Goal: Task Accomplishment & Management: Manage account settings

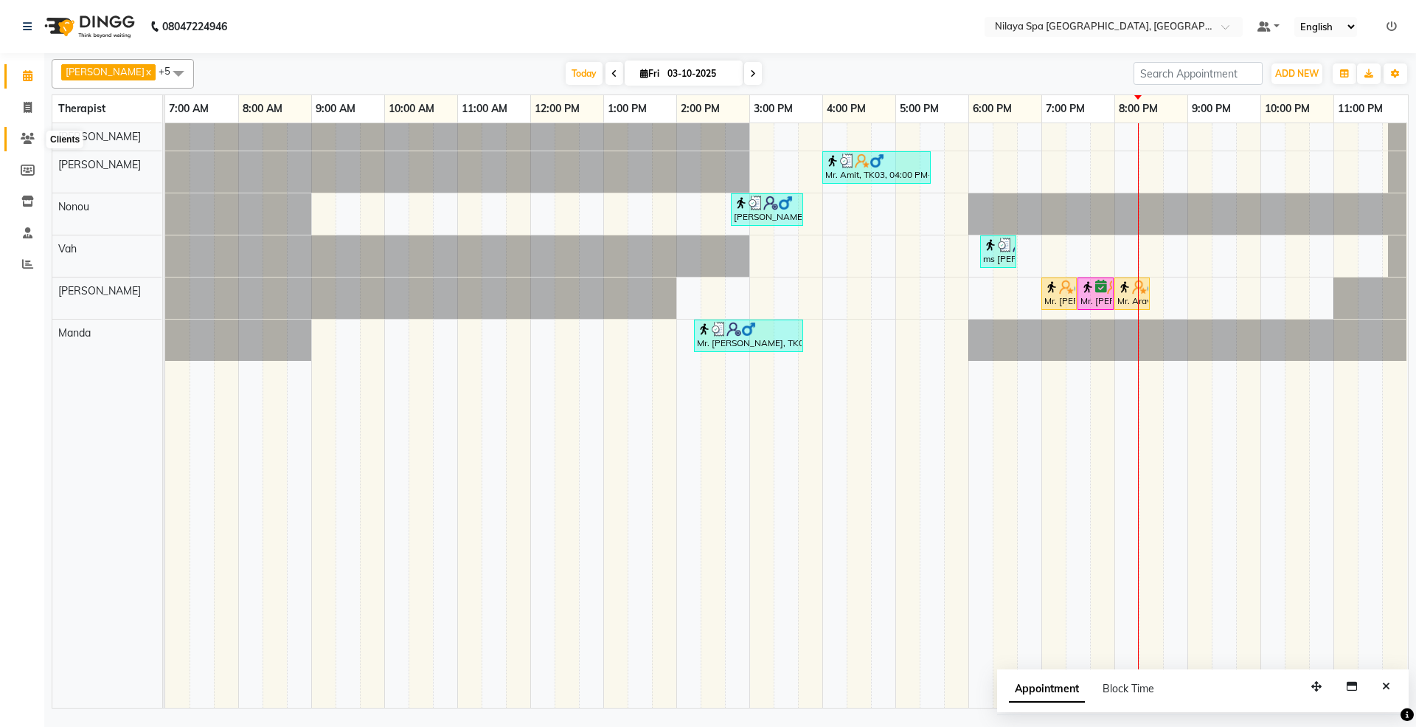
click at [30, 142] on icon at bounding box center [28, 138] width 14 height 11
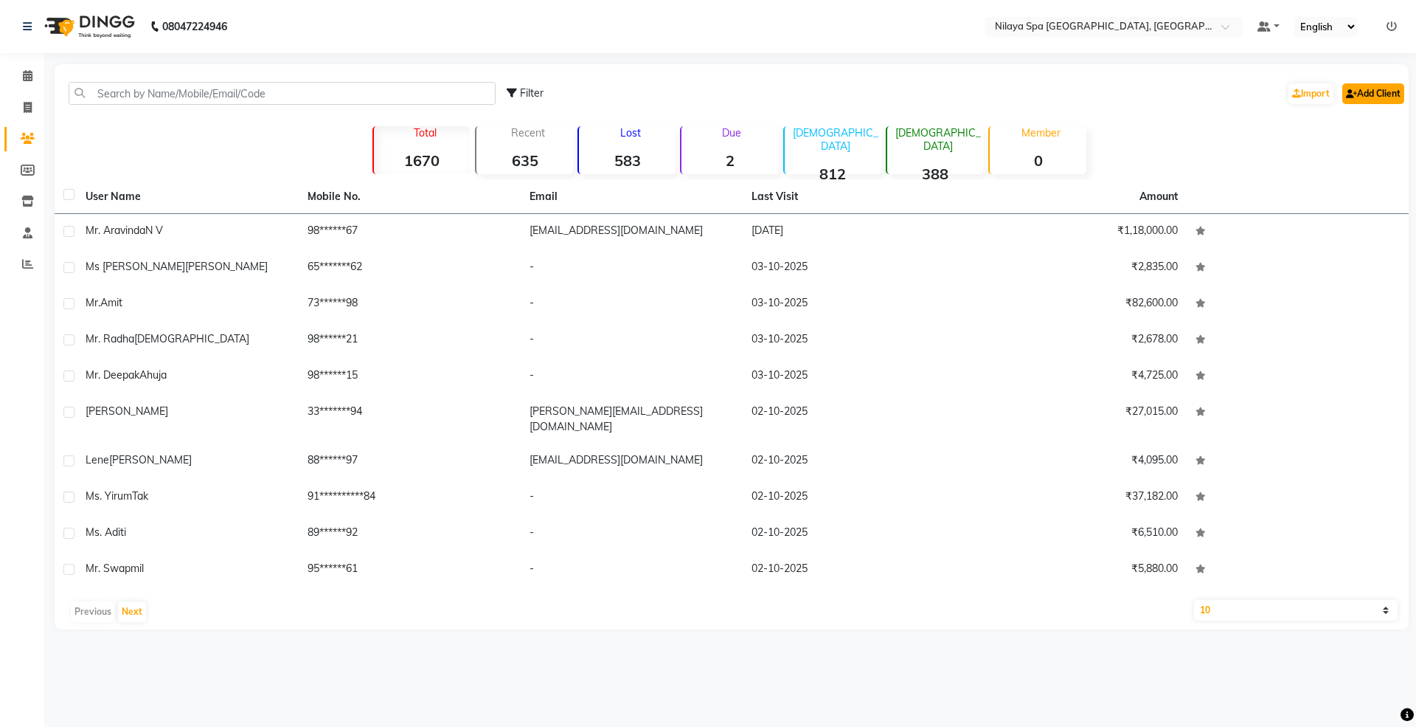
click at [1379, 97] on link "Add Client" at bounding box center [1374, 93] width 62 height 21
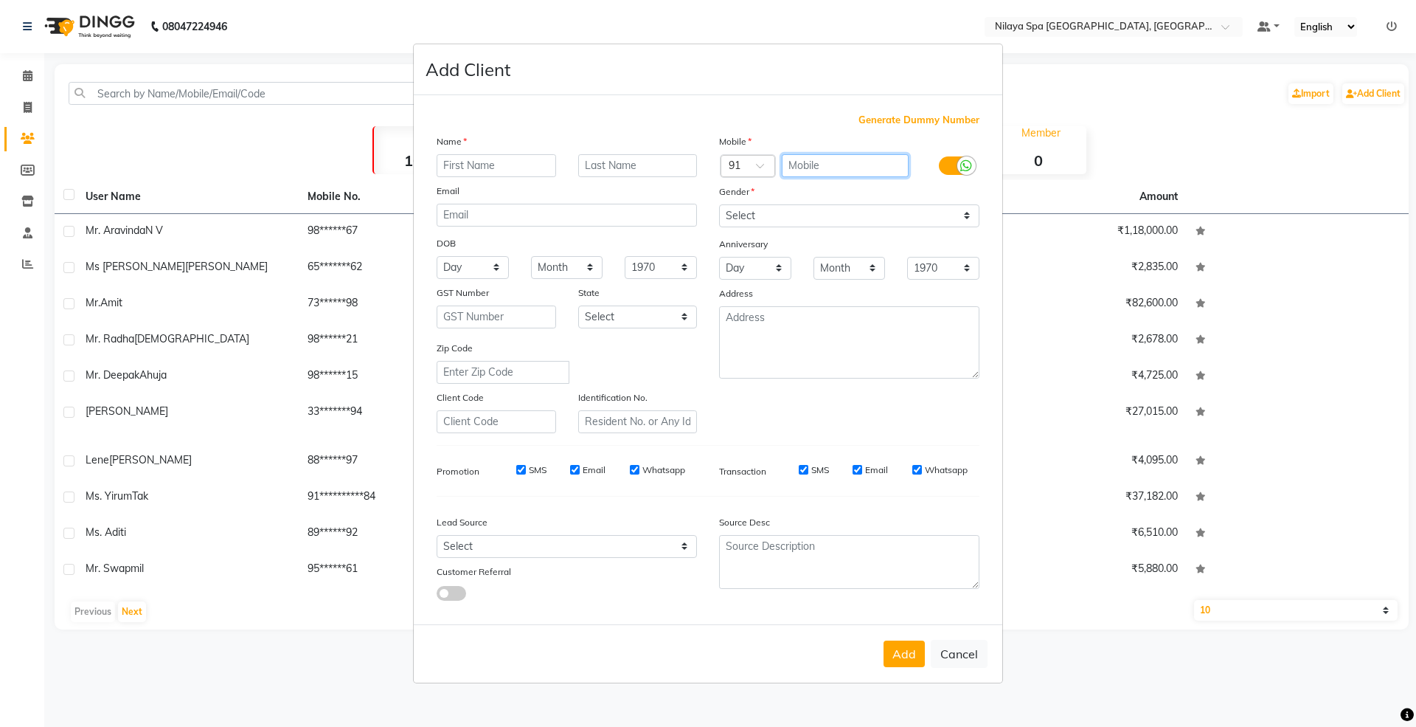
click at [819, 166] on input "text" at bounding box center [846, 165] width 128 height 23
paste input "9394852477"
type input "9394852477"
click at [503, 166] on input "text" at bounding box center [497, 165] width 120 height 23
paste input "[PERSON_NAME]"
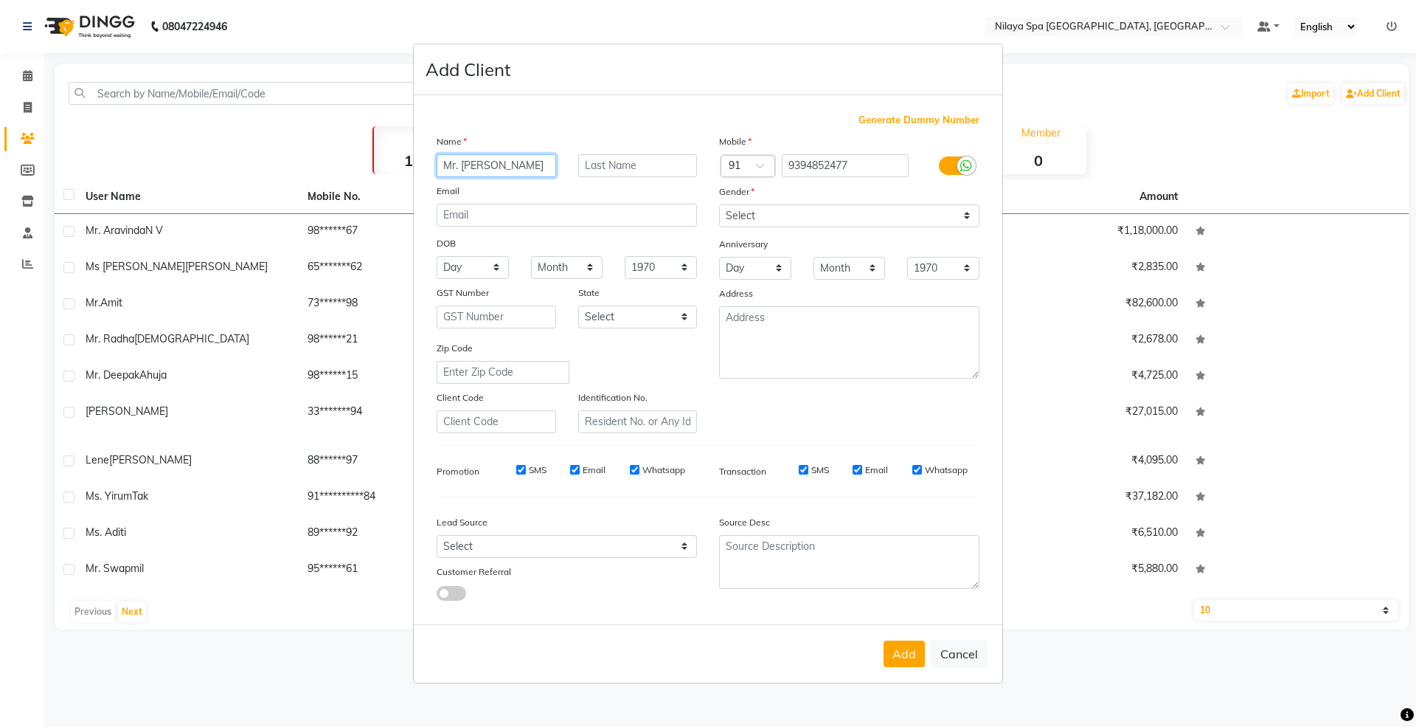
click at [514, 168] on input "Mr. [PERSON_NAME]" at bounding box center [497, 165] width 120 height 23
type input "Mr. [PERSON_NAME]"
click at [600, 165] on input "text" at bounding box center [638, 165] width 120 height 23
type input "."
click at [818, 219] on select "Select [DEMOGRAPHIC_DATA] [DEMOGRAPHIC_DATA] Other Prefer Not To Say" at bounding box center [849, 215] width 260 height 23
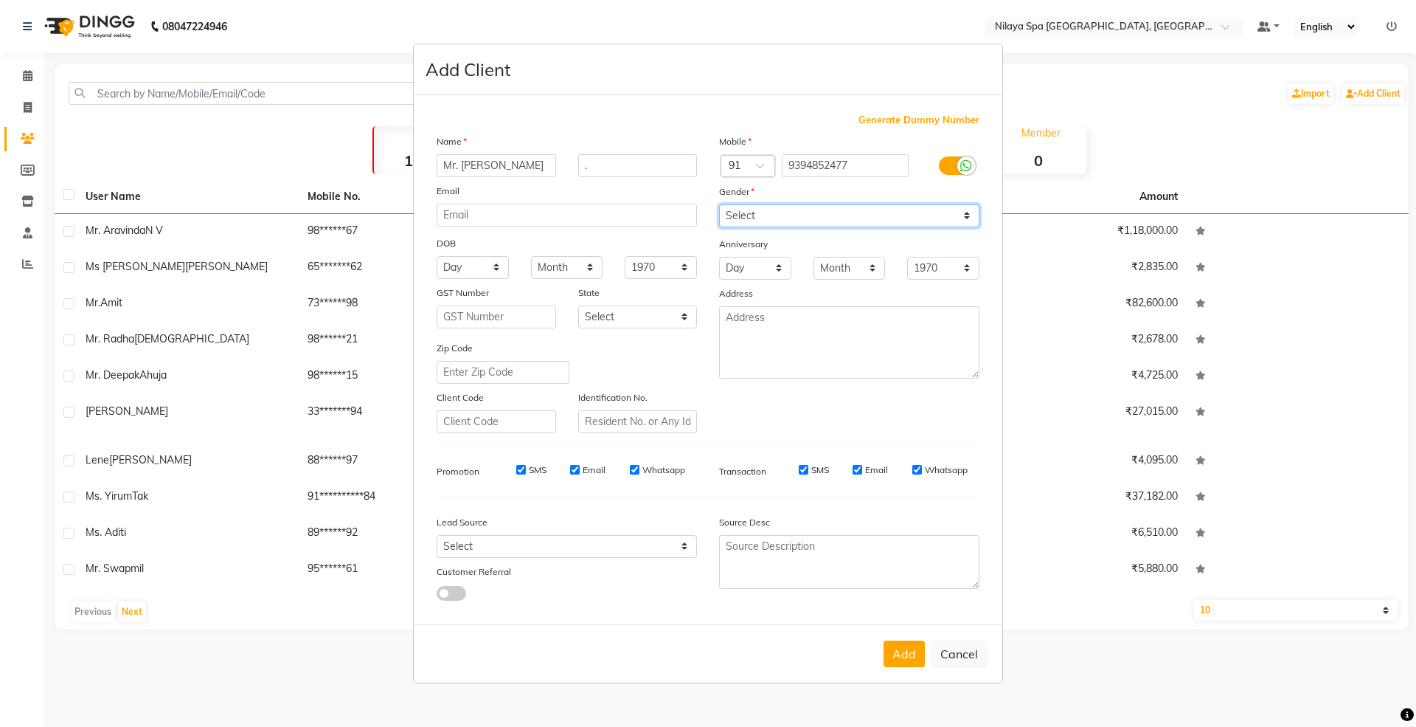
select select "[DEMOGRAPHIC_DATA]"
click at [719, 205] on select "Select [DEMOGRAPHIC_DATA] [DEMOGRAPHIC_DATA] Other Prefer Not To Say" at bounding box center [849, 215] width 260 height 23
click at [898, 646] on button "Add" at bounding box center [904, 653] width 41 height 27
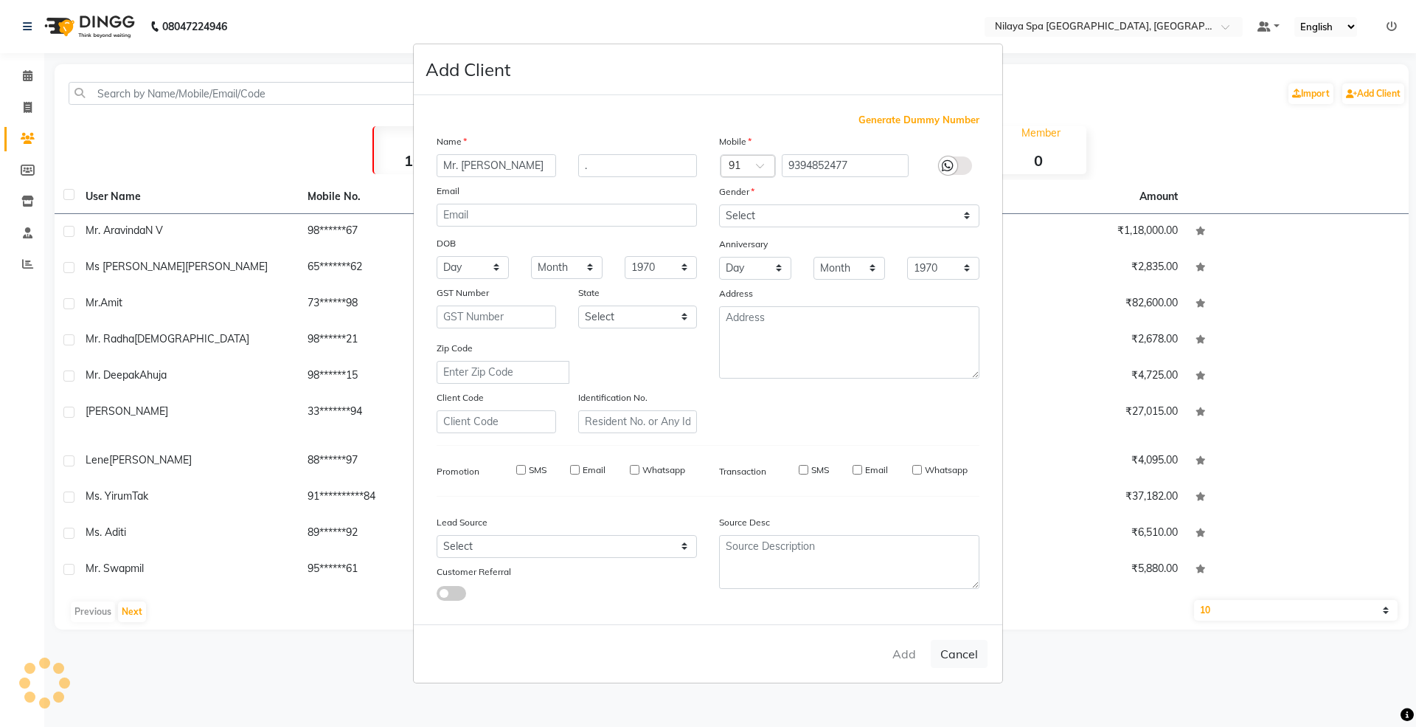
select select
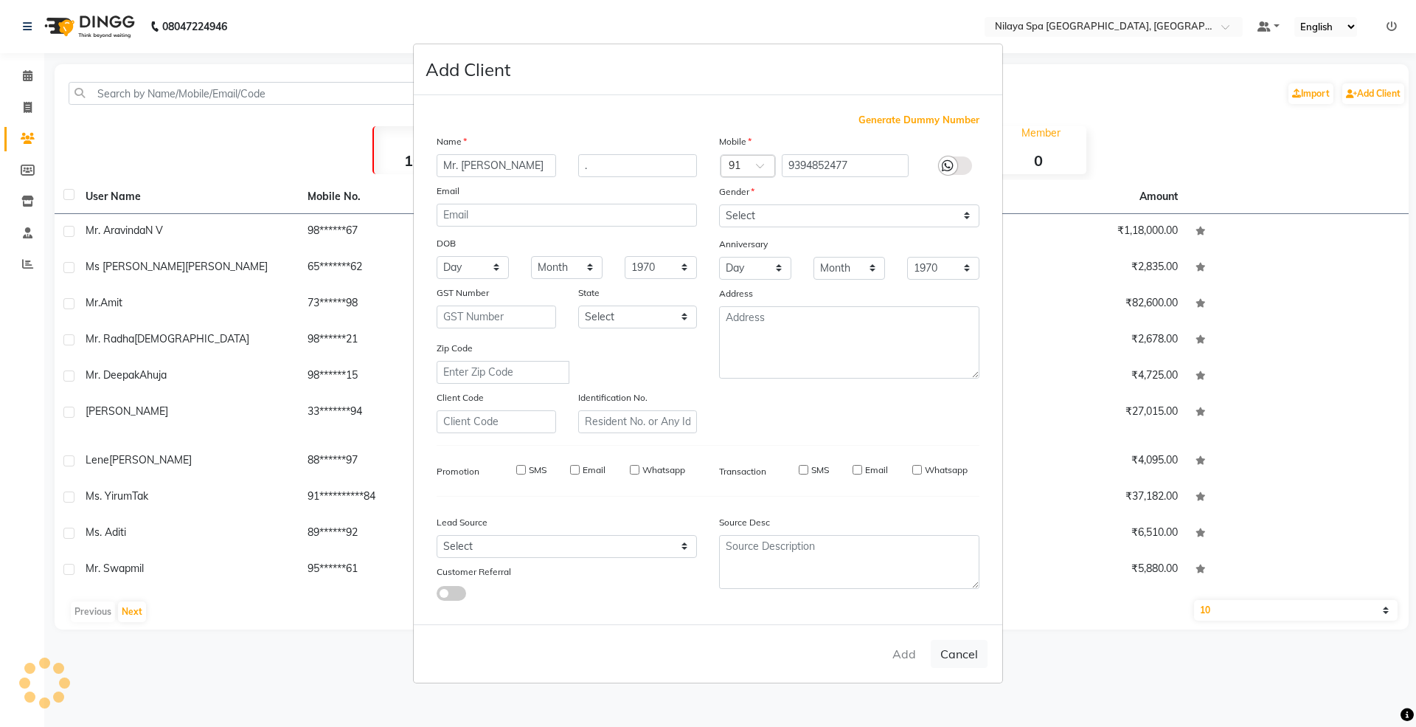
select select
checkbox input "false"
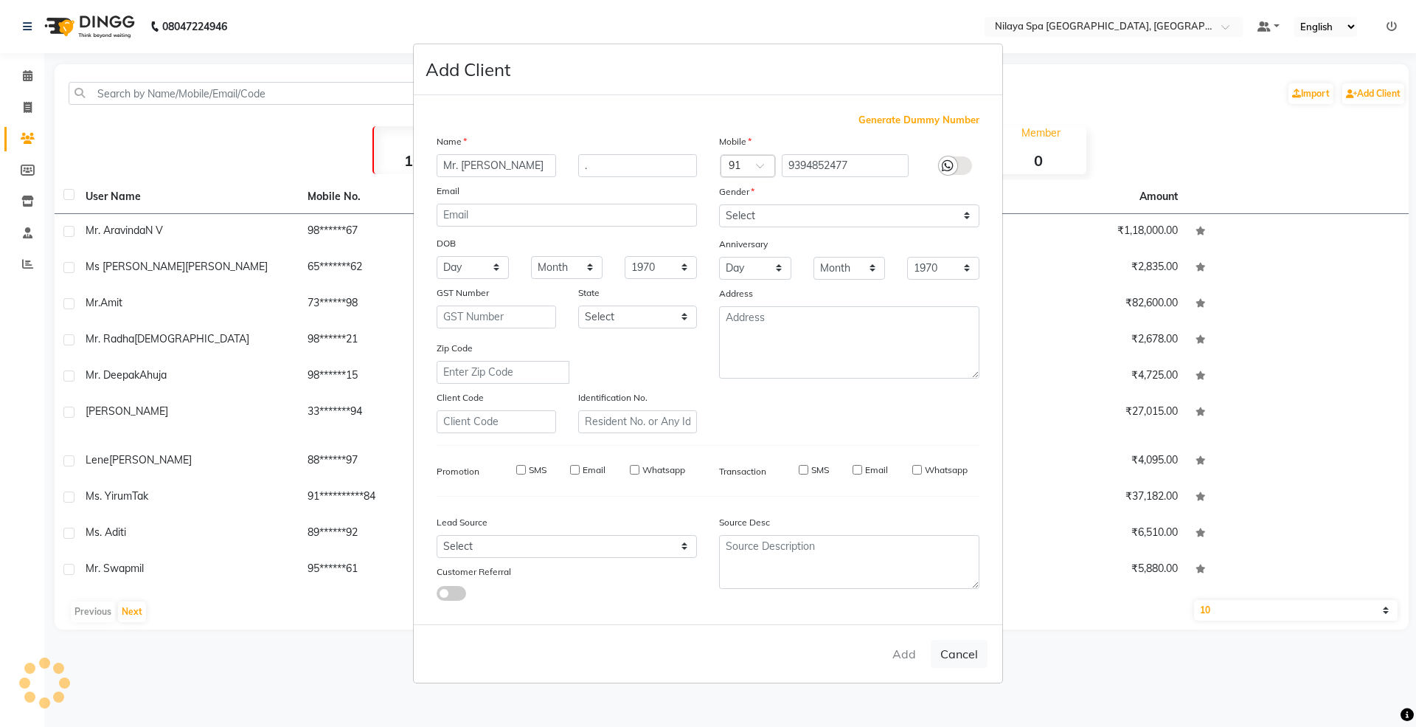
checkbox input "false"
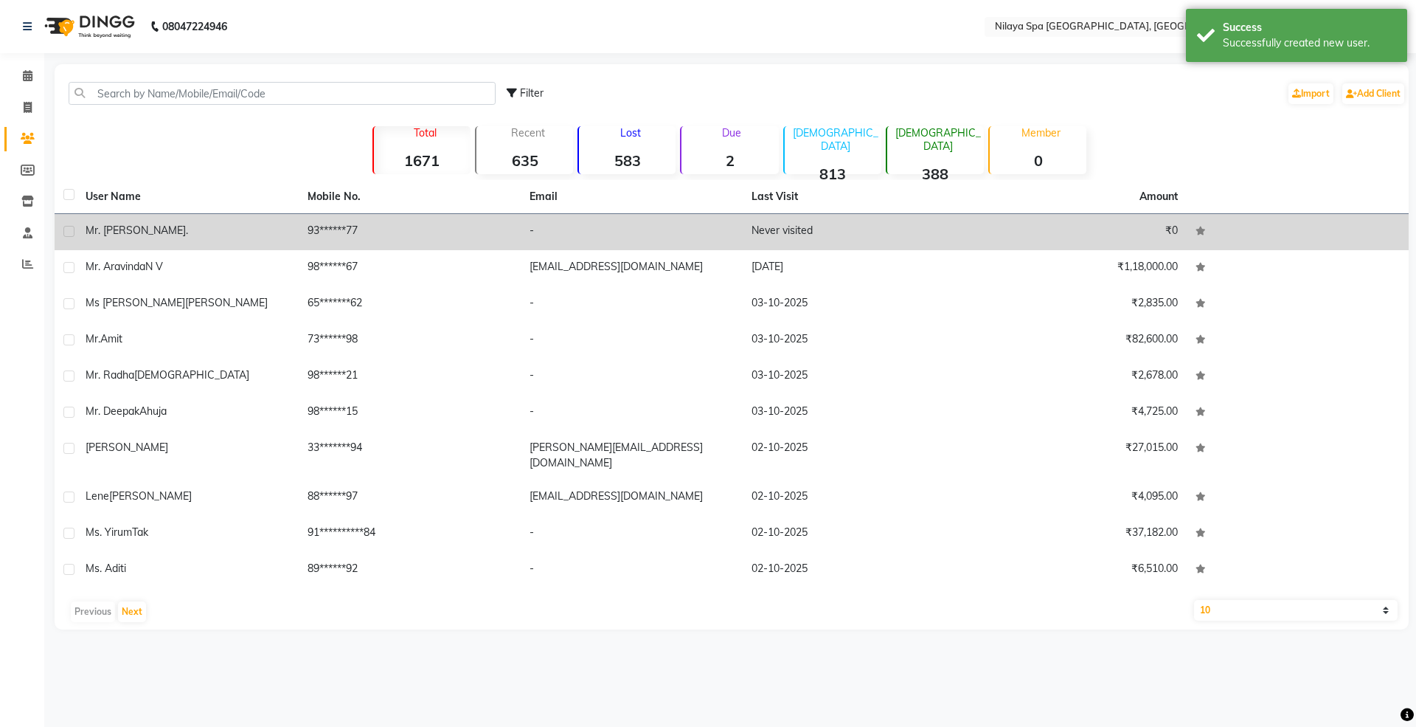
click at [297, 226] on td "Mr. [PERSON_NAME] ." at bounding box center [188, 232] width 222 height 36
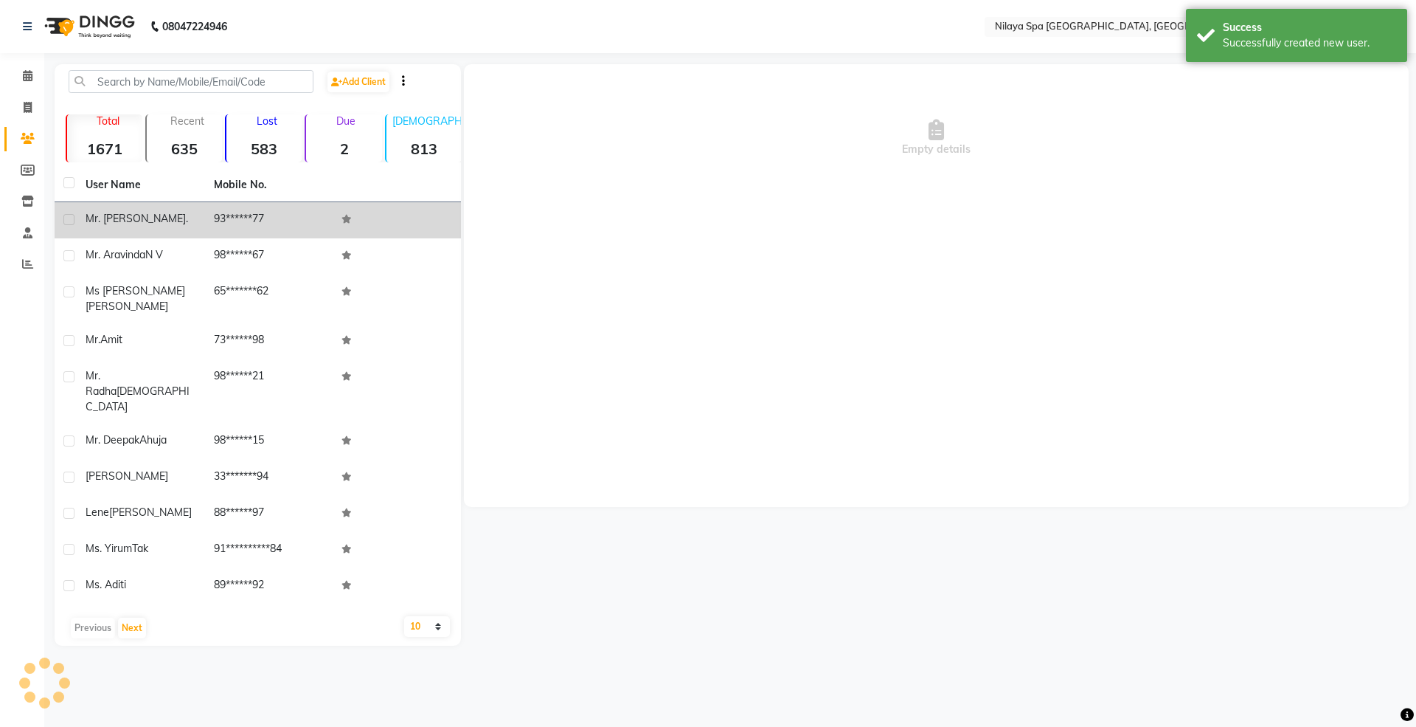
click at [232, 210] on td "93******77" at bounding box center [269, 220] width 128 height 36
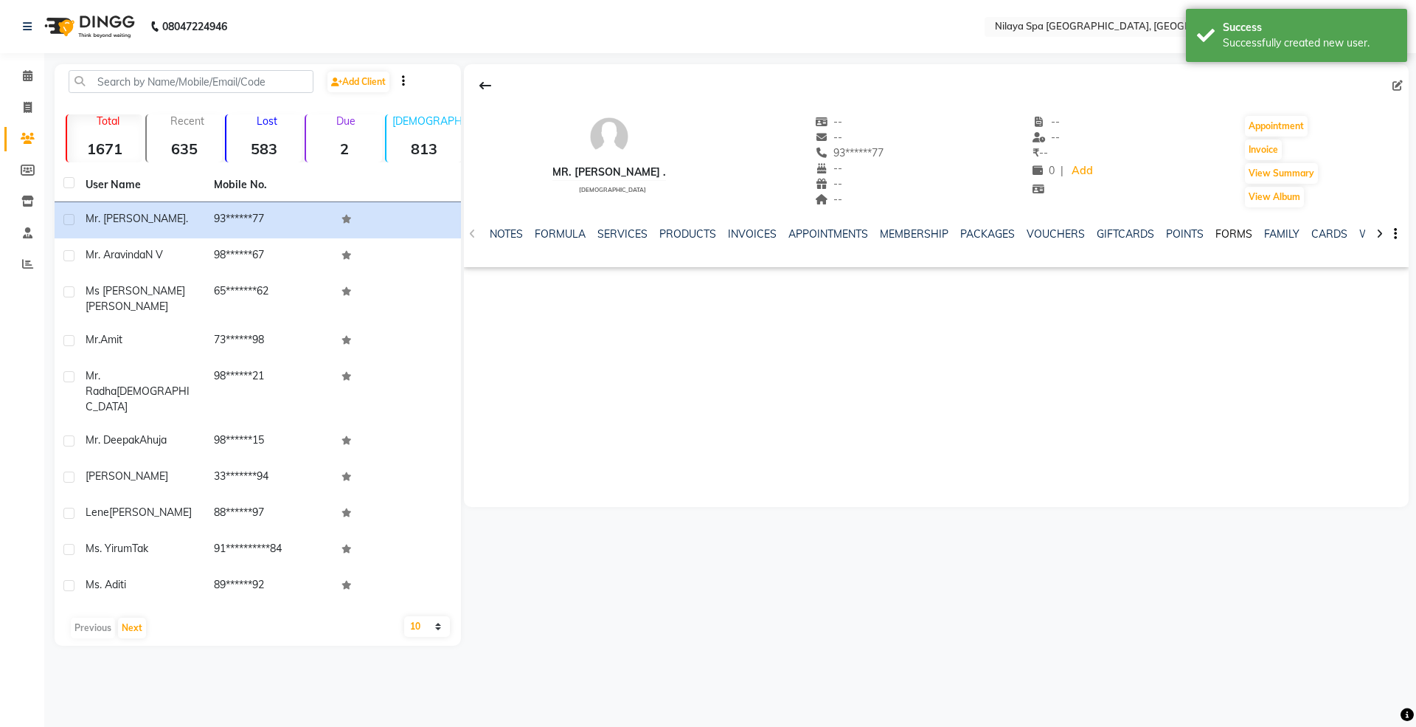
click at [1233, 228] on link "FORMS" at bounding box center [1234, 233] width 37 height 13
click at [535, 285] on button "Request New Form" at bounding box center [516, 284] width 105 height 23
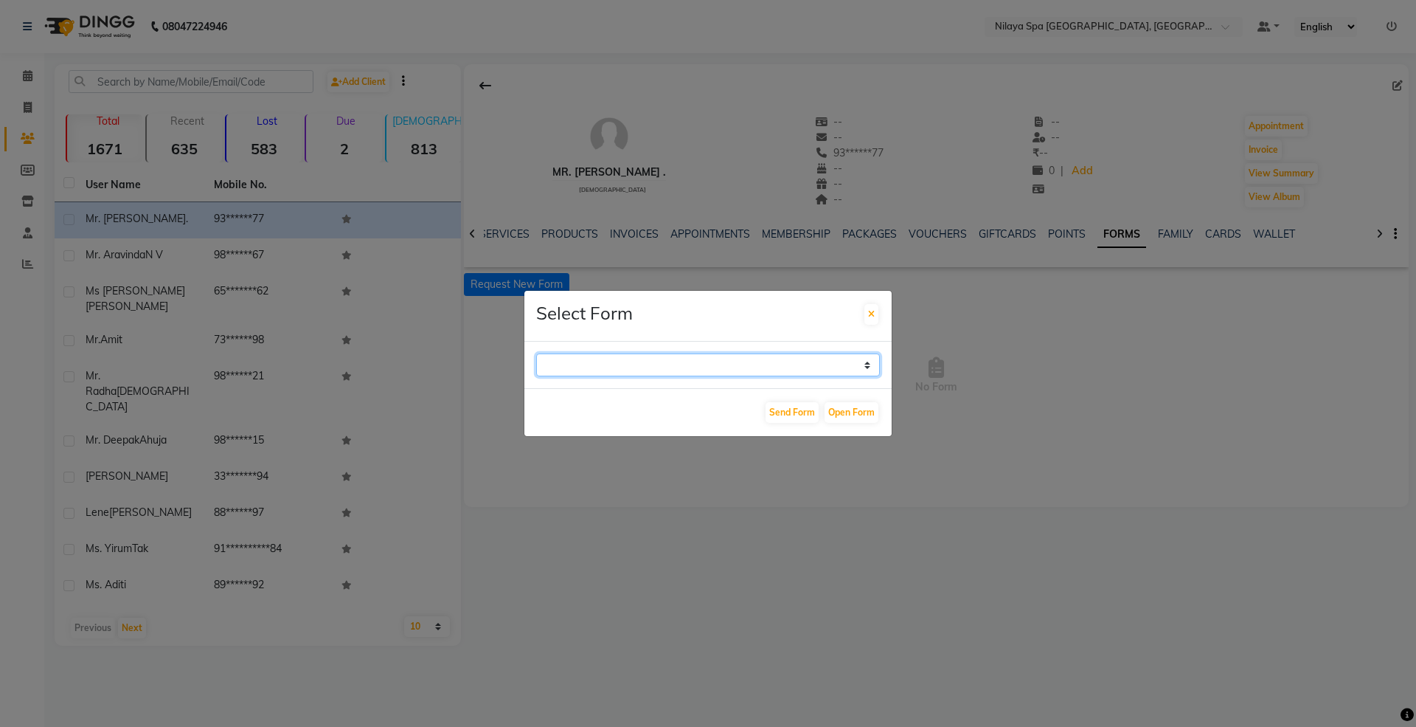
click at [645, 364] on select "GUEST FEEDBACK FORM HEALTH ASSESSMENT FORM" at bounding box center [708, 364] width 344 height 23
select select "204"
click at [536, 353] on select "GUEST FEEDBACK FORM HEALTH ASSESSMENT FORM" at bounding box center [708, 364] width 344 height 23
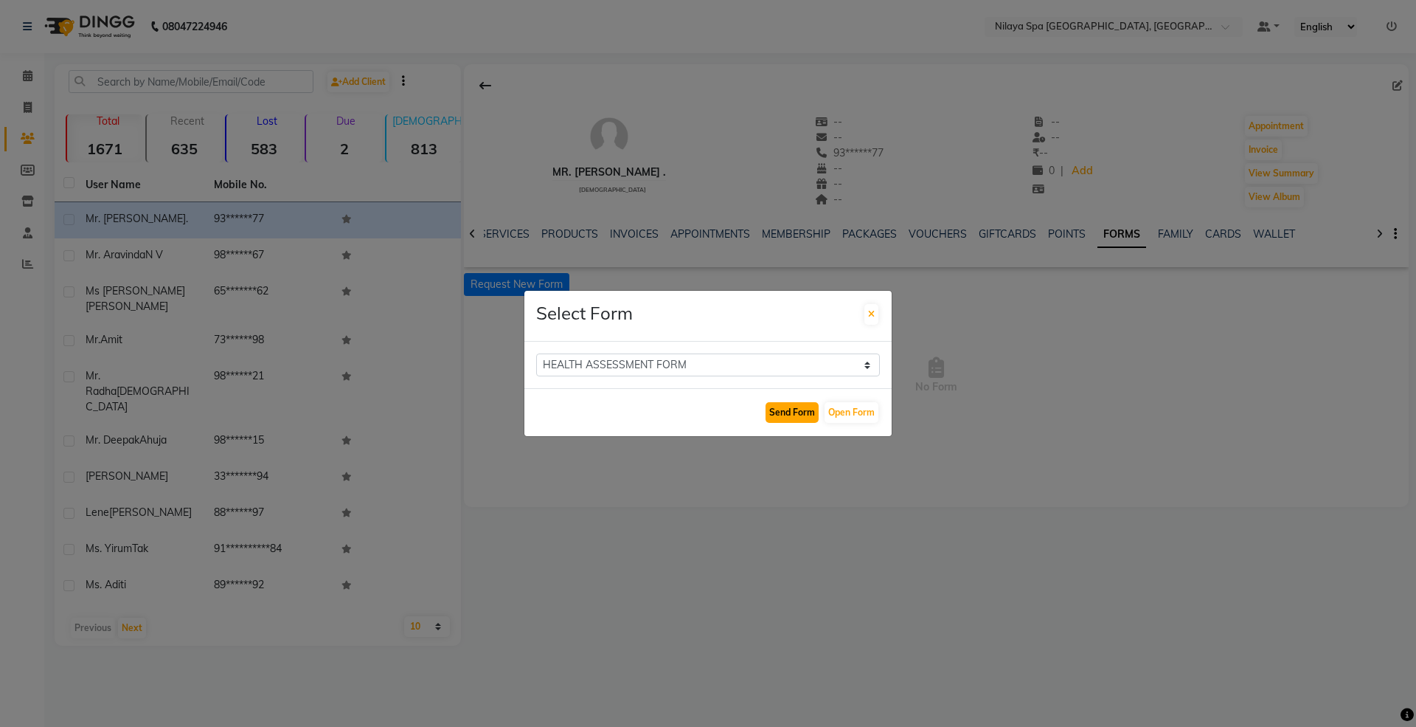
click at [786, 414] on button "Send Form" at bounding box center [792, 412] width 53 height 21
select select
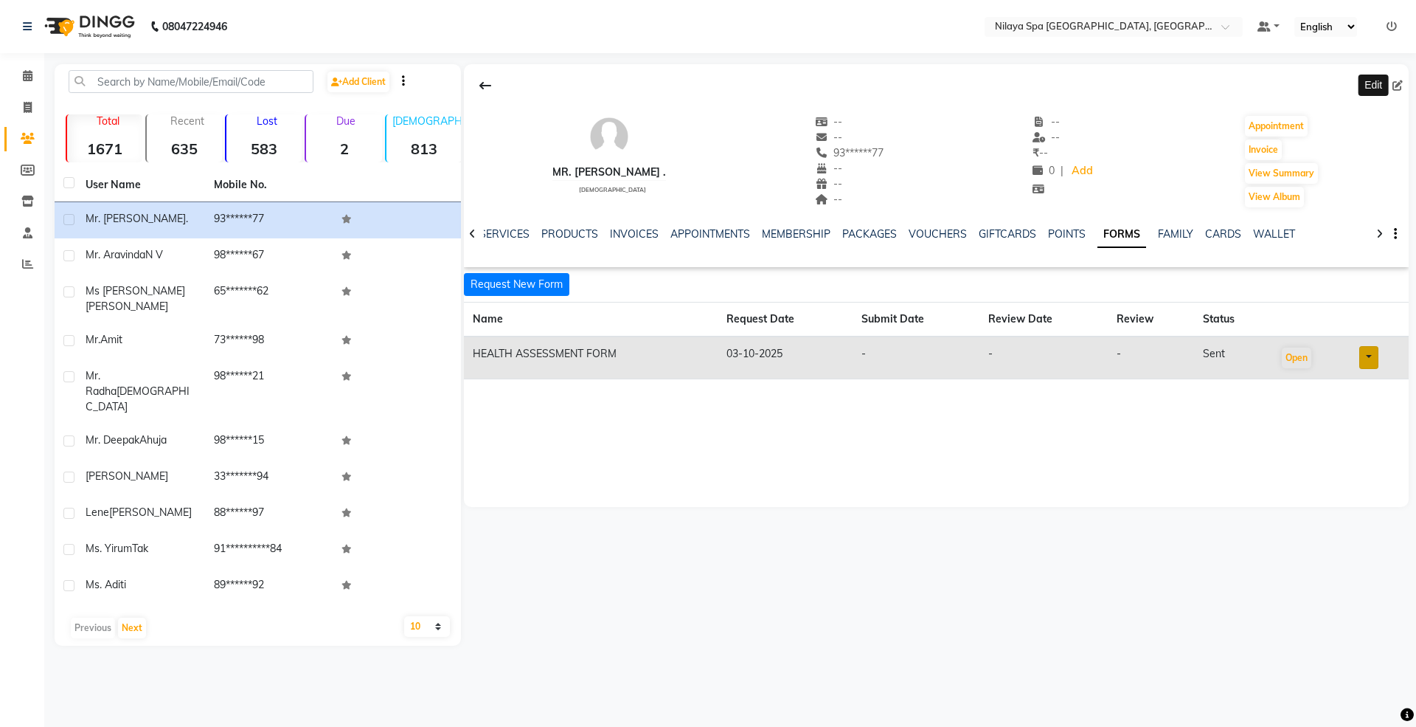
click at [1402, 89] on icon at bounding box center [1398, 85] width 10 height 10
select select "[DEMOGRAPHIC_DATA]"
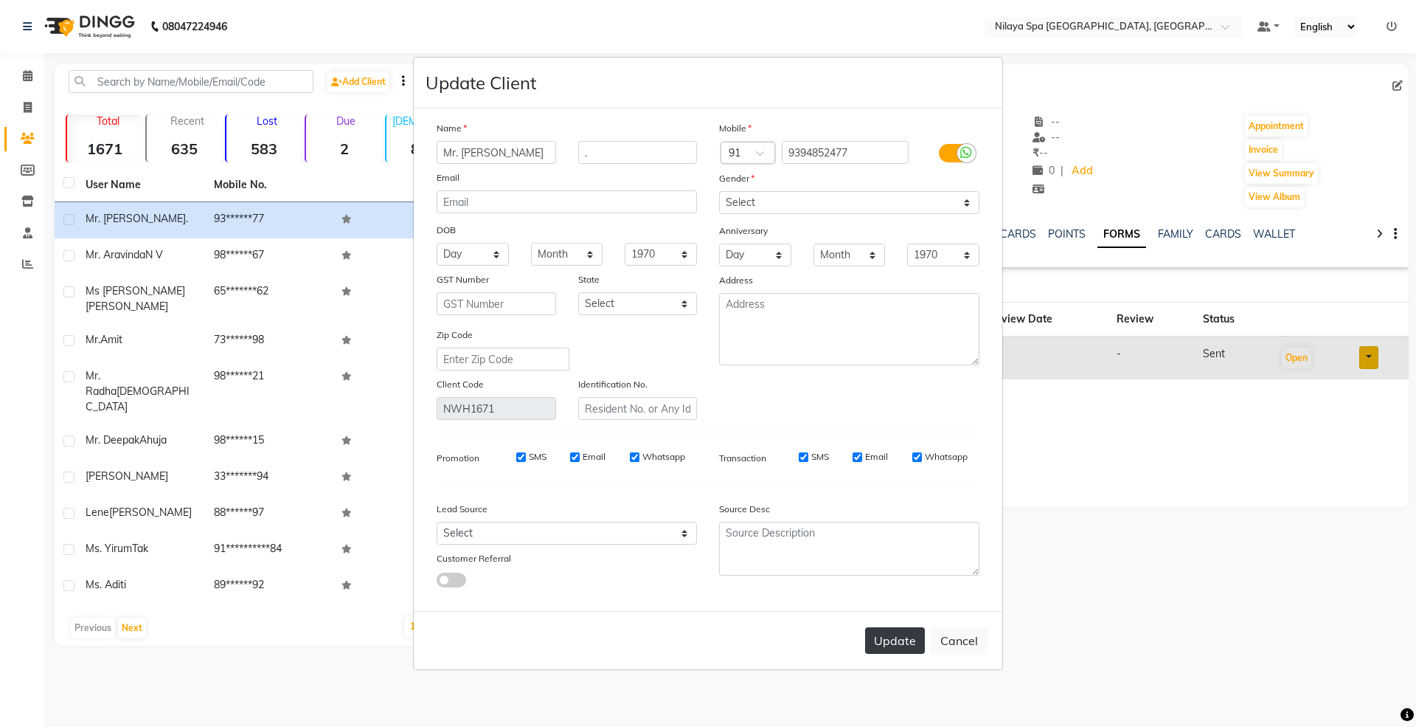
click at [885, 642] on button "Update" at bounding box center [895, 640] width 60 height 27
select select
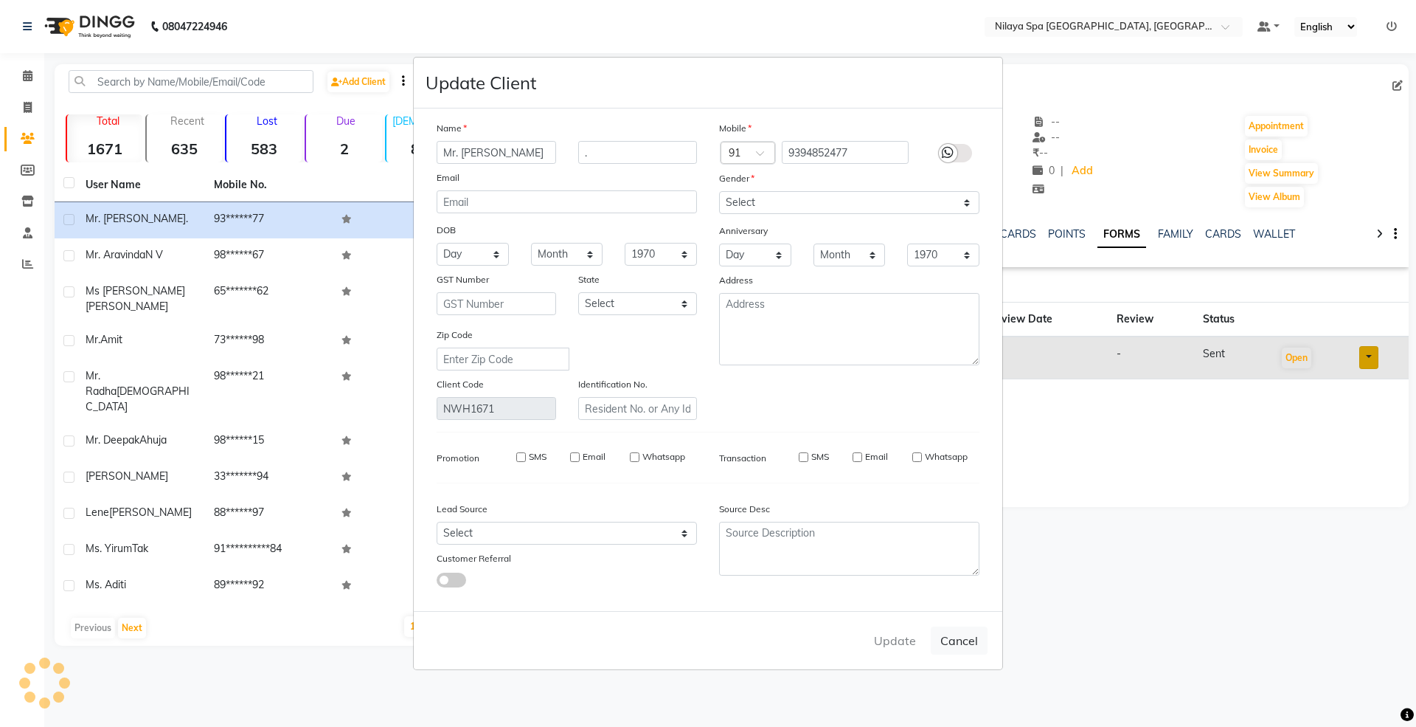
select select
checkbox input "false"
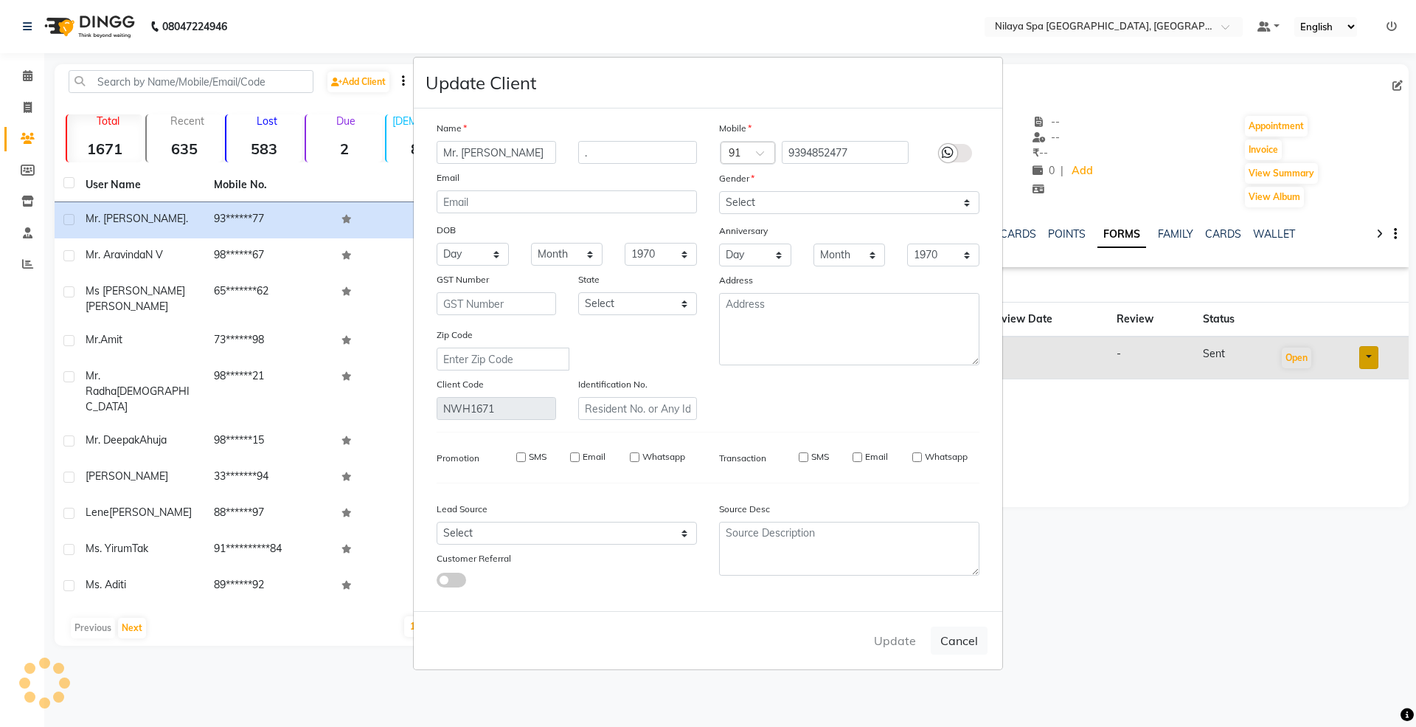
checkbox input "false"
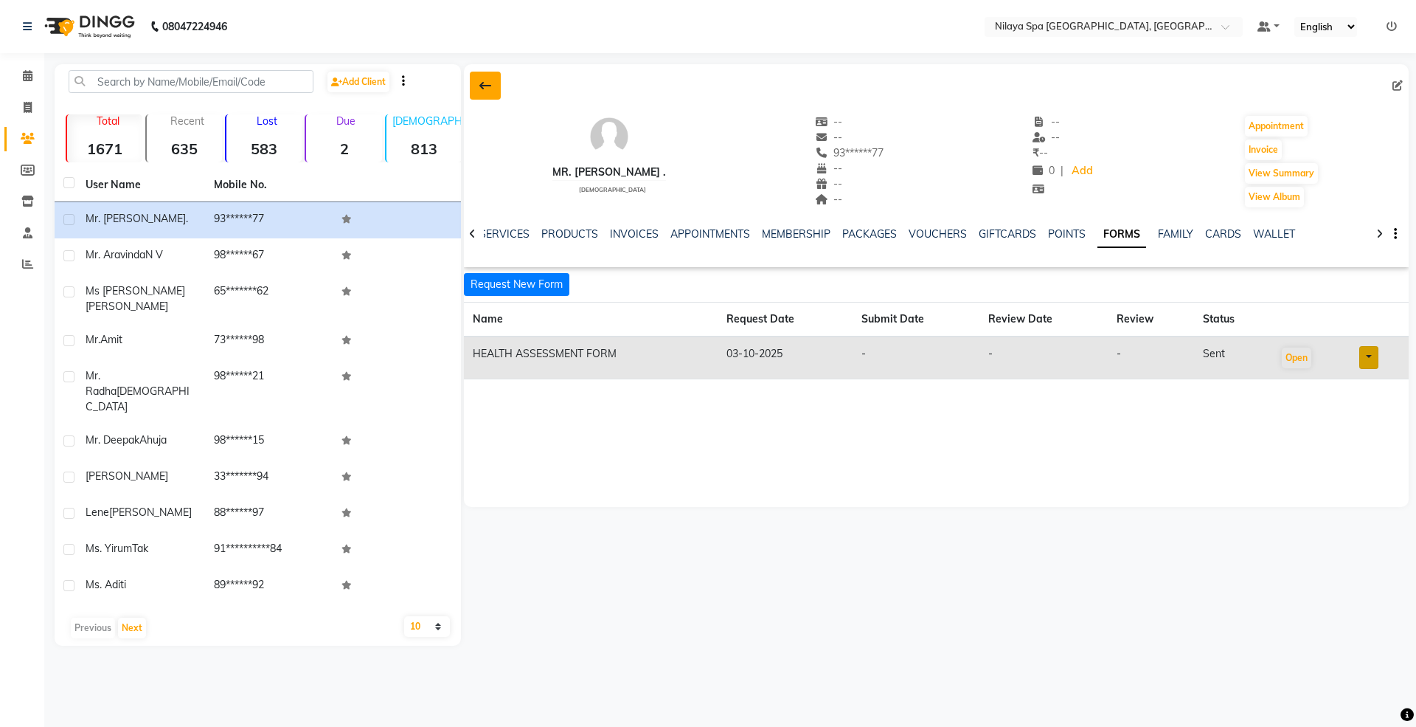
click at [475, 87] on button at bounding box center [485, 86] width 31 height 28
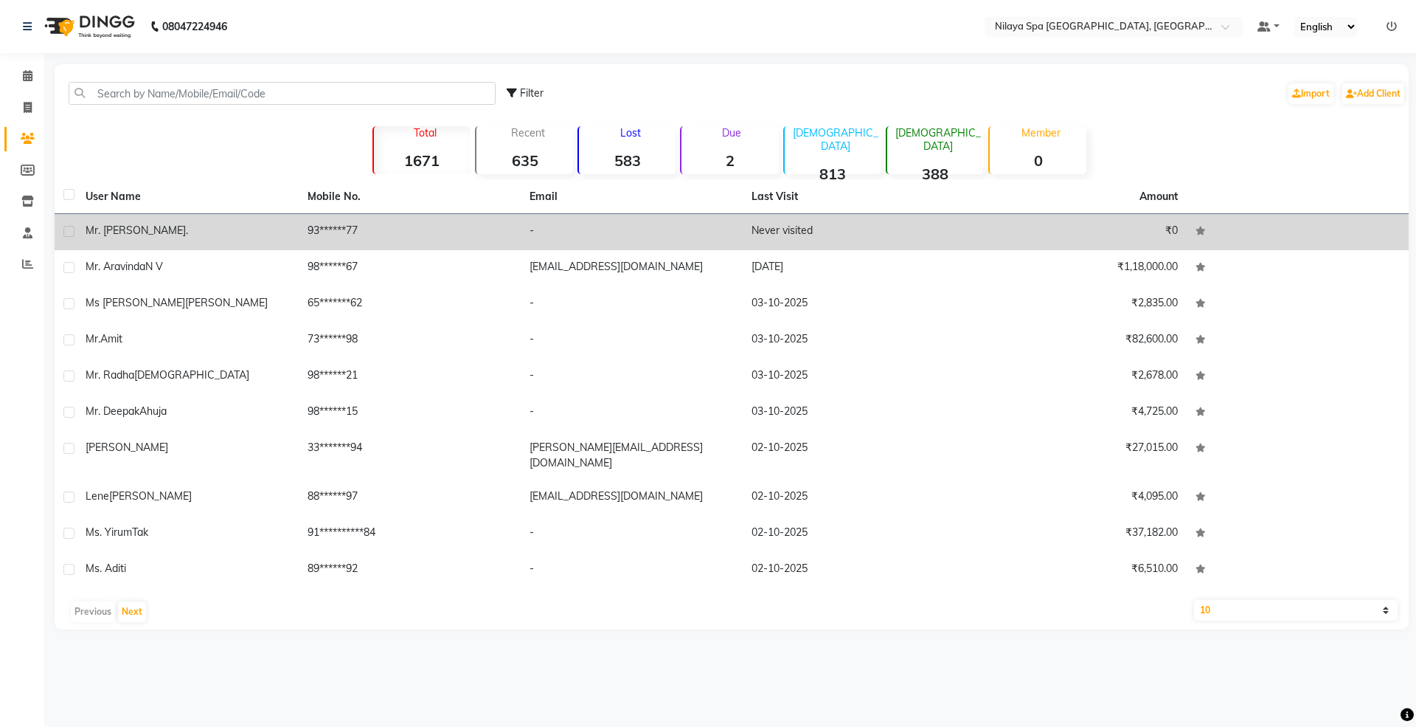
click at [149, 240] on td "Mr. [PERSON_NAME] ." at bounding box center [188, 232] width 222 height 36
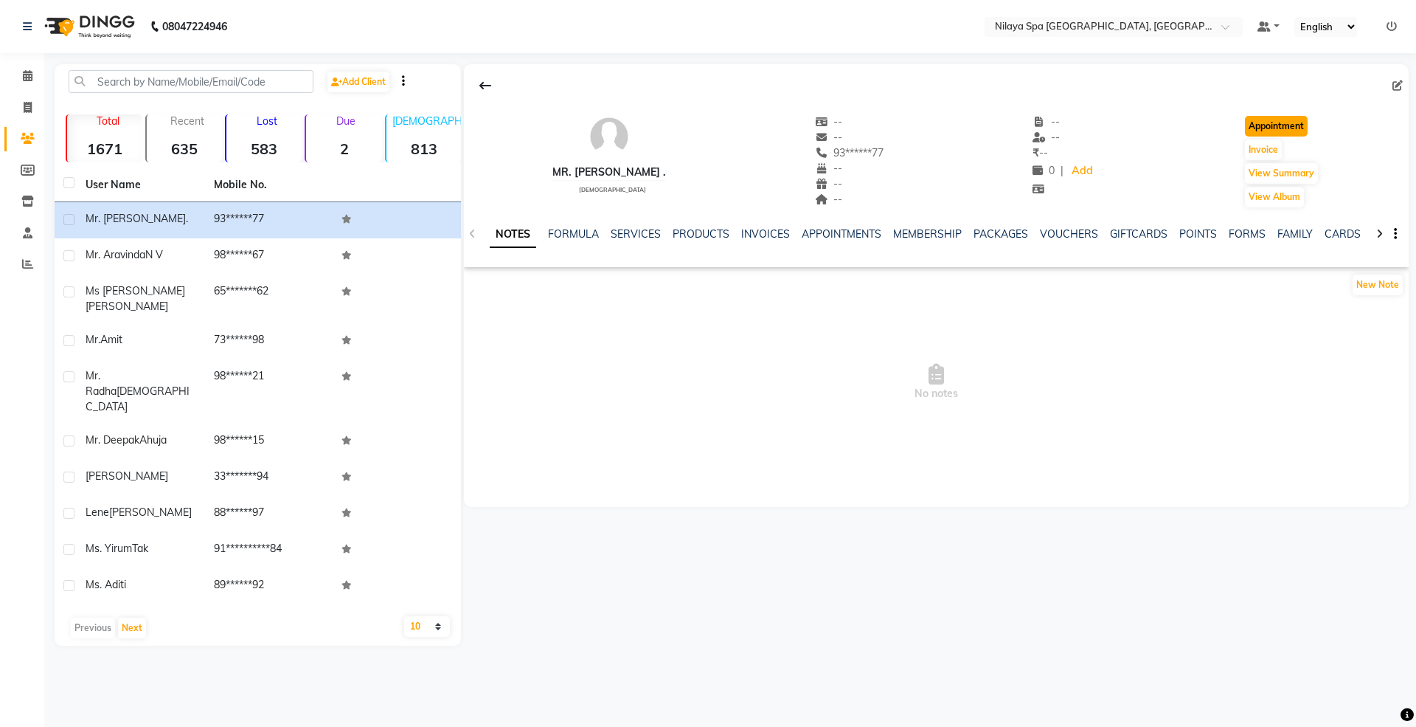
click at [1273, 122] on button "Appointment" at bounding box center [1276, 126] width 63 height 21
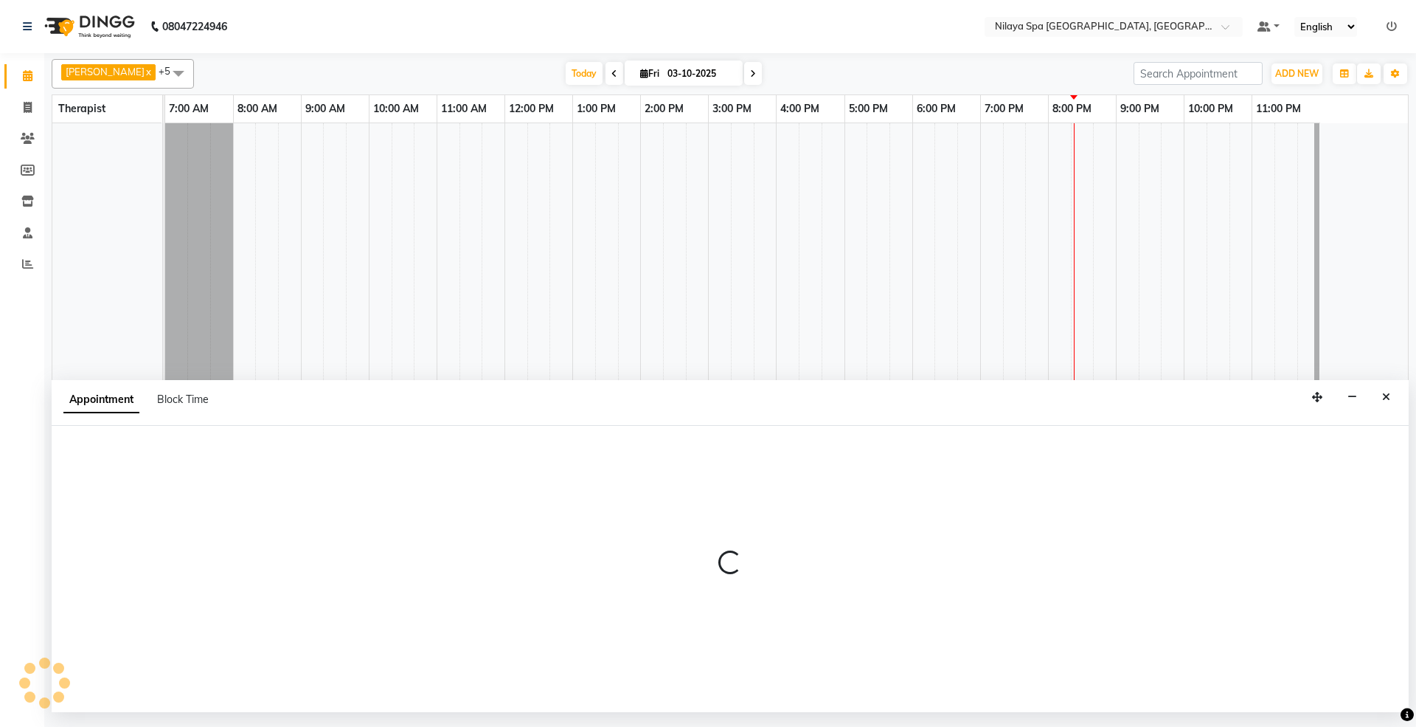
select select "tentative"
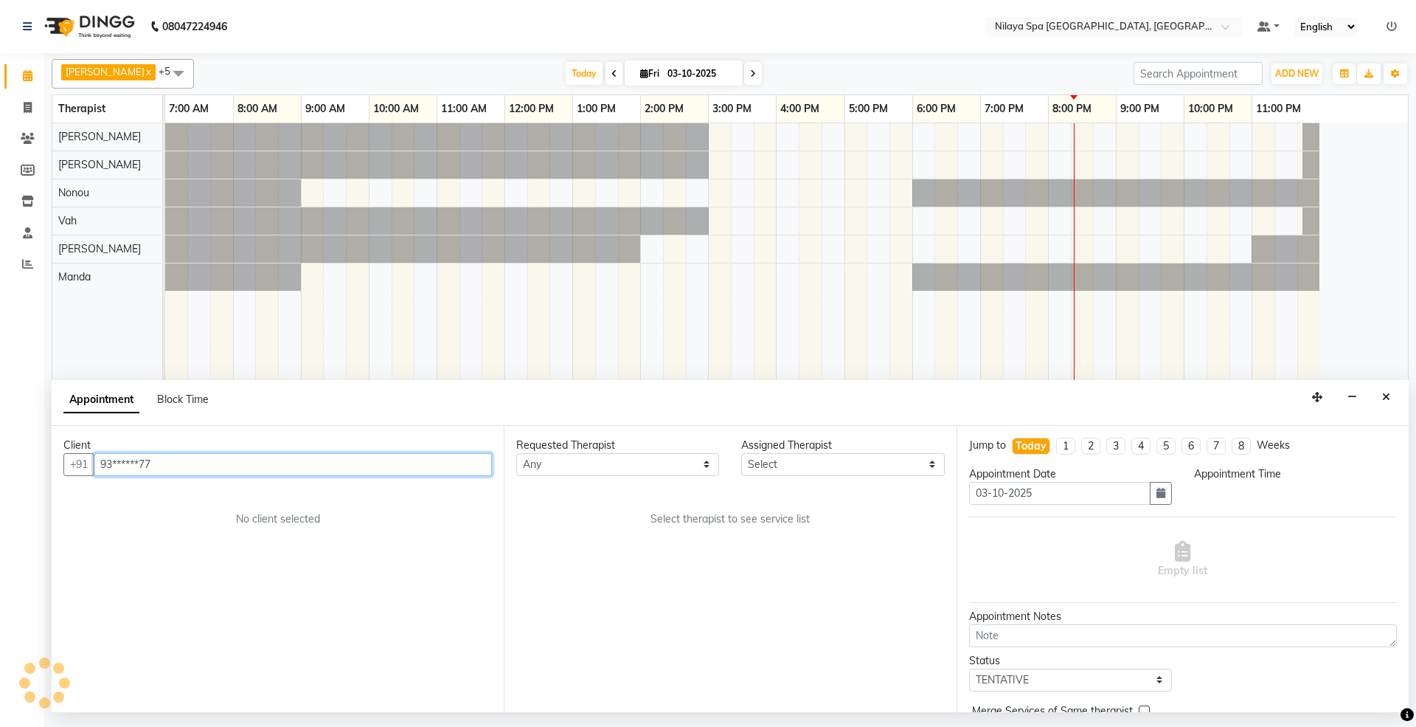
select select "480"
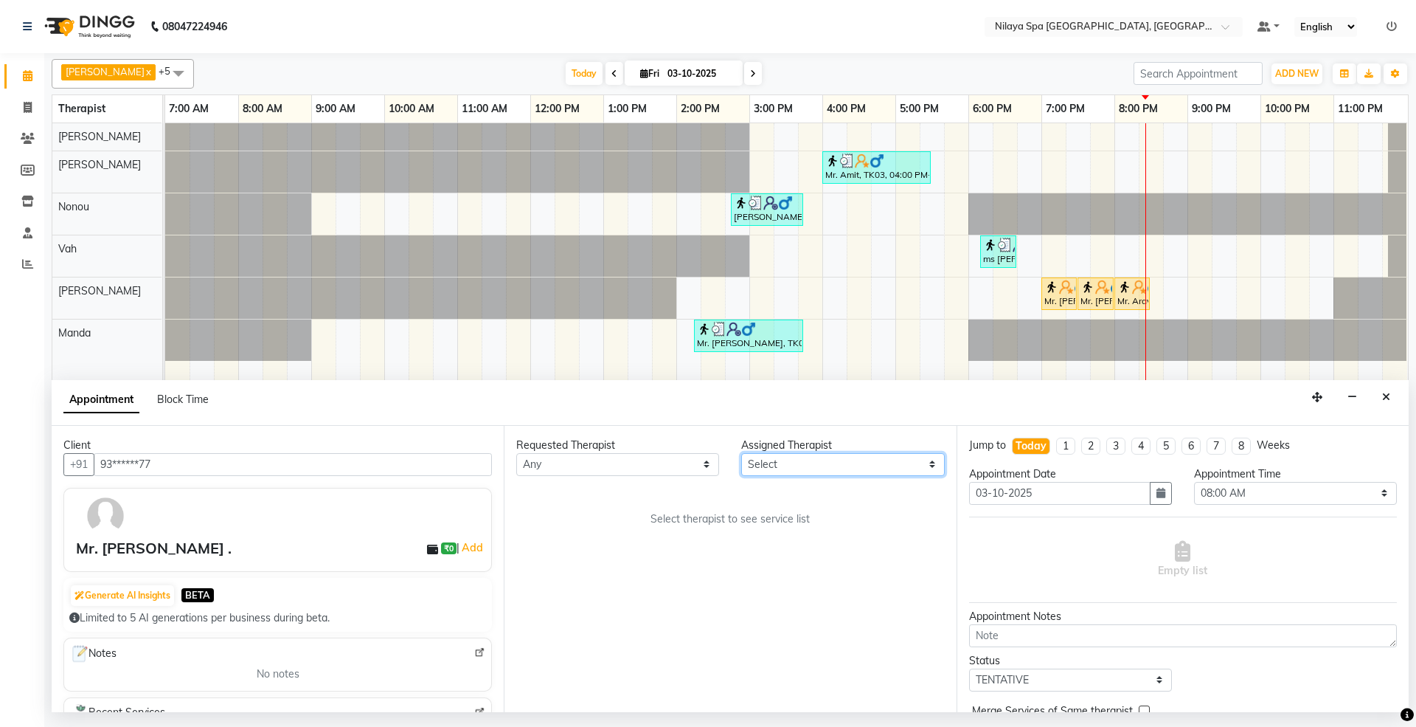
click at [812, 460] on select "Select [PERSON_NAME] [PERSON_NAME] [PERSON_NAME] [PERSON_NAME] Vah" at bounding box center [842, 464] width 203 height 23
select select "71646"
click at [741, 454] on select "Select [PERSON_NAME] [PERSON_NAME] [PERSON_NAME] [PERSON_NAME] Vah" at bounding box center [842, 464] width 203 height 23
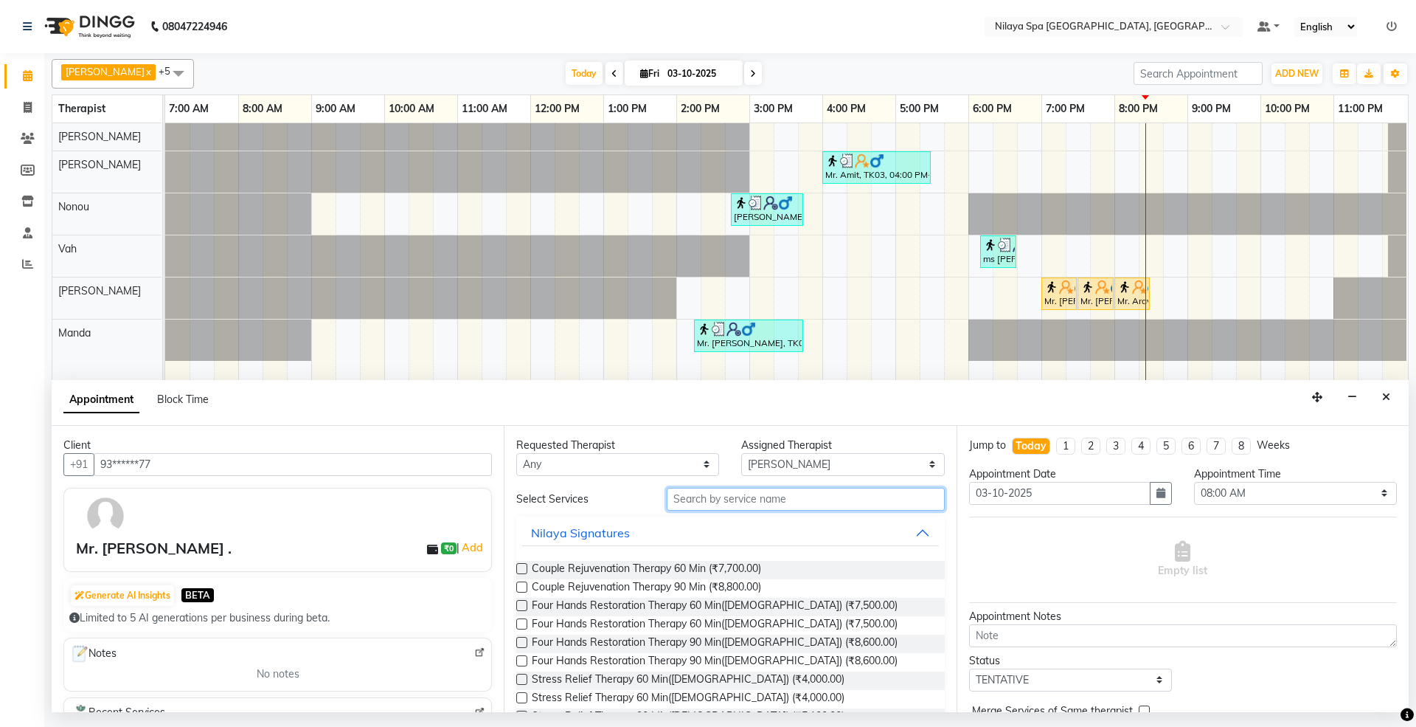
click at [798, 499] on input "text" at bounding box center [806, 499] width 278 height 23
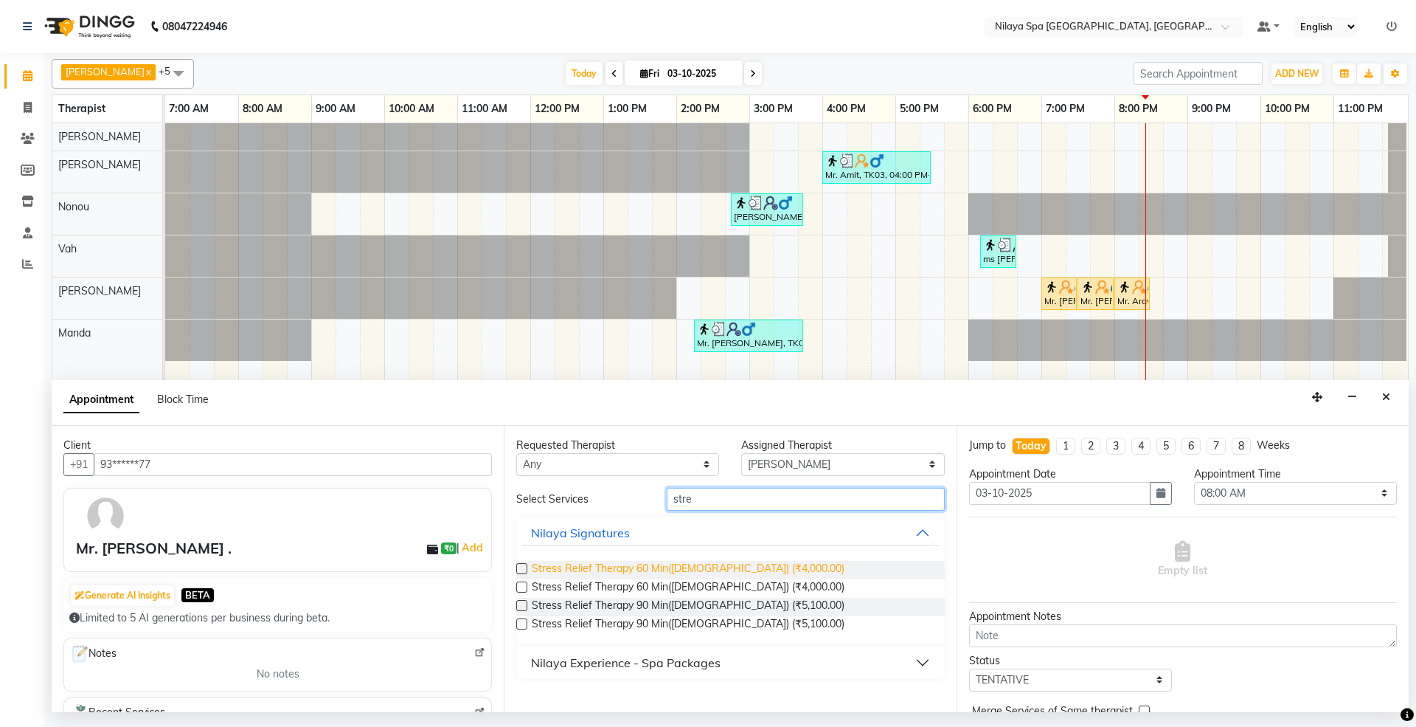
type input "stre"
click at [646, 571] on span "Stress Relief Therapy 60 Min([DEMOGRAPHIC_DATA]) (₹4,000.00)" at bounding box center [688, 570] width 313 height 18
checkbox input "false"
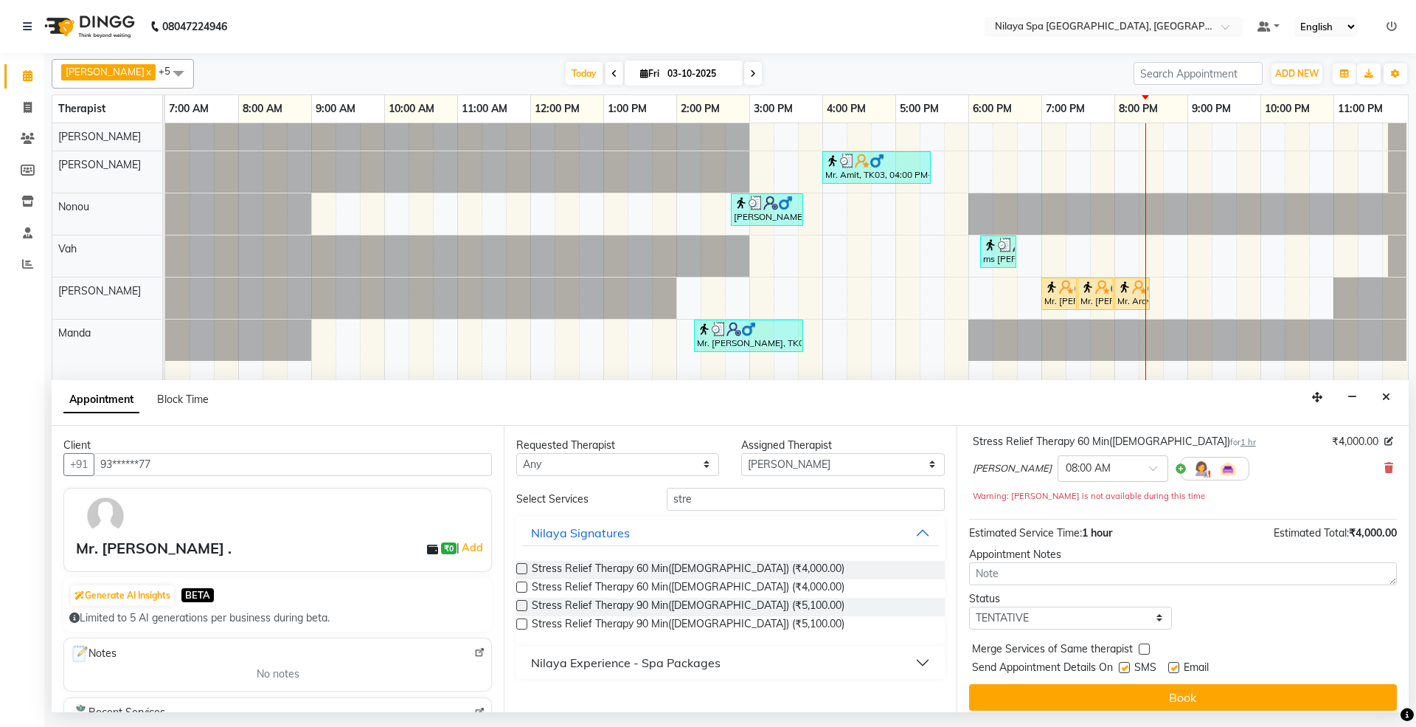
scroll to position [105, 0]
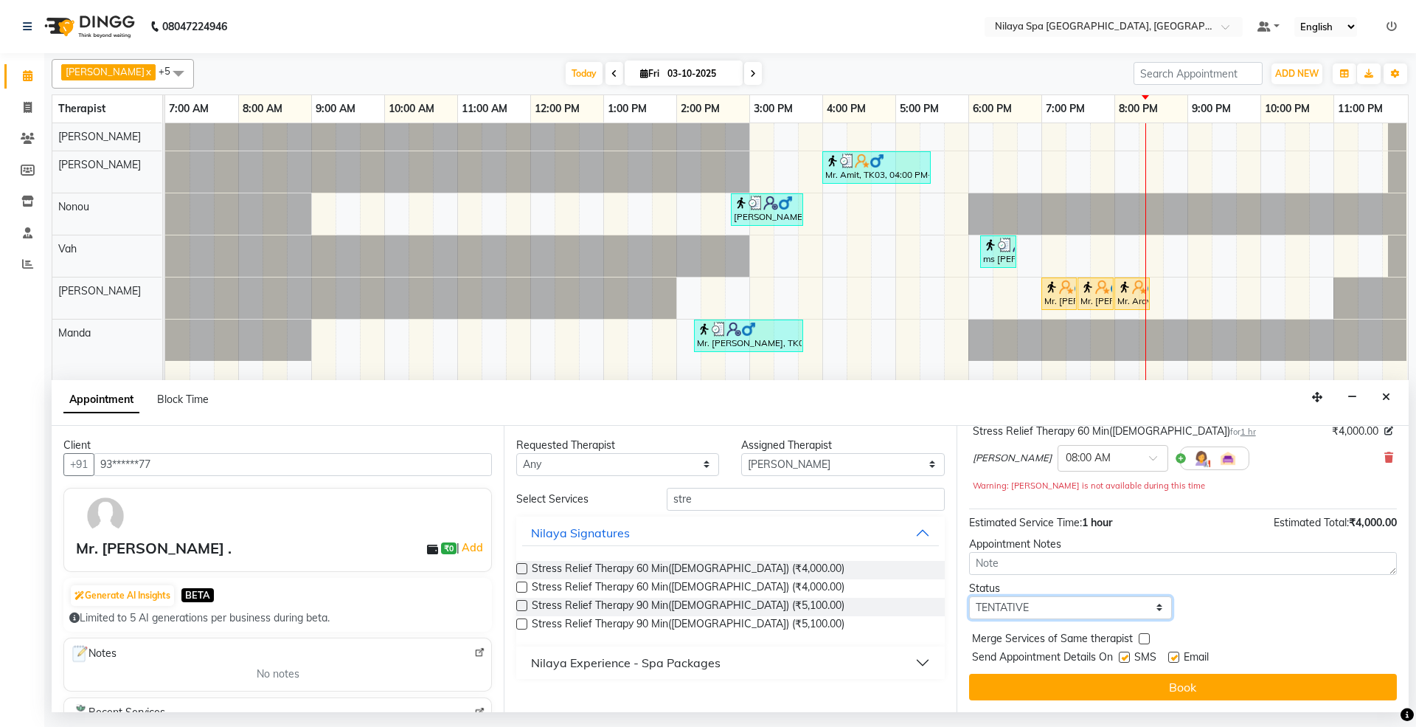
click at [1066, 617] on select "Select TENTATIVE CONFIRM CHECK-IN UPCOMING" at bounding box center [1070, 607] width 203 height 23
select select "confirm booking"
click at [969, 597] on select "Select TENTATIVE CONFIRM CHECK-IN UPCOMING" at bounding box center [1070, 607] width 203 height 23
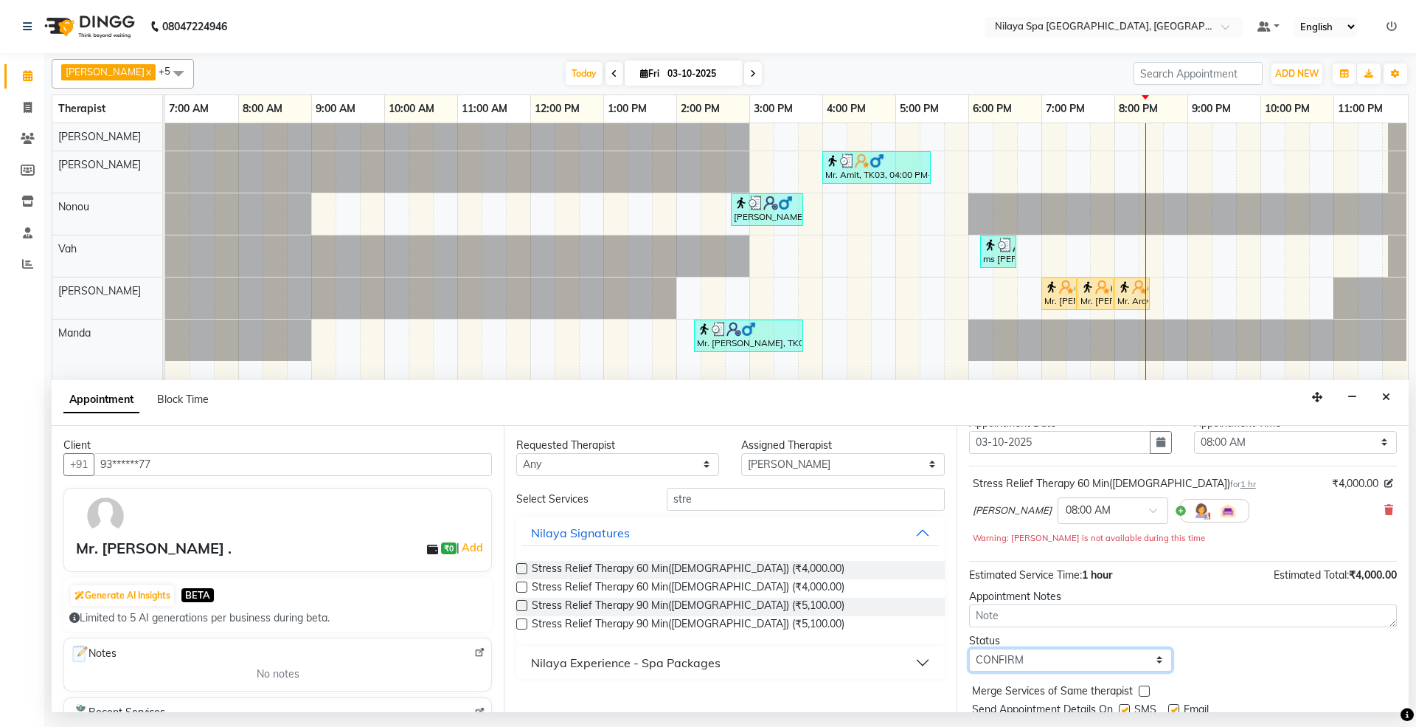
scroll to position [0, 0]
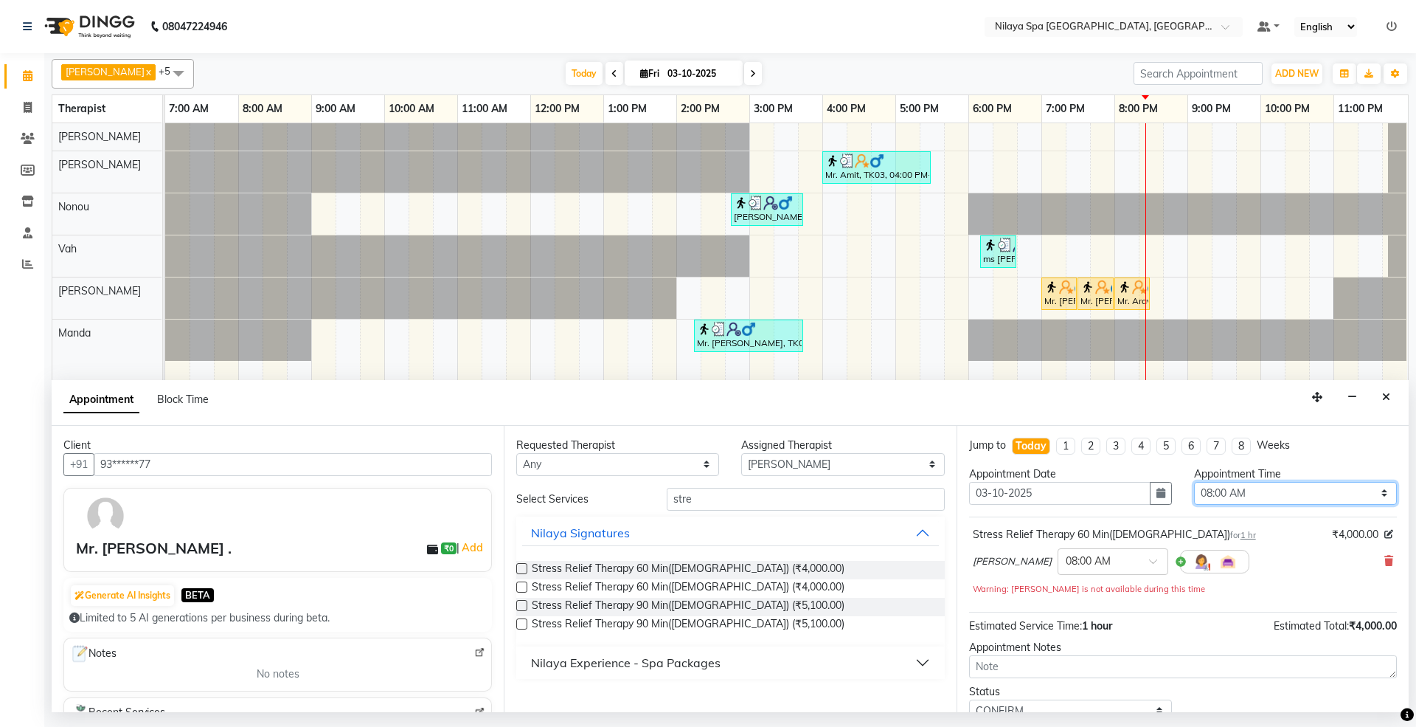
click at [1239, 494] on select "Select 08:00 AM 08:15 AM 08:30 AM 08:45 AM 09:00 AM 09:15 AM 09:30 AM 09:45 AM …" at bounding box center [1295, 493] width 203 height 23
click at [1248, 491] on select "Select 08:00 AM 08:15 AM 08:30 AM 08:45 AM 09:00 AM 09:15 AM 09:30 AM 09:45 AM …" at bounding box center [1295, 493] width 203 height 23
click at [1248, 488] on select "Select 08:00 AM 08:15 AM 08:30 AM 08:45 AM 09:00 AM 09:15 AM 09:30 AM 09:45 AM …" at bounding box center [1295, 493] width 203 height 23
select select "1230"
click at [1194, 483] on select "Select 08:00 AM 08:15 AM 08:30 AM 08:45 AM 09:00 AM 09:15 AM 09:30 AM 09:45 AM …" at bounding box center [1295, 493] width 203 height 23
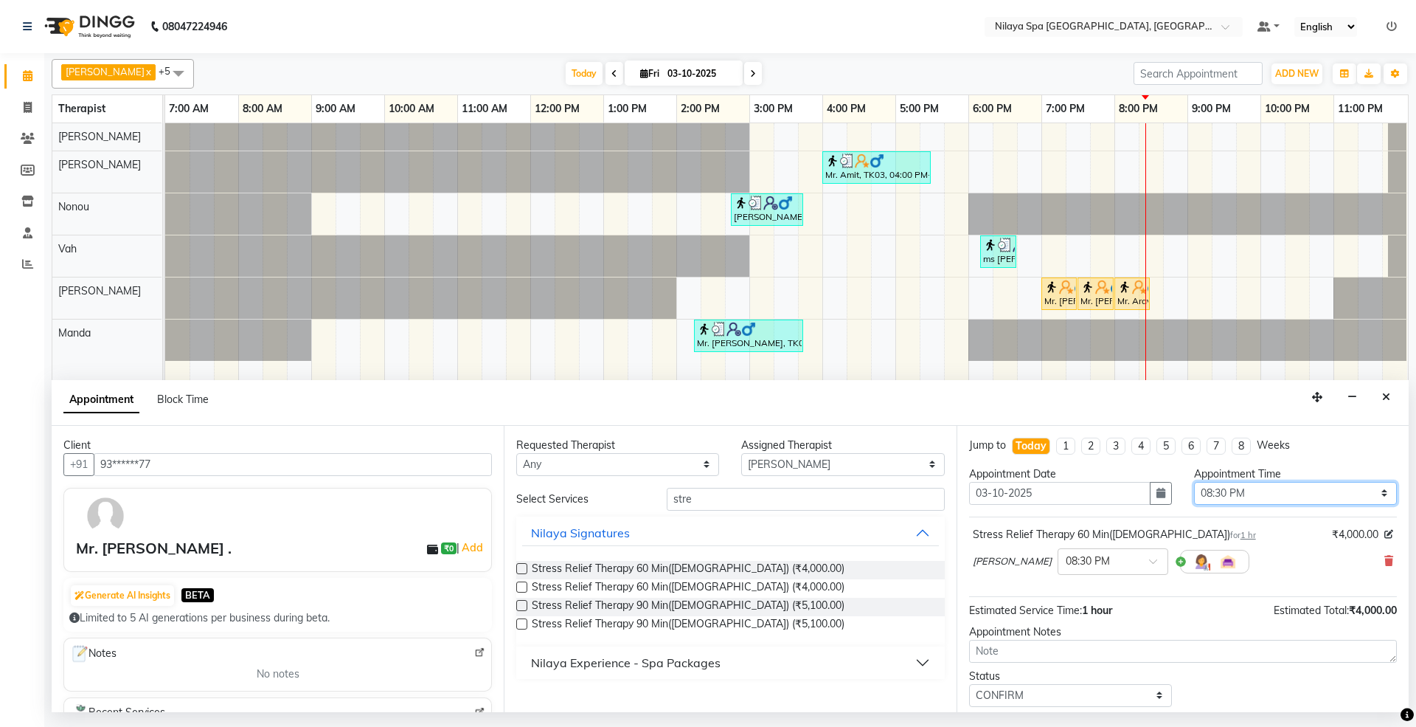
scroll to position [89, 0]
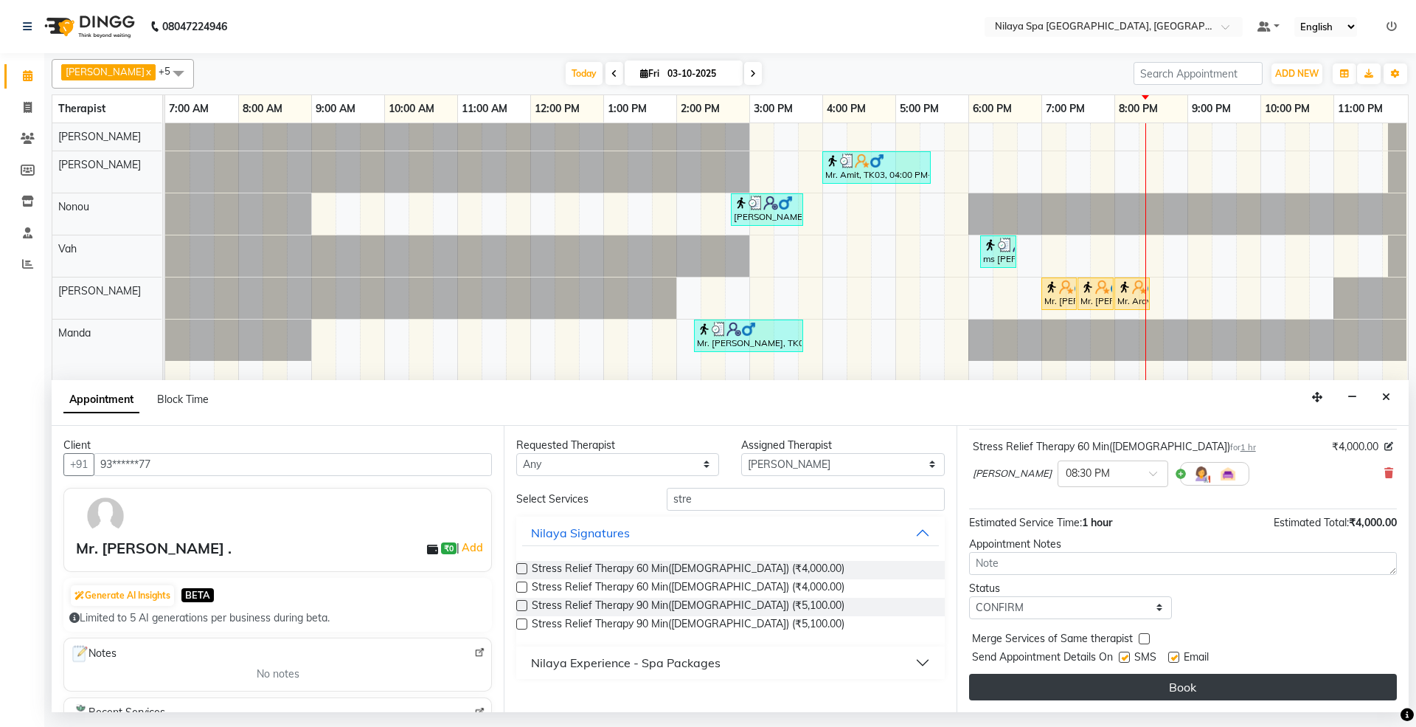
click at [1132, 691] on button "Book" at bounding box center [1183, 687] width 428 height 27
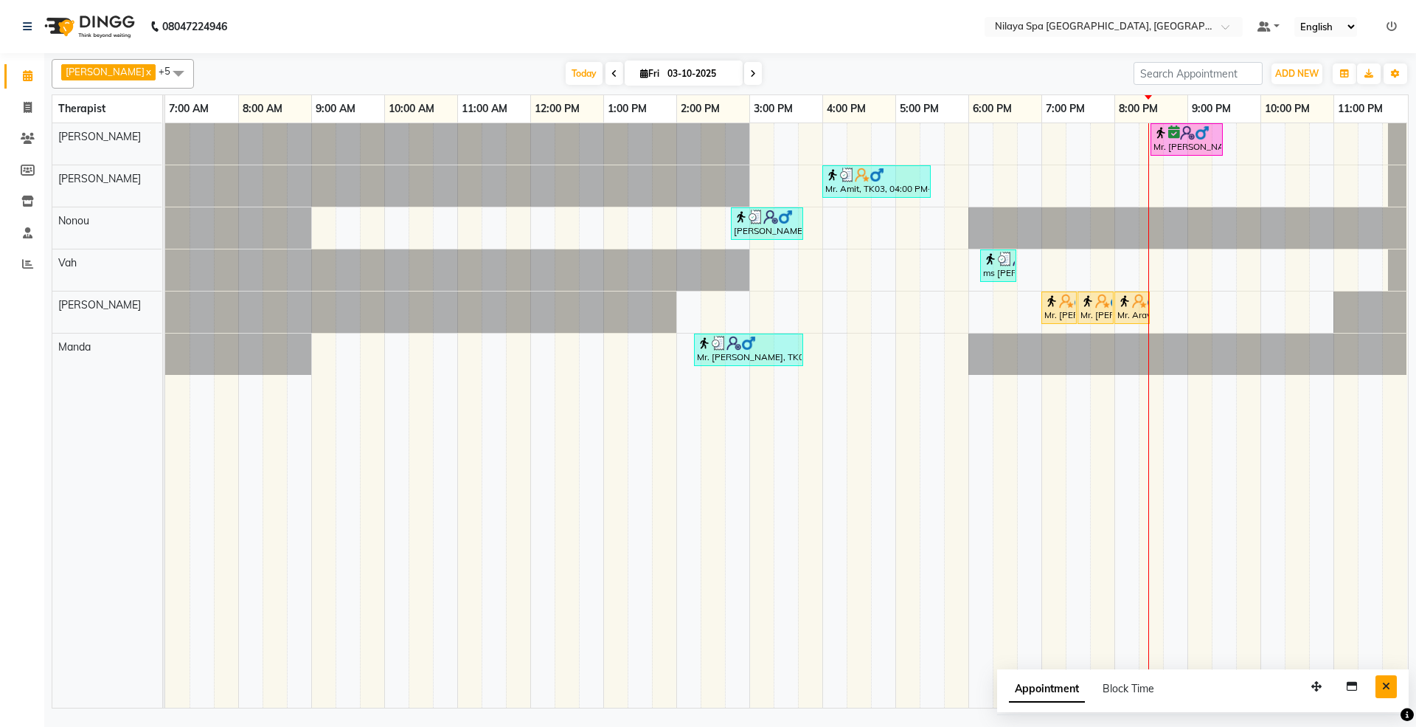
click at [1388, 679] on button "Close" at bounding box center [1386, 686] width 21 height 23
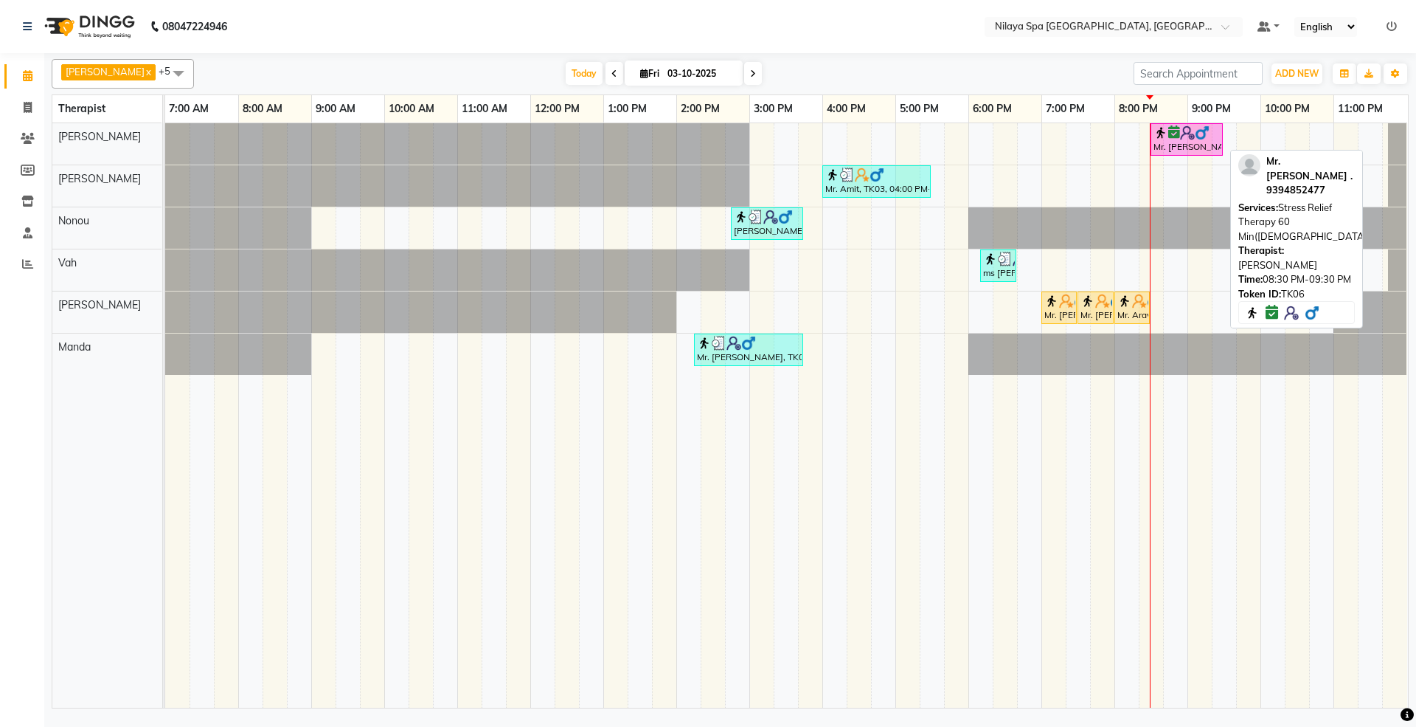
click at [1213, 142] on div "Mr. [PERSON_NAME] ., TK06, 08:30 PM-09:30 PM, Stress Relief Therapy 60 Min([DEM…" at bounding box center [1186, 139] width 69 height 28
select select "6"
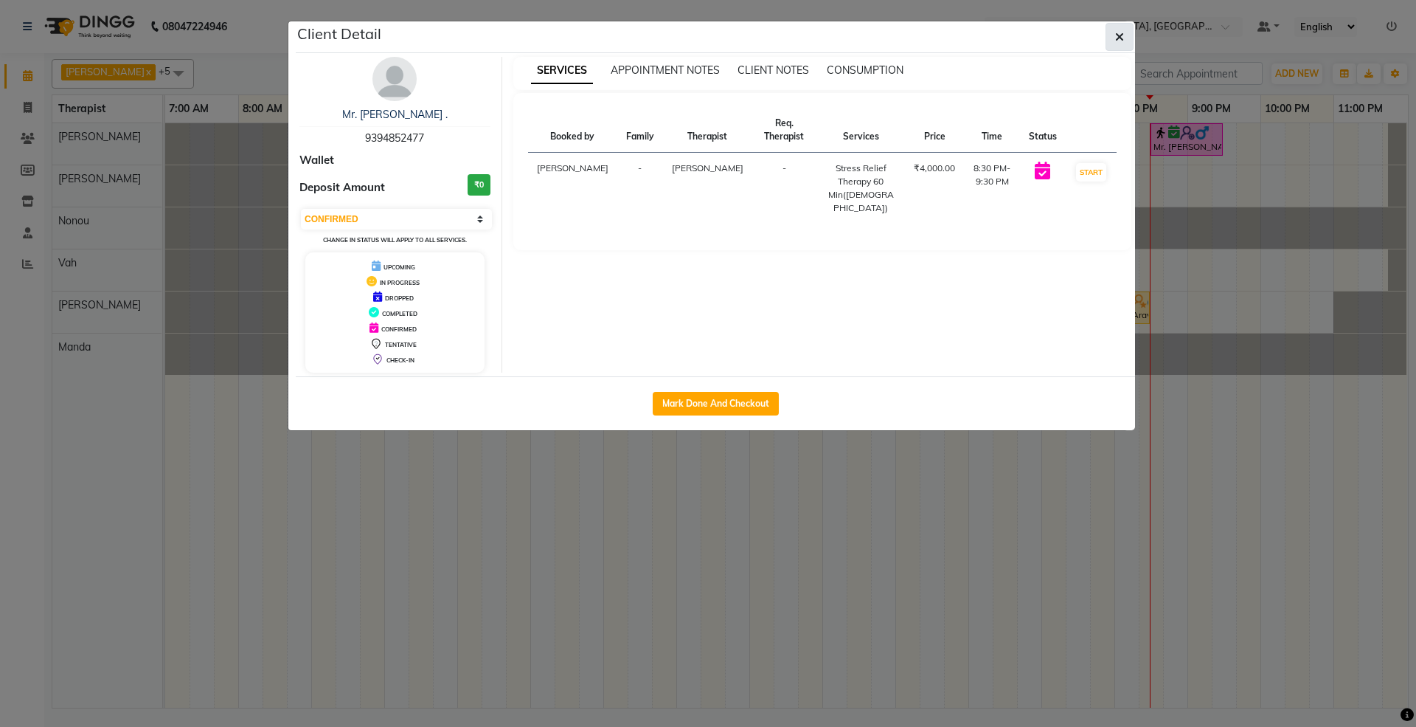
click at [1125, 44] on button "button" at bounding box center [1120, 37] width 28 height 28
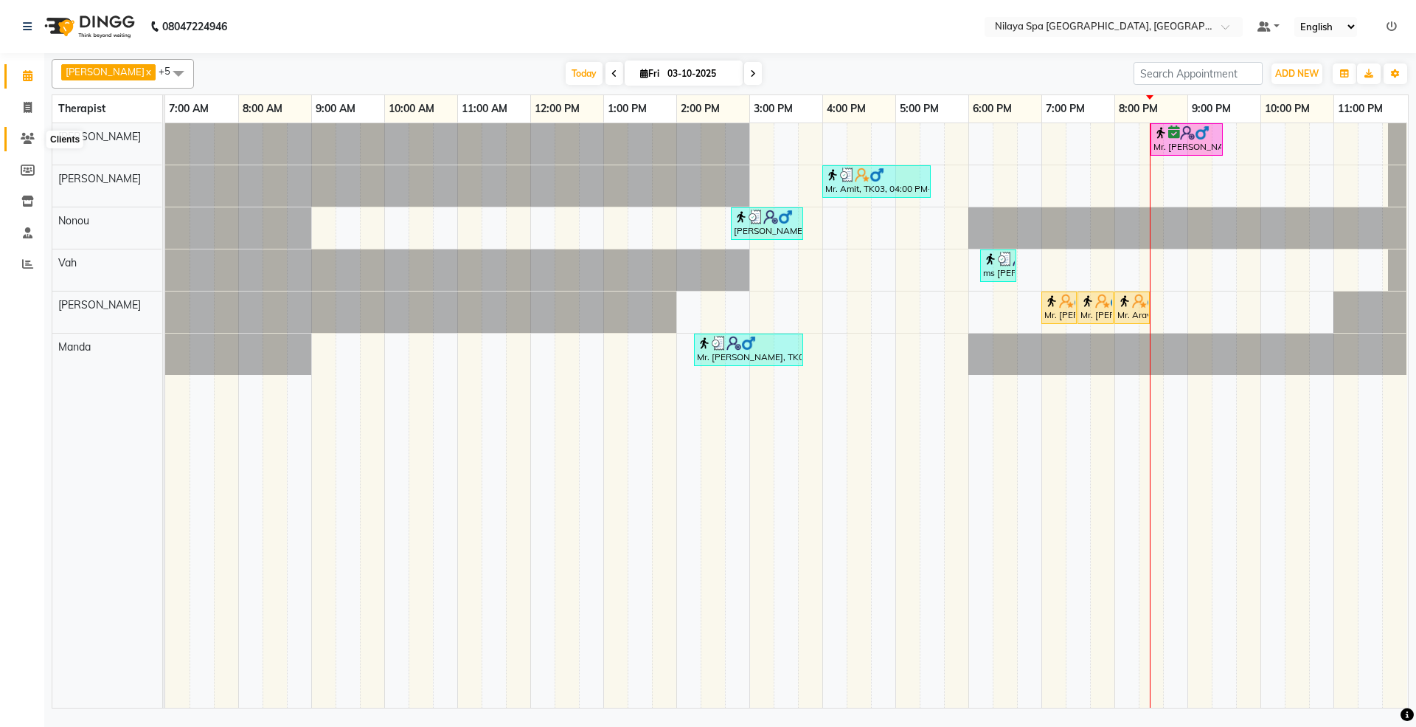
click at [22, 136] on icon at bounding box center [28, 138] width 14 height 11
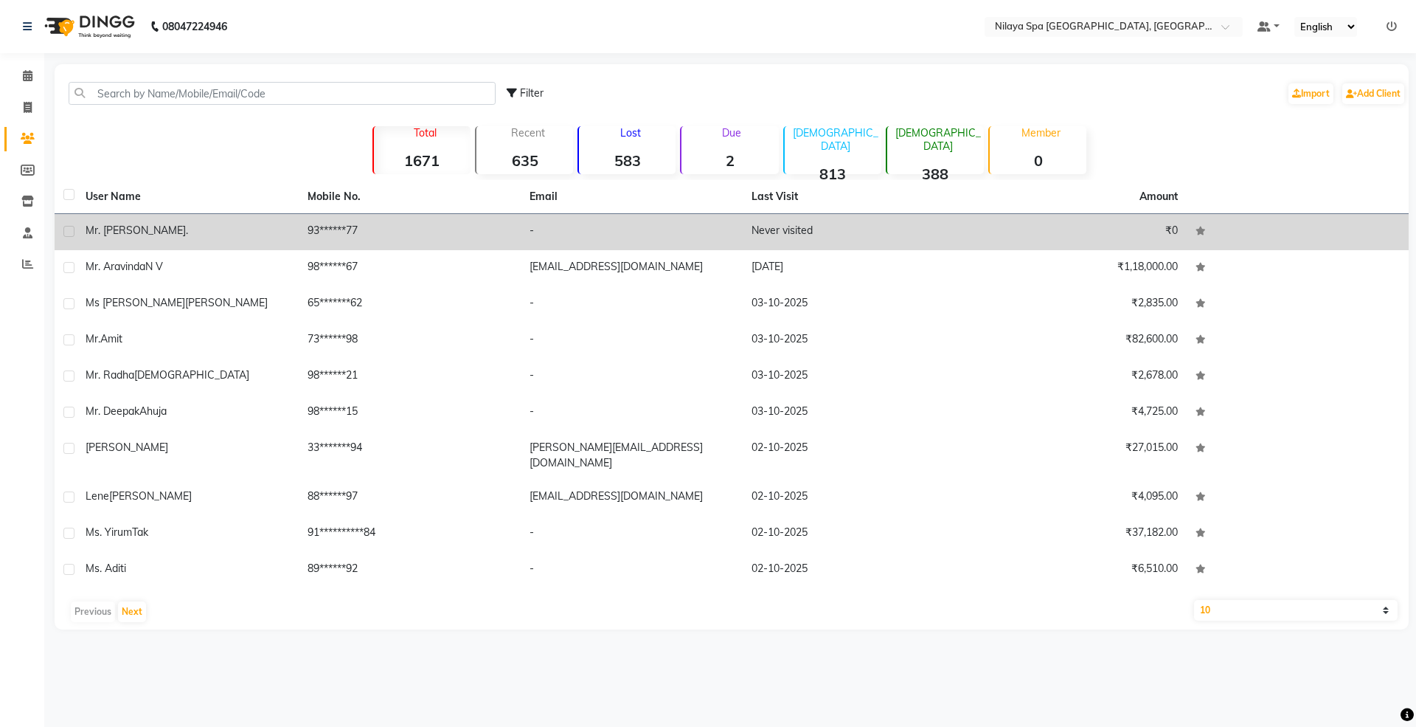
click at [205, 232] on div "Mr. [PERSON_NAME] ." at bounding box center [188, 230] width 204 height 15
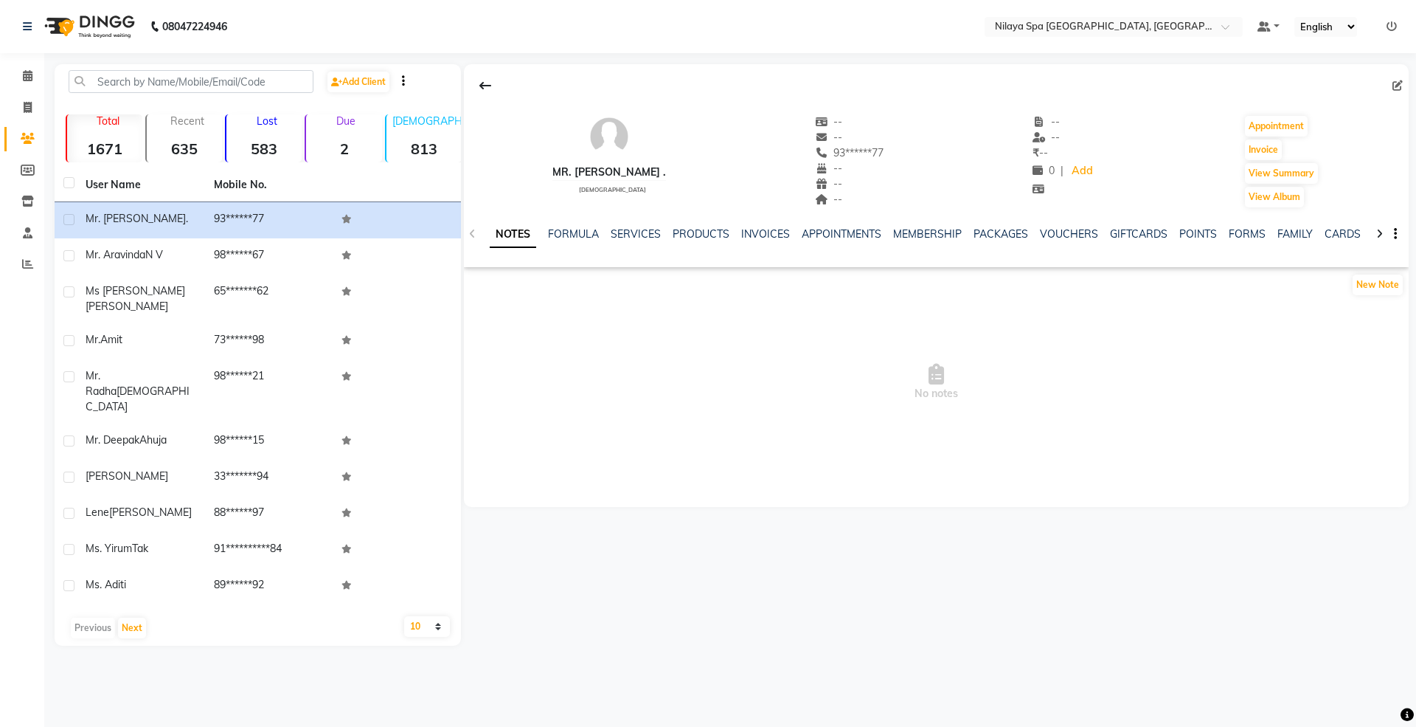
click at [1397, 84] on icon at bounding box center [1398, 85] width 10 height 10
select select "[DEMOGRAPHIC_DATA]"
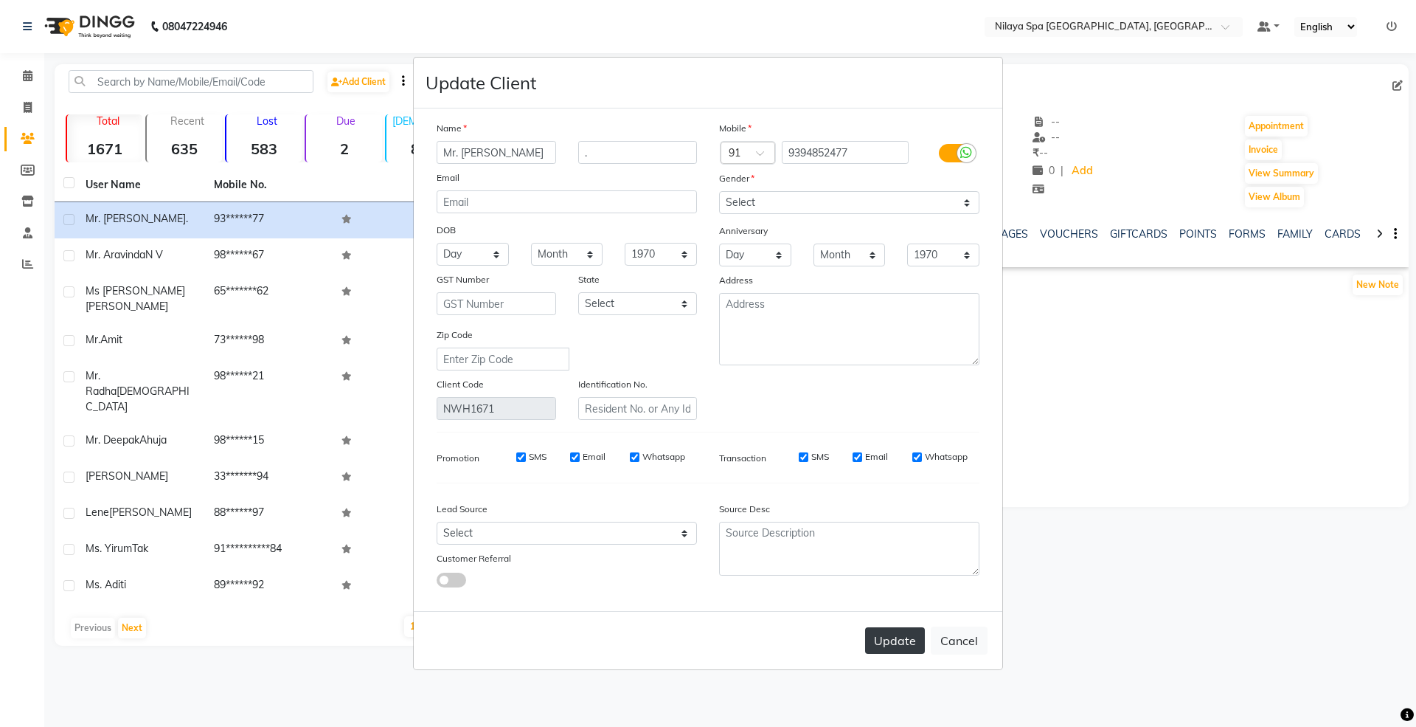
click at [902, 629] on button "Update" at bounding box center [895, 640] width 60 height 27
select select
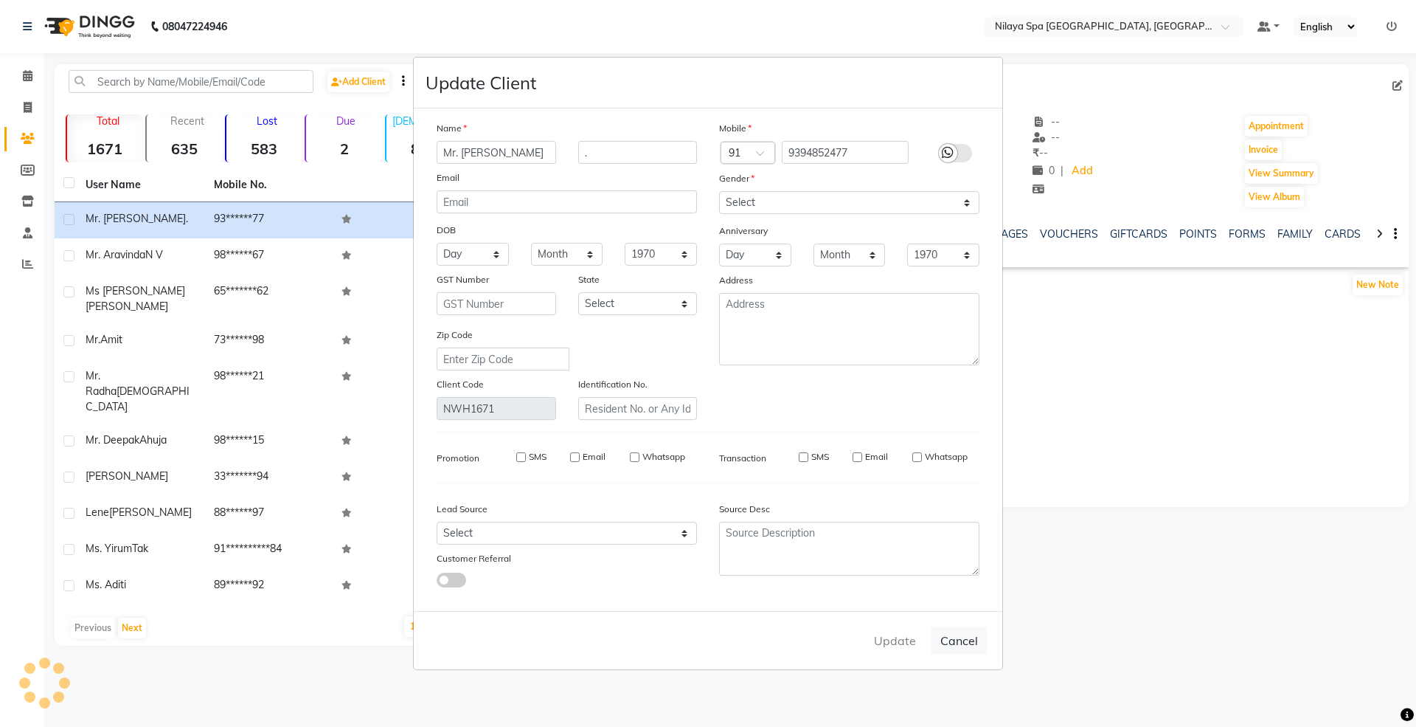
select select
checkbox input "false"
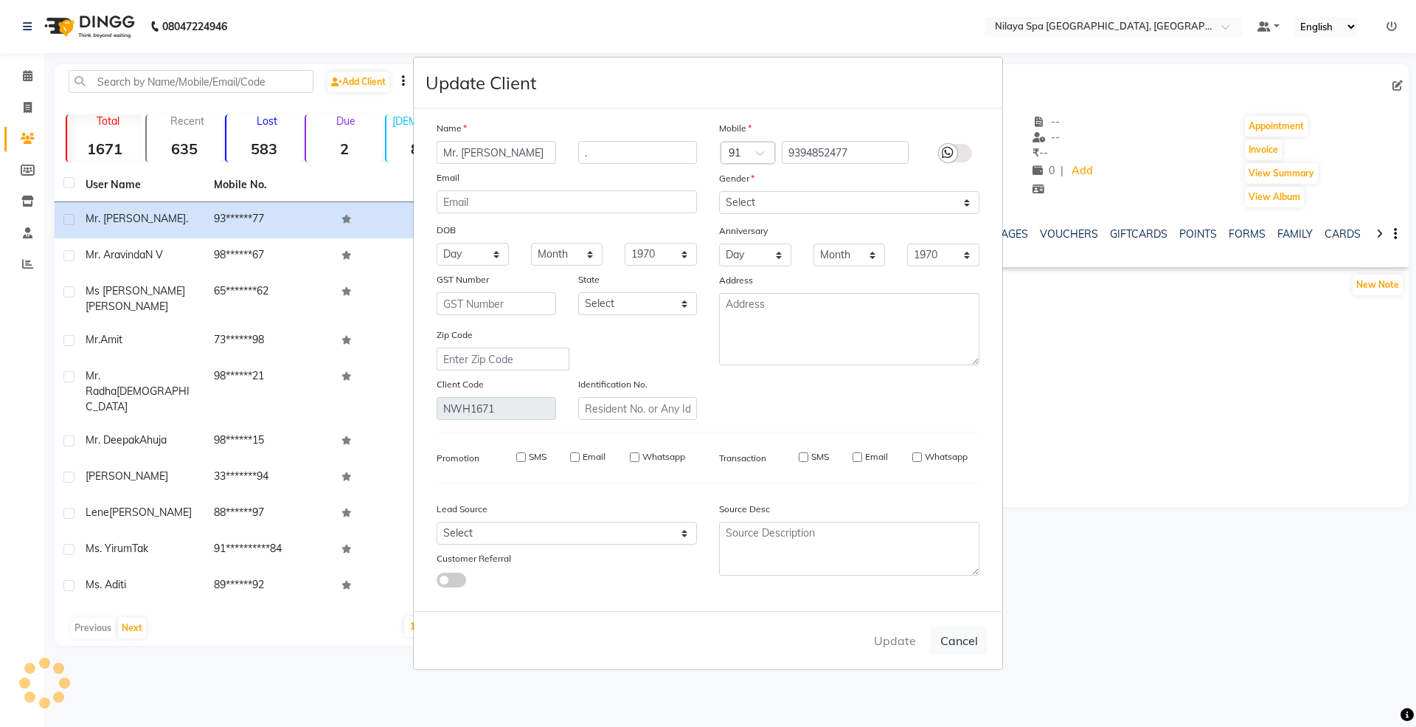
checkbox input "false"
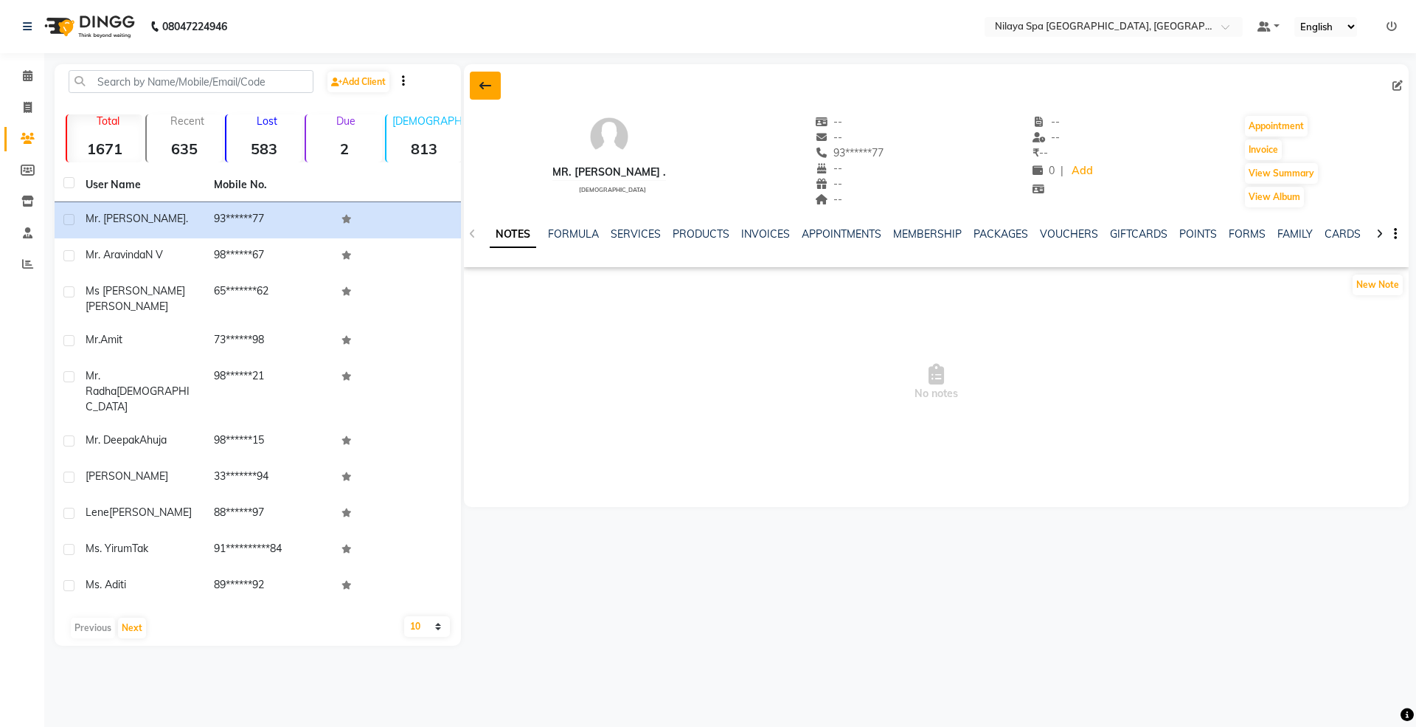
click at [481, 80] on icon at bounding box center [486, 86] width 12 height 12
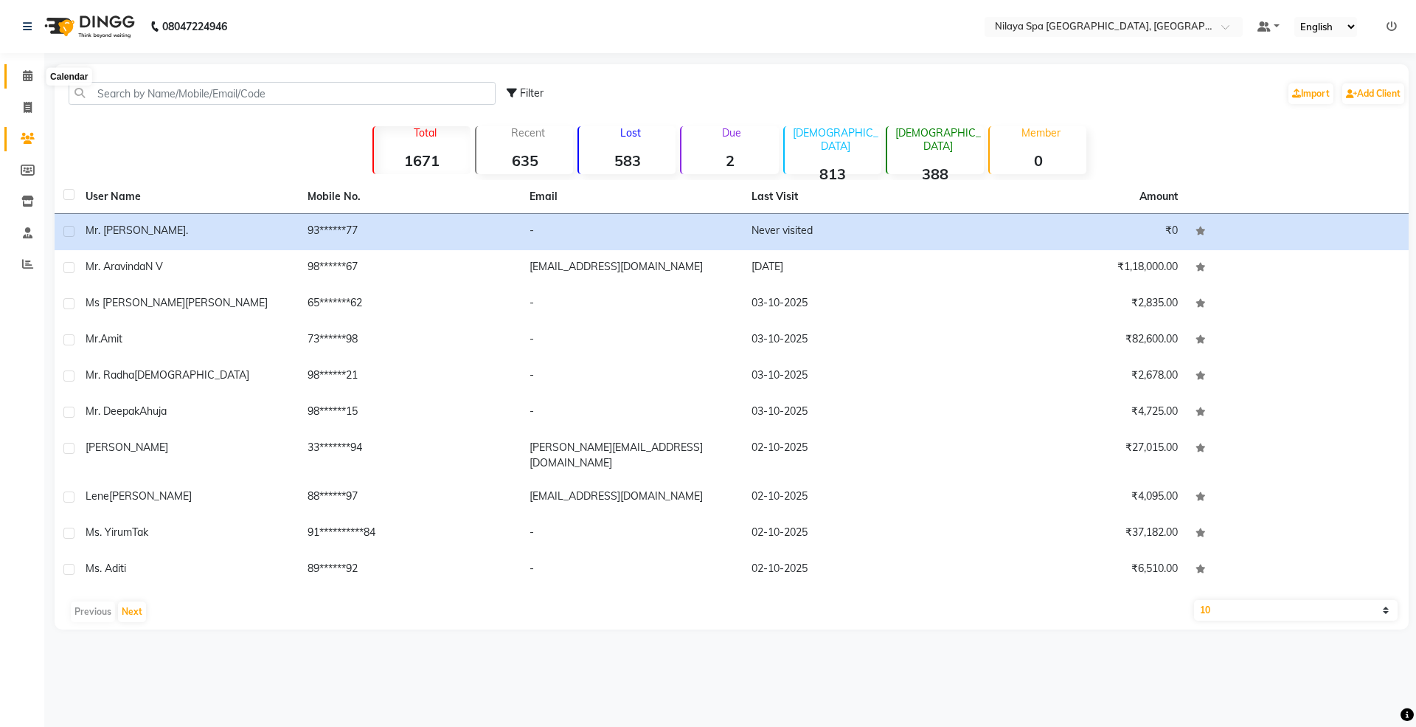
click at [27, 78] on icon at bounding box center [28, 75] width 10 height 11
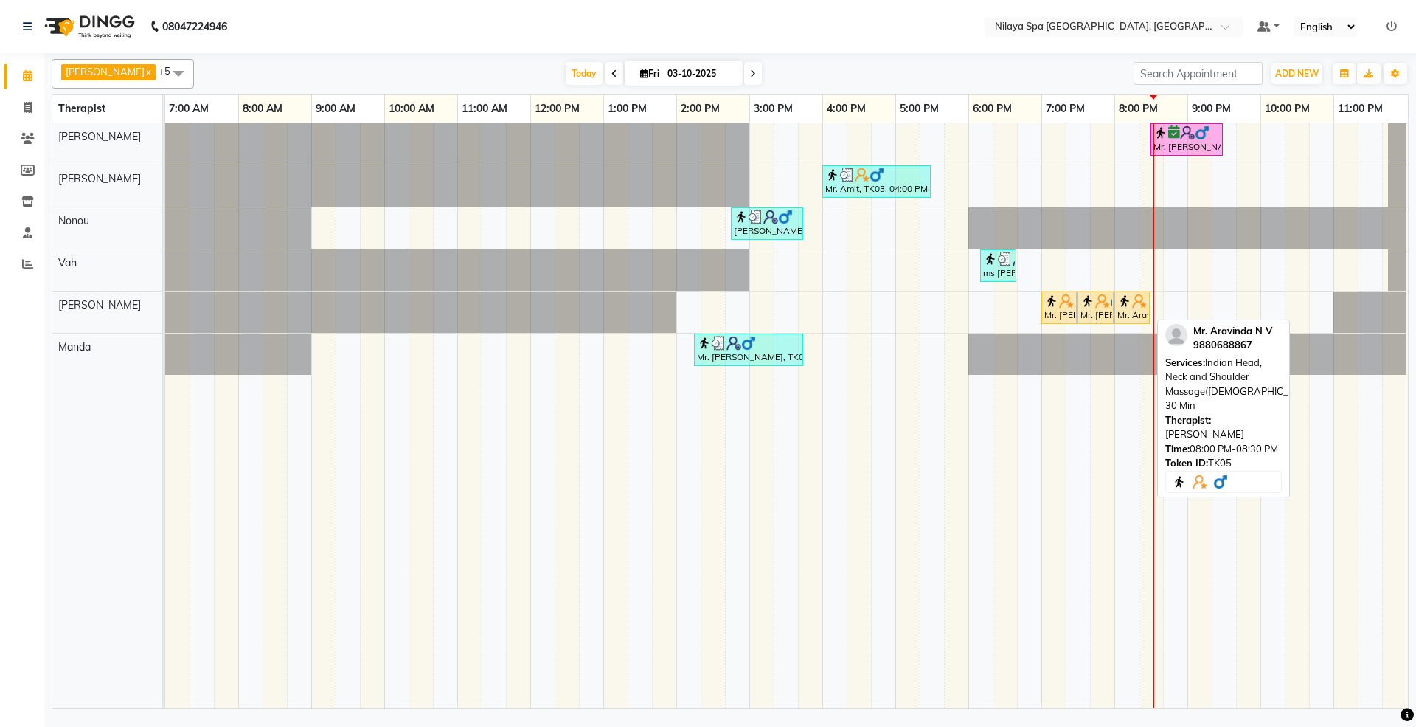
click at [1137, 305] on img at bounding box center [1139, 301] width 15 height 15
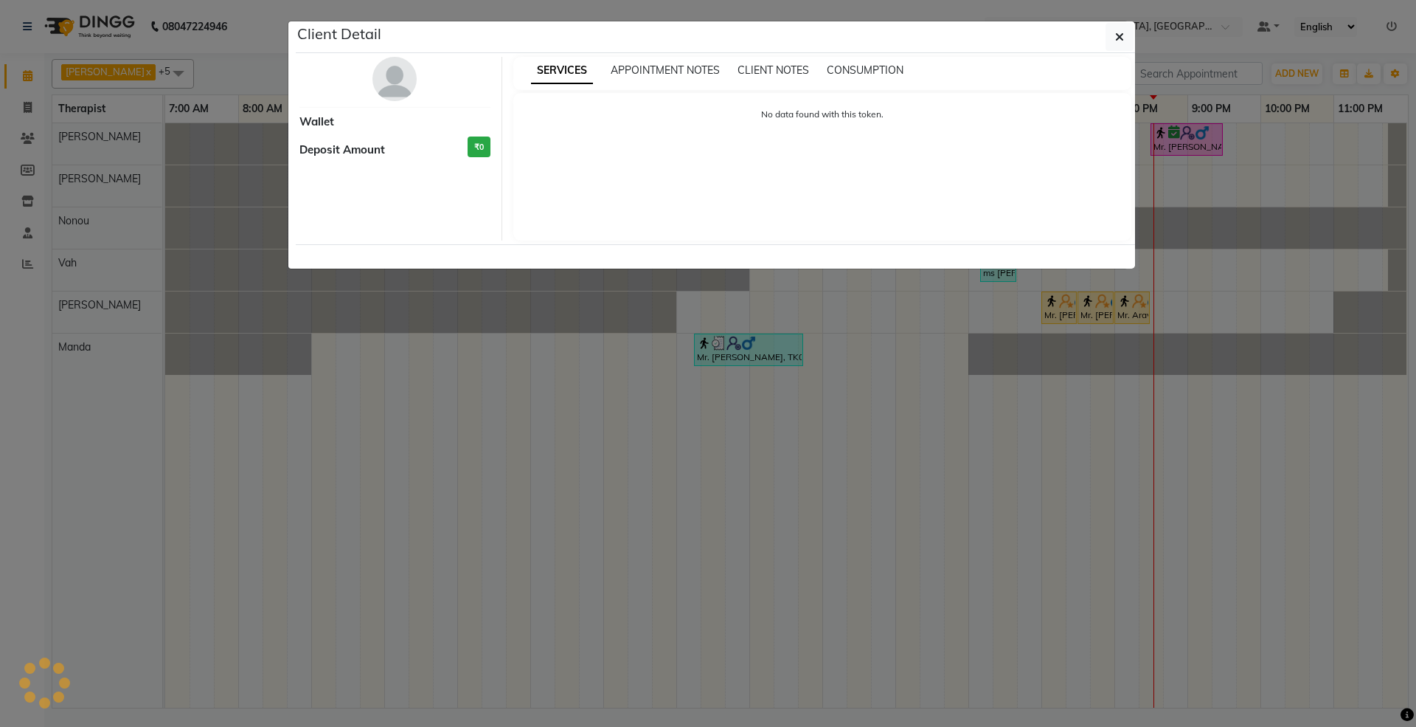
select select "1"
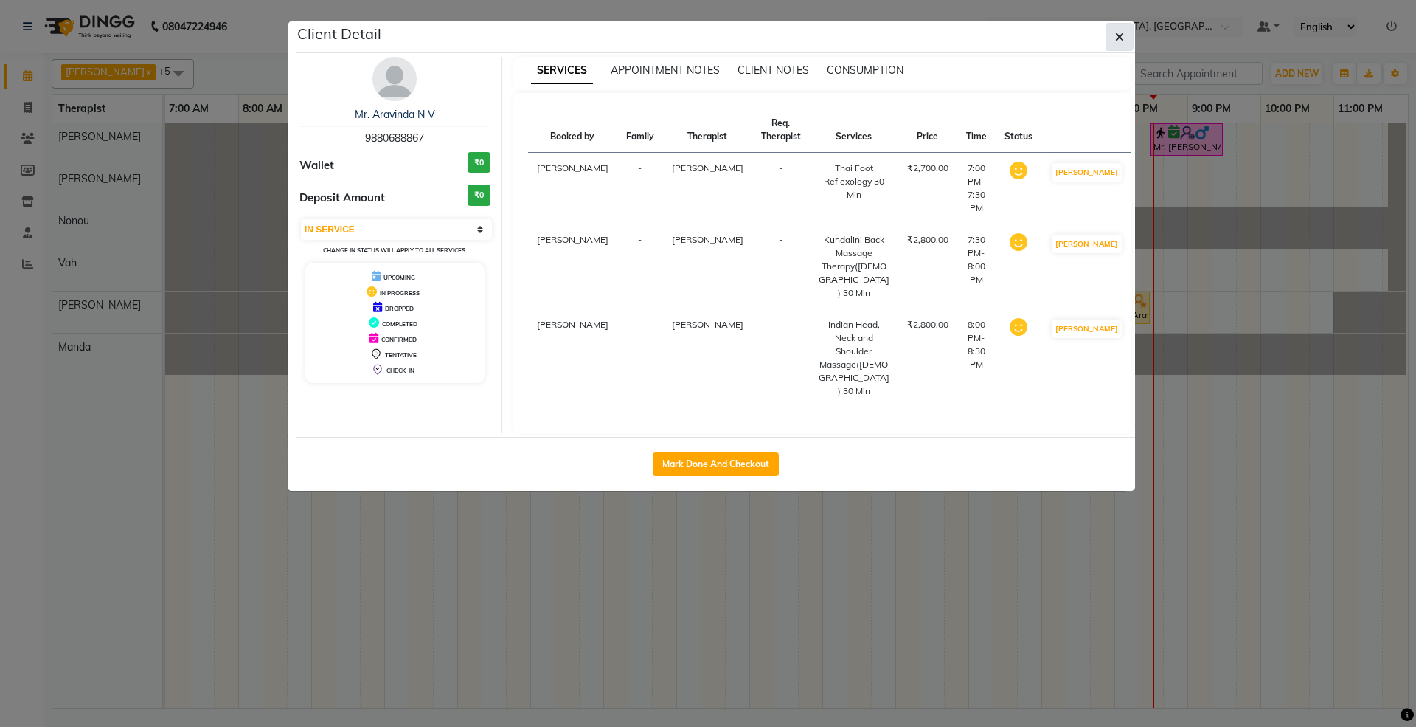
click at [1124, 40] on button "button" at bounding box center [1120, 37] width 28 height 28
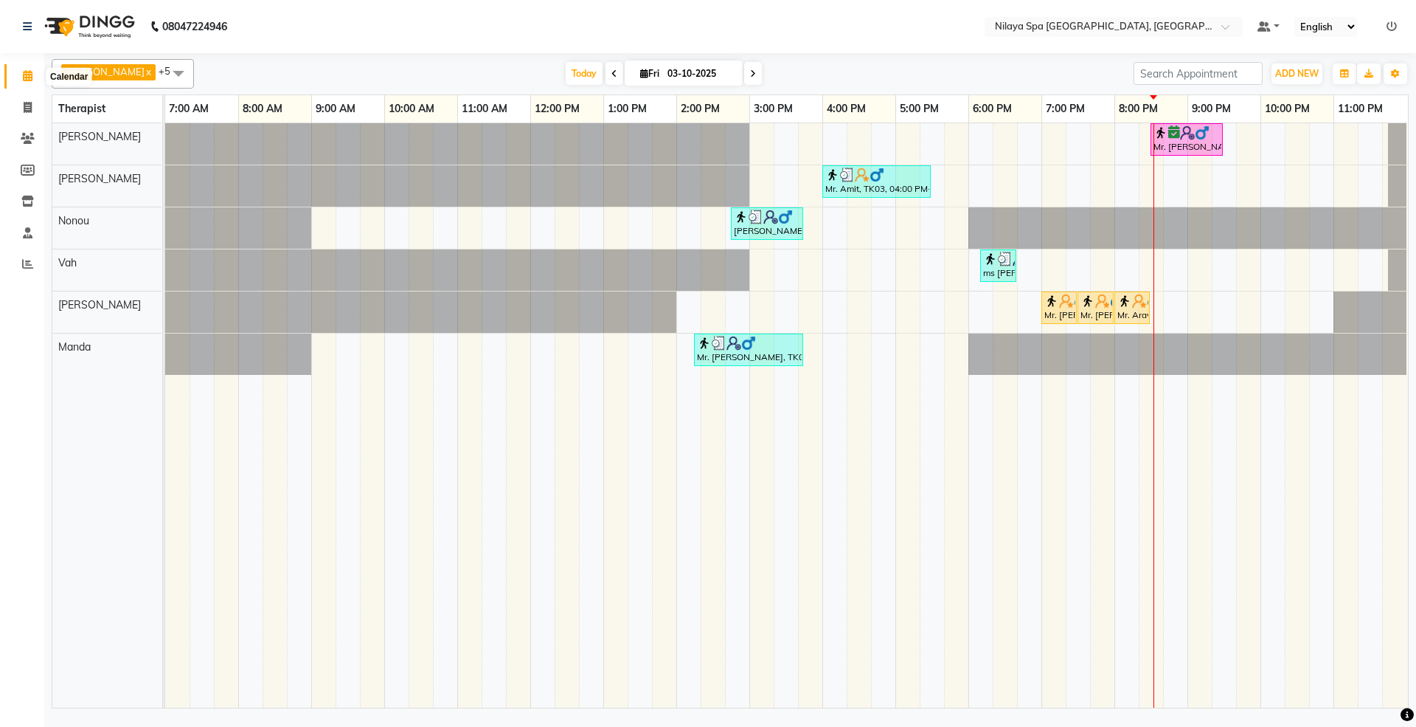
click at [21, 77] on span at bounding box center [28, 76] width 26 height 17
click at [21, 136] on icon at bounding box center [28, 138] width 14 height 11
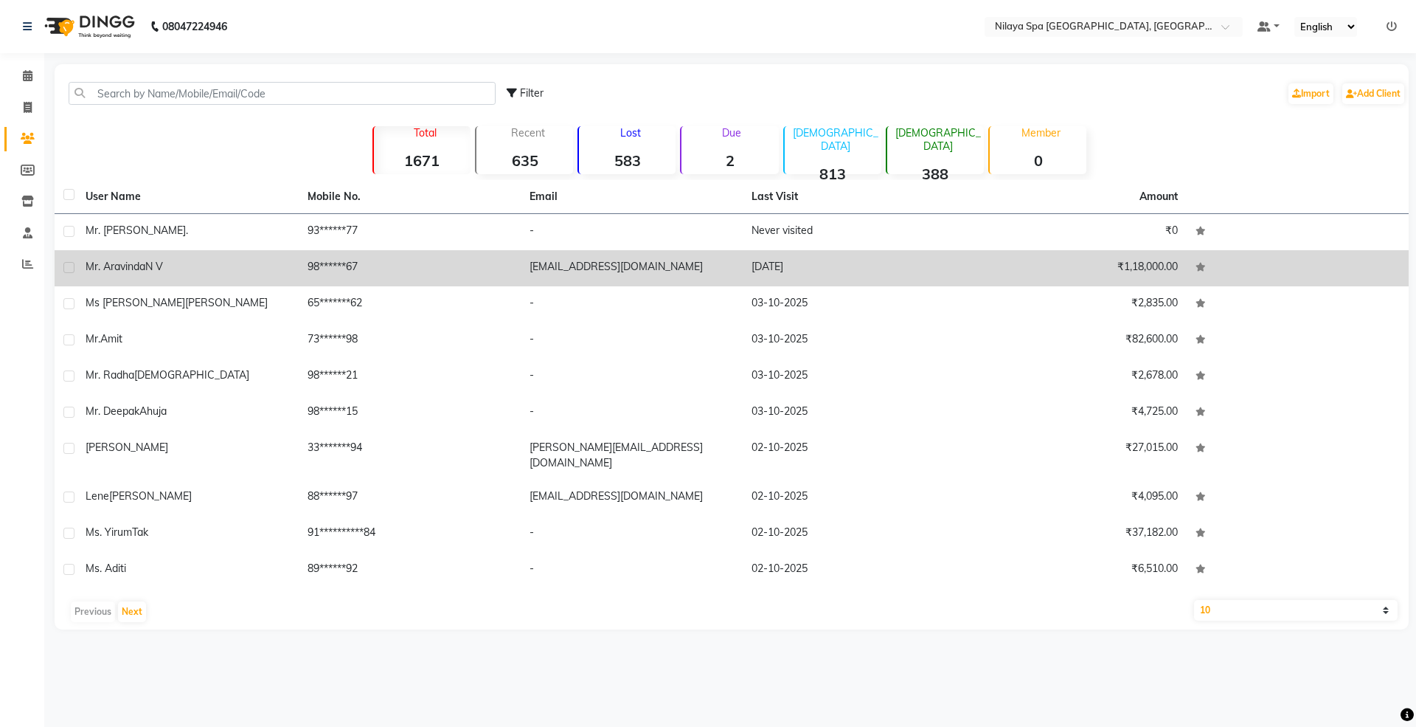
click at [210, 269] on div "Mr. Aravinda N V" at bounding box center [188, 266] width 204 height 15
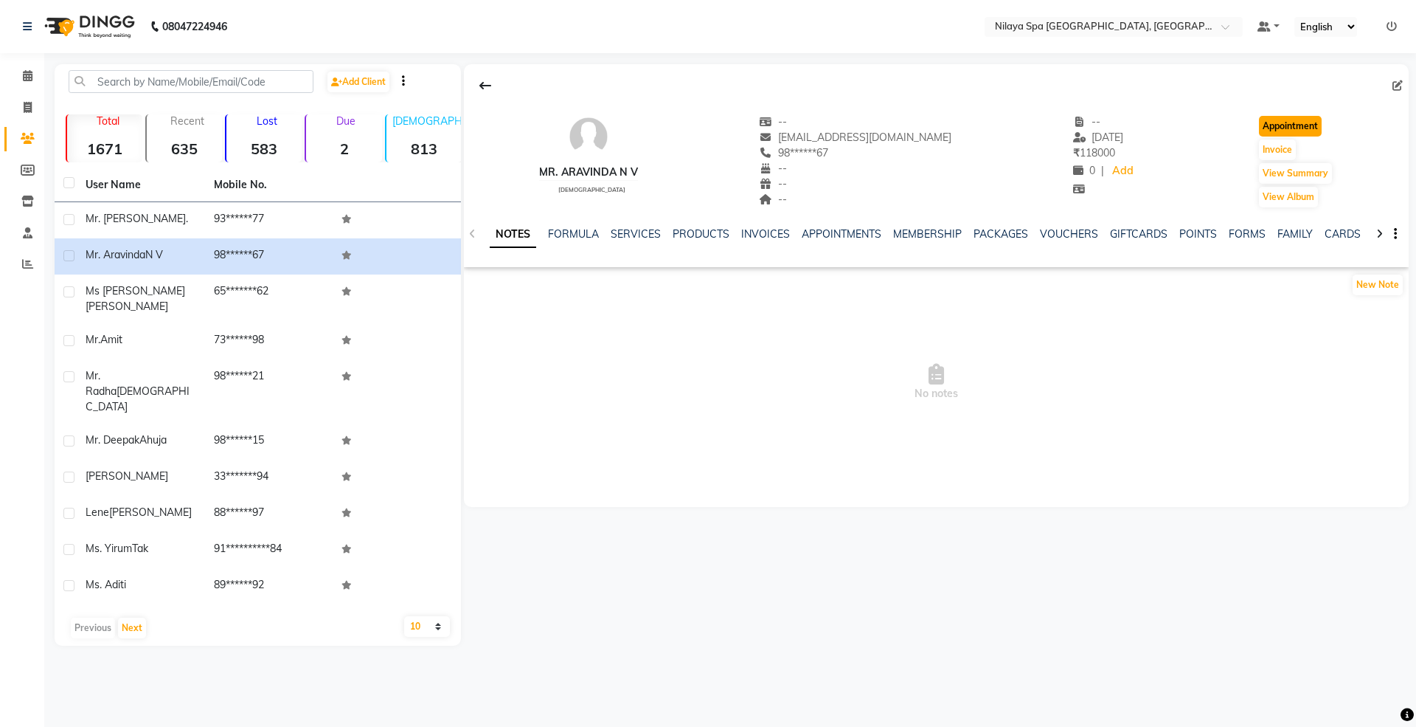
click at [1302, 131] on button "Appointment" at bounding box center [1290, 126] width 63 height 21
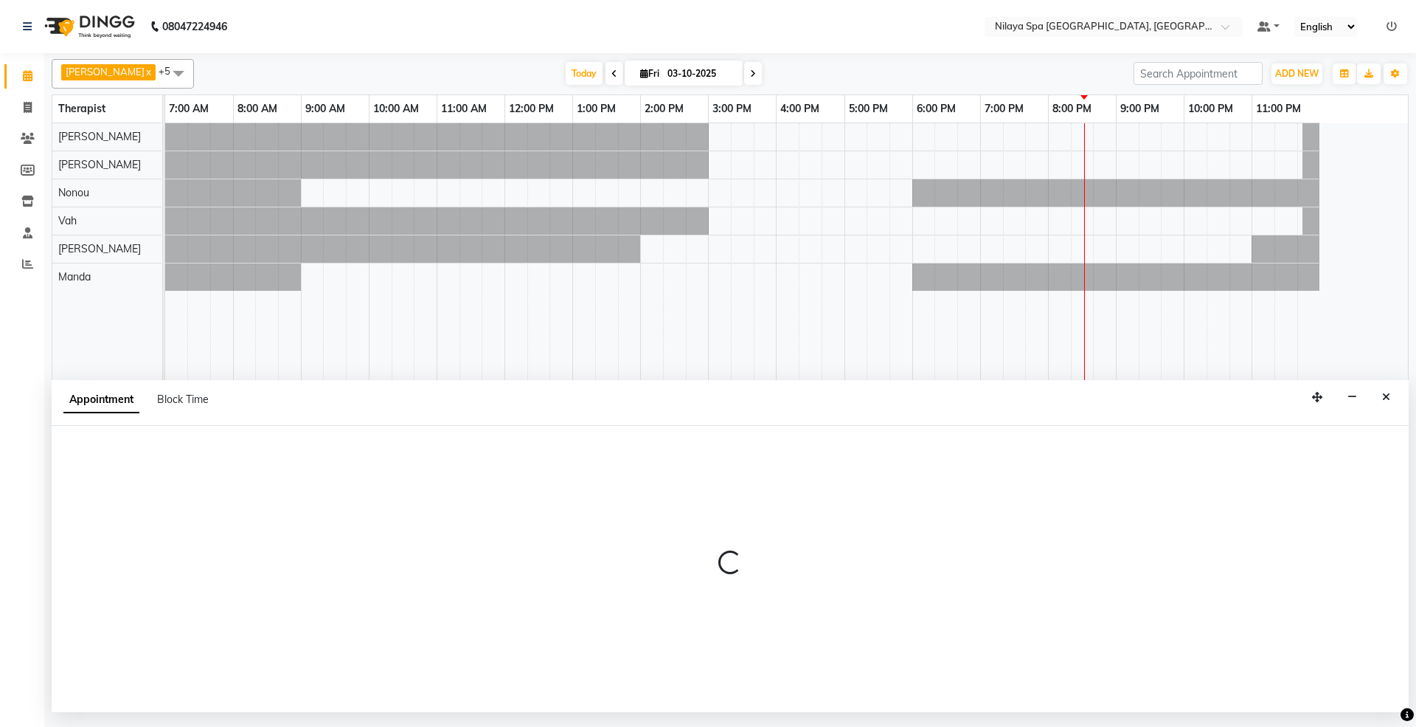
select select "480"
select select "tentative"
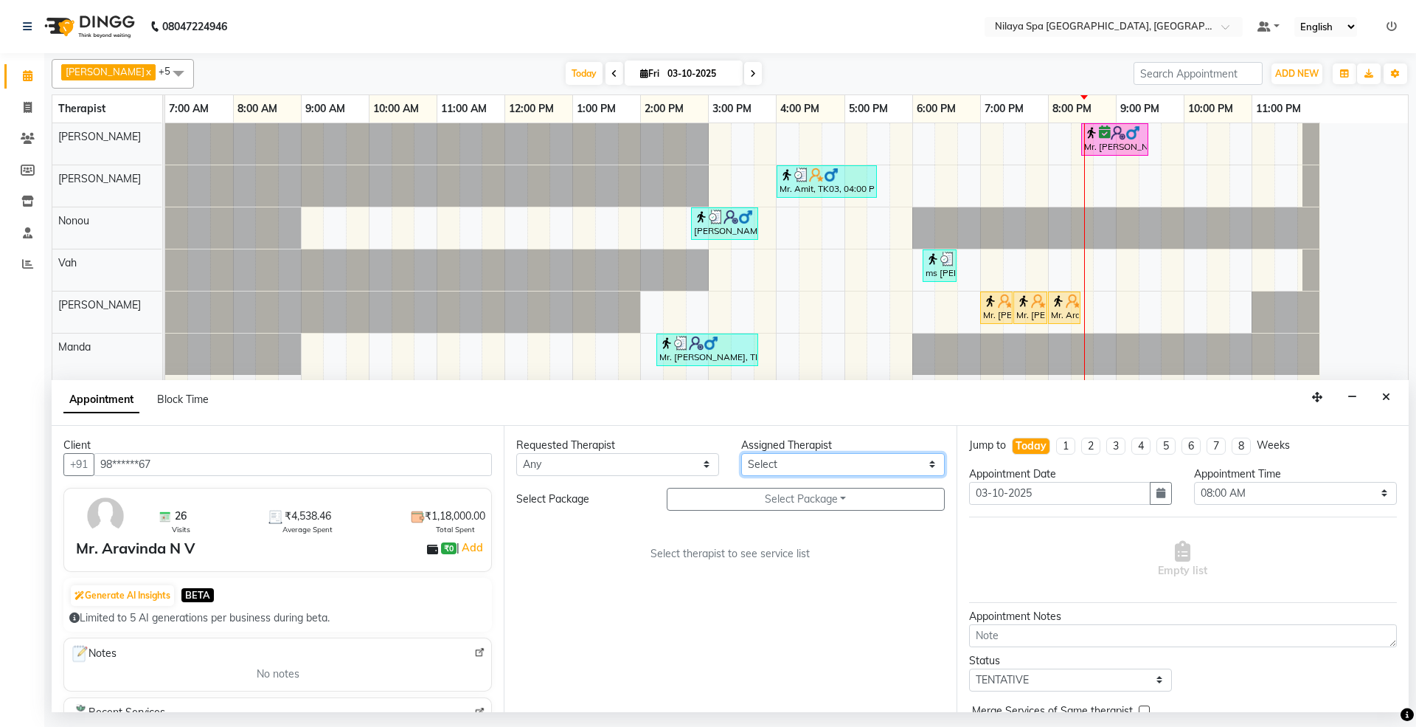
click at [798, 464] on select "Select [PERSON_NAME] [PERSON_NAME] [PERSON_NAME] [PERSON_NAME] Vah" at bounding box center [842, 464] width 203 height 23
select select "92907"
click at [741, 454] on select "Select [PERSON_NAME] [PERSON_NAME] [PERSON_NAME] [PERSON_NAME] Vah" at bounding box center [842, 464] width 203 height 23
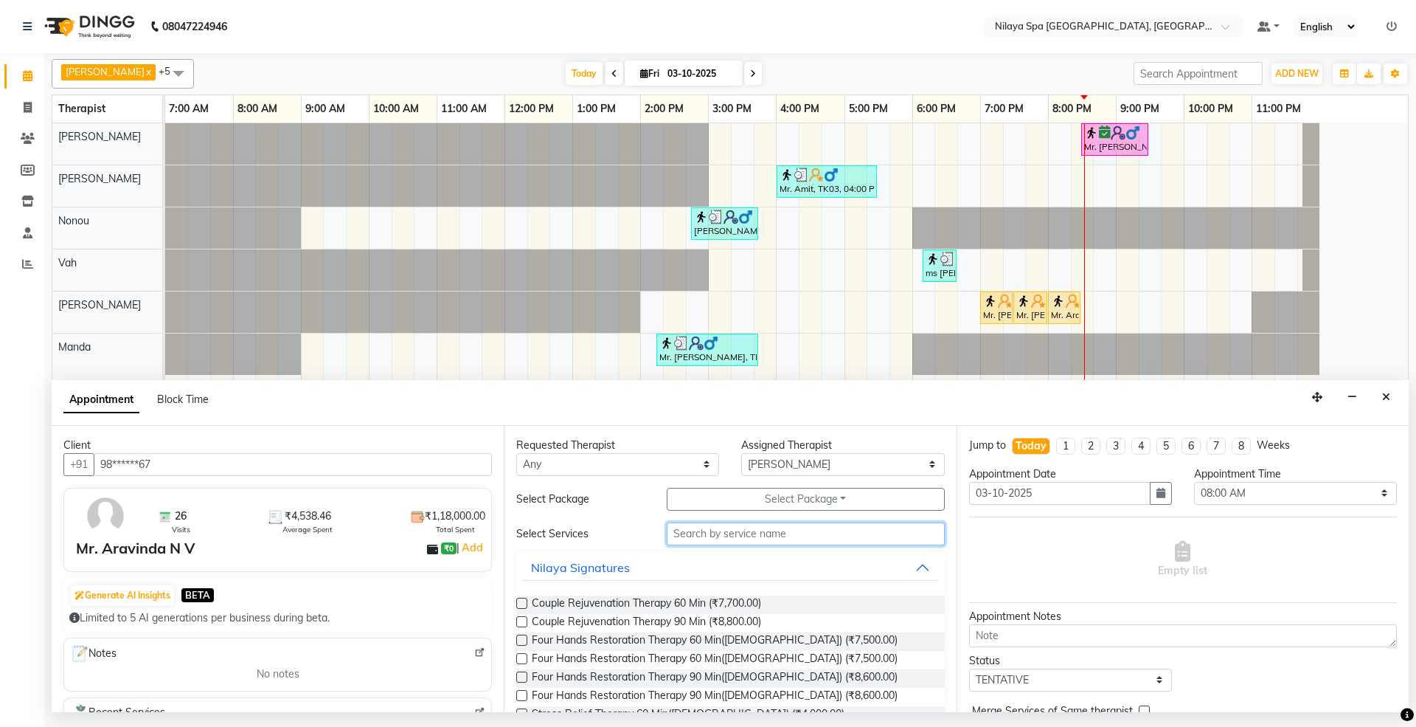
click at [781, 544] on input "text" at bounding box center [806, 533] width 278 height 23
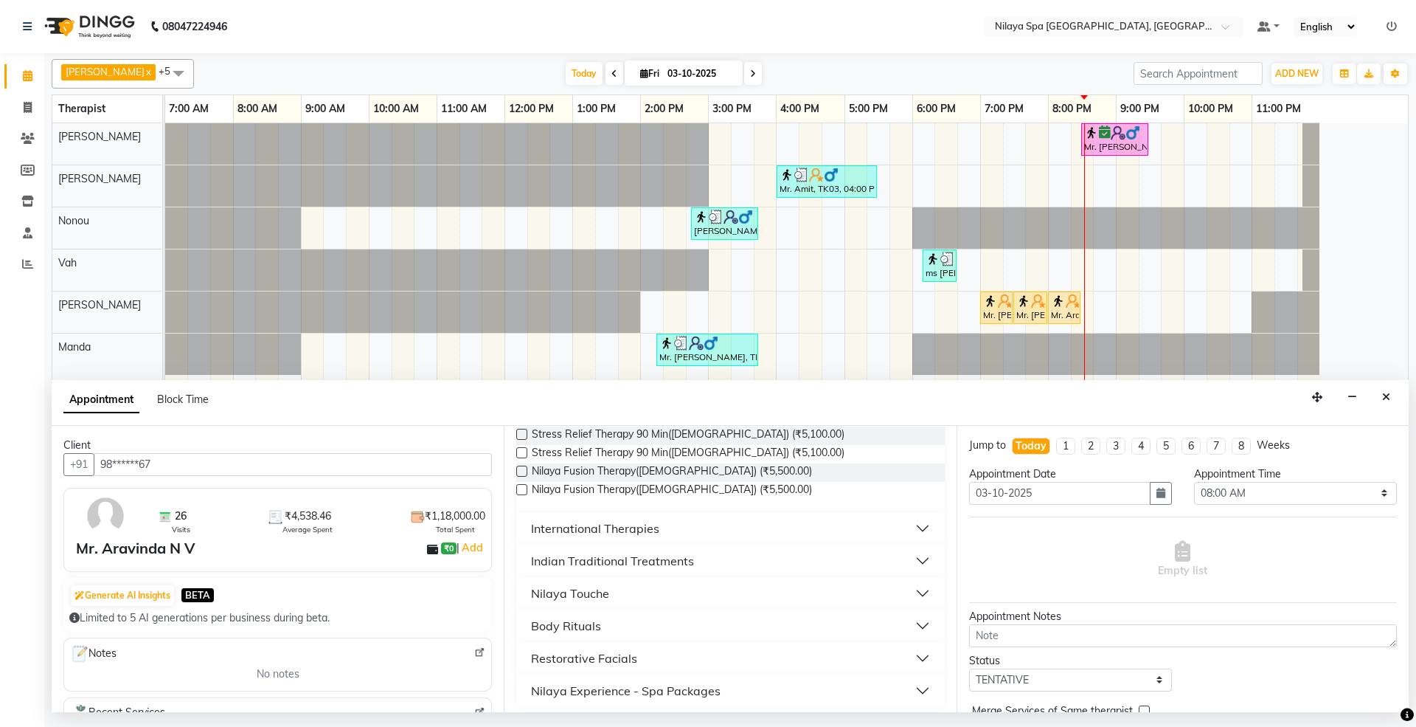
scroll to position [323, 0]
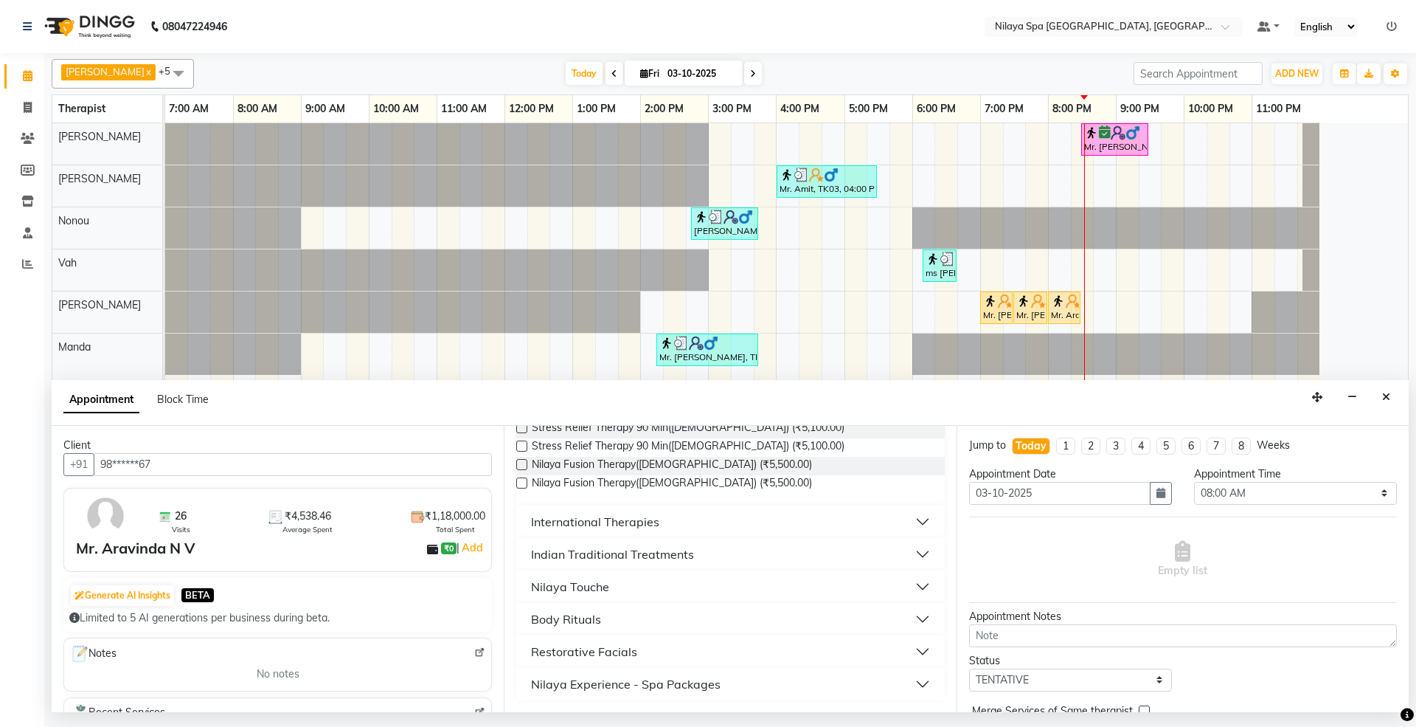
click at [609, 582] on button "Nilaya Touche" at bounding box center [730, 586] width 416 height 27
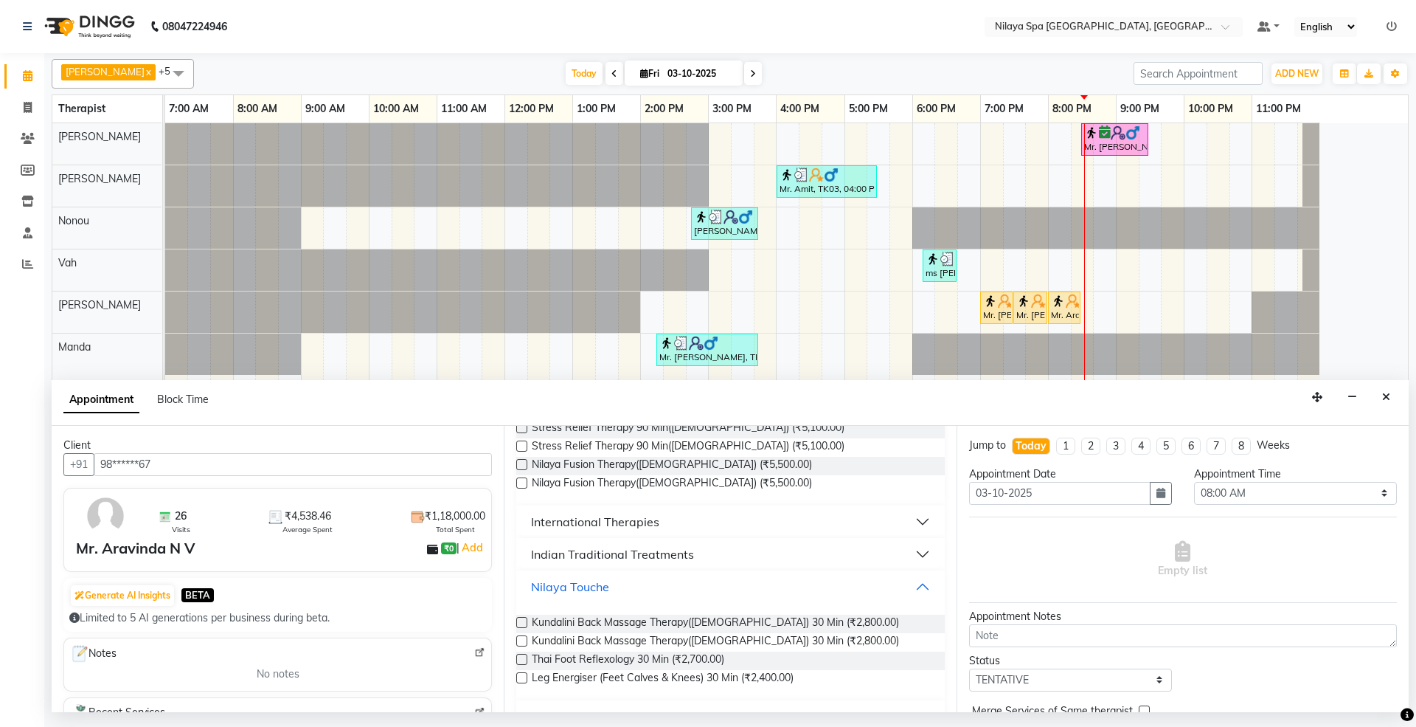
scroll to position [421, 0]
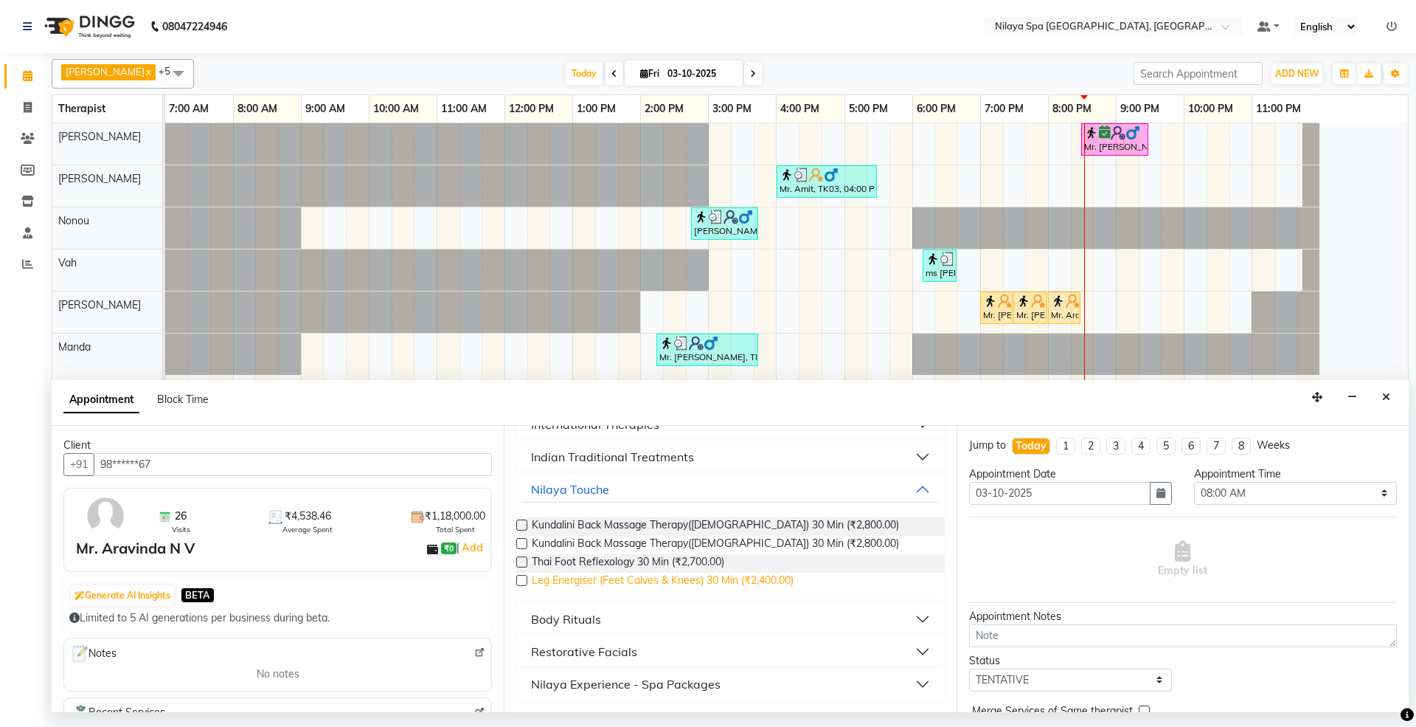
click at [617, 576] on span "Leg Energiser (Feet Calves & Knees) 30 Min (₹2,400.00)" at bounding box center [663, 581] width 262 height 18
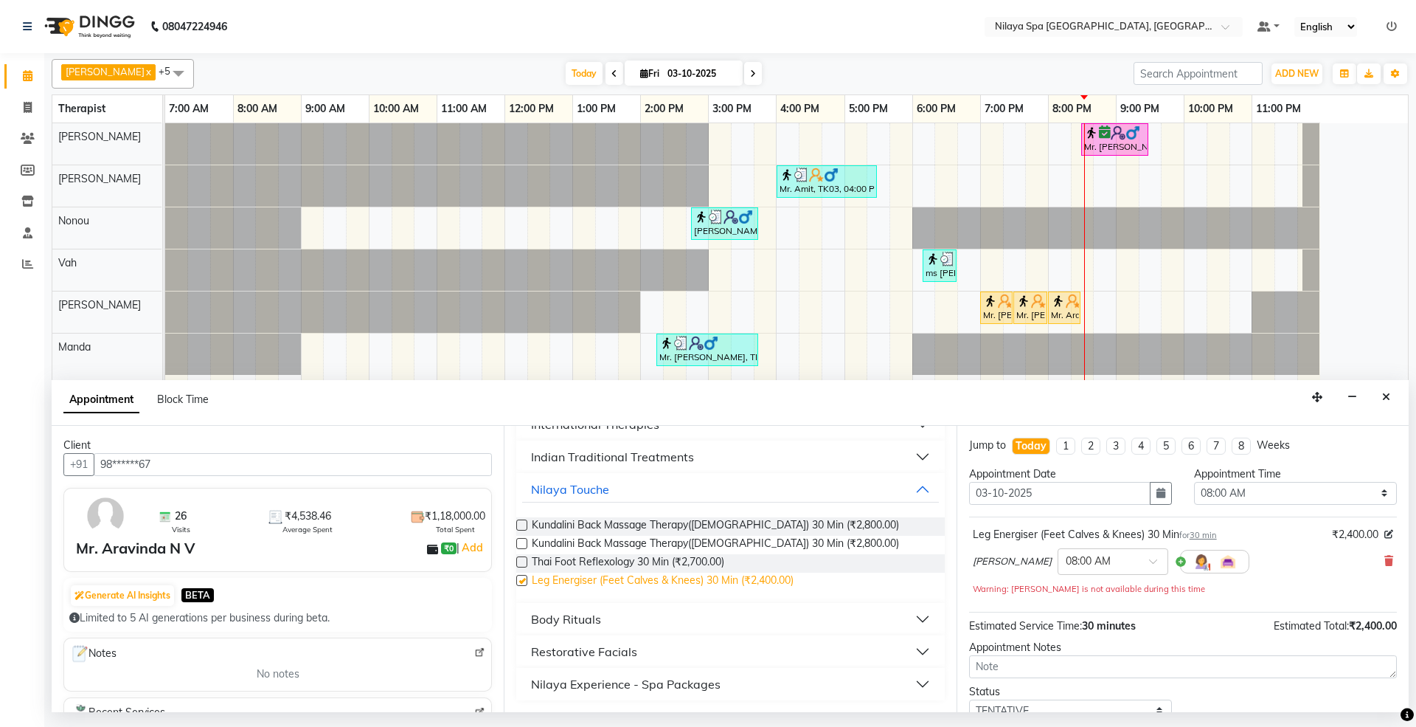
checkbox input "false"
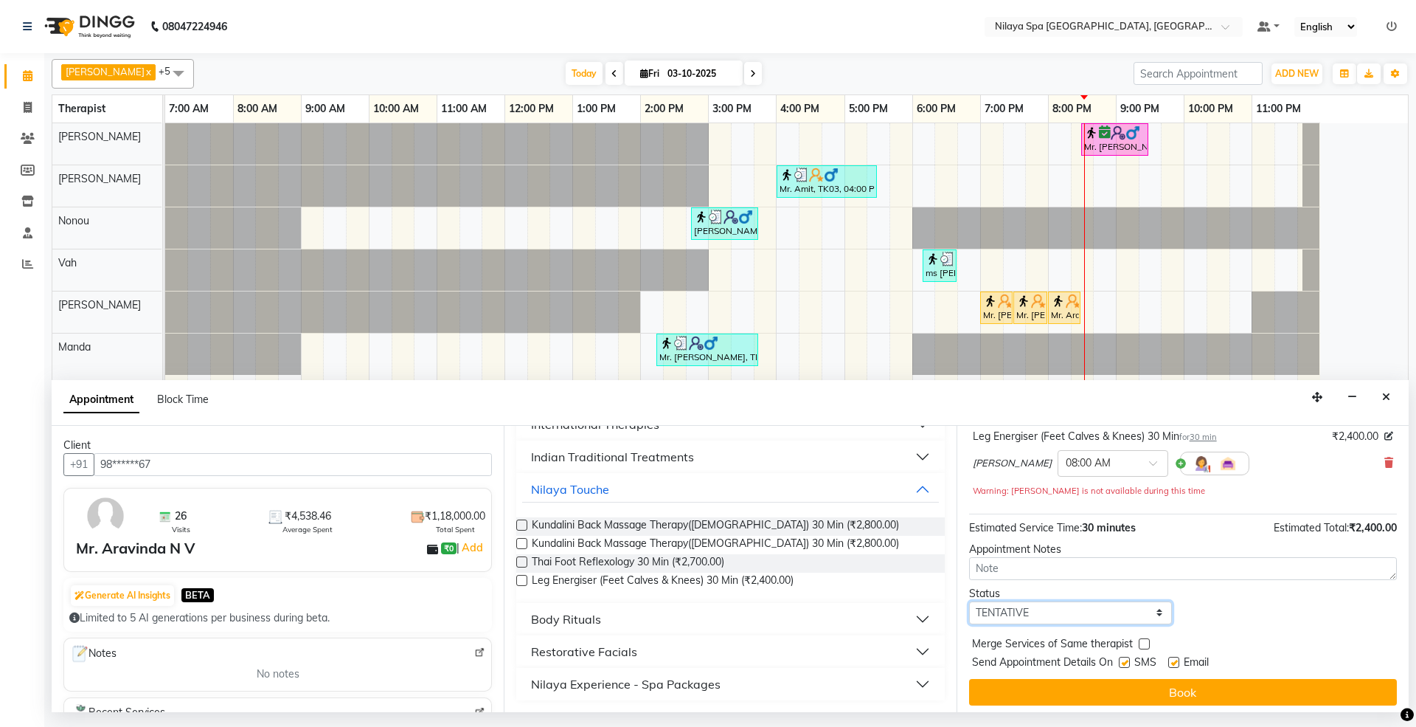
click at [1078, 618] on select "Select TENTATIVE CONFIRM CHECK-IN UPCOMING" at bounding box center [1070, 612] width 203 height 23
select select "confirm booking"
click at [969, 603] on select "Select TENTATIVE CONFIRM CHECK-IN UPCOMING" at bounding box center [1070, 612] width 203 height 23
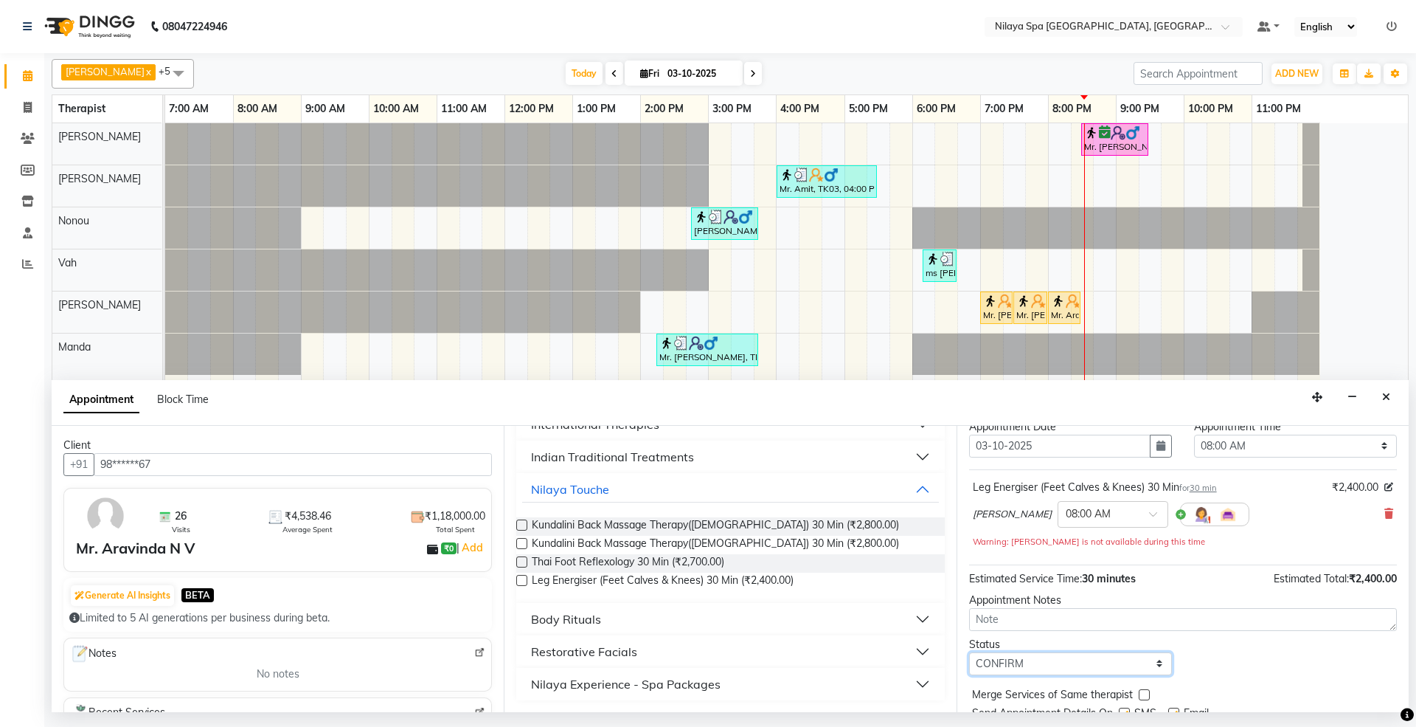
scroll to position [0, 0]
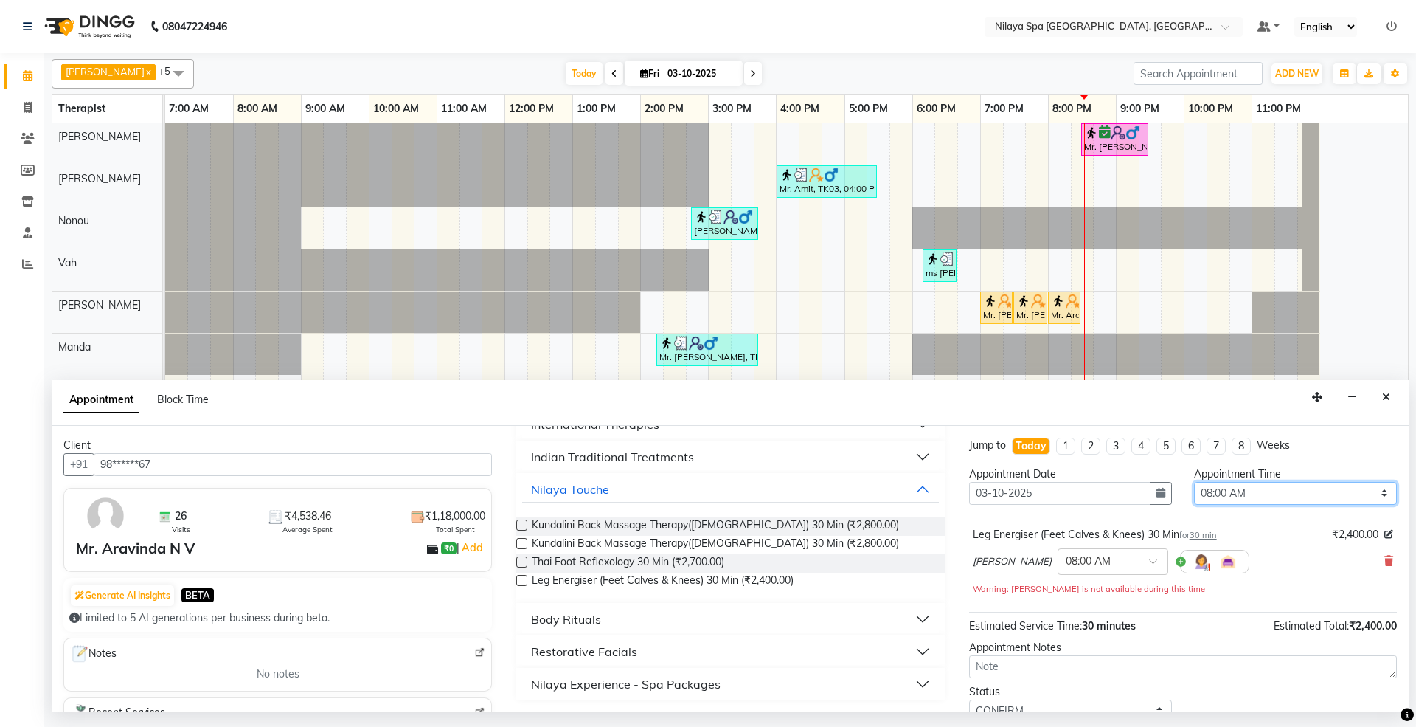
click at [1270, 491] on select "Select 08:00 AM 08:15 AM 08:30 AM 08:45 AM 09:00 AM 09:15 AM 09:30 AM 09:45 AM …" at bounding box center [1295, 493] width 203 height 23
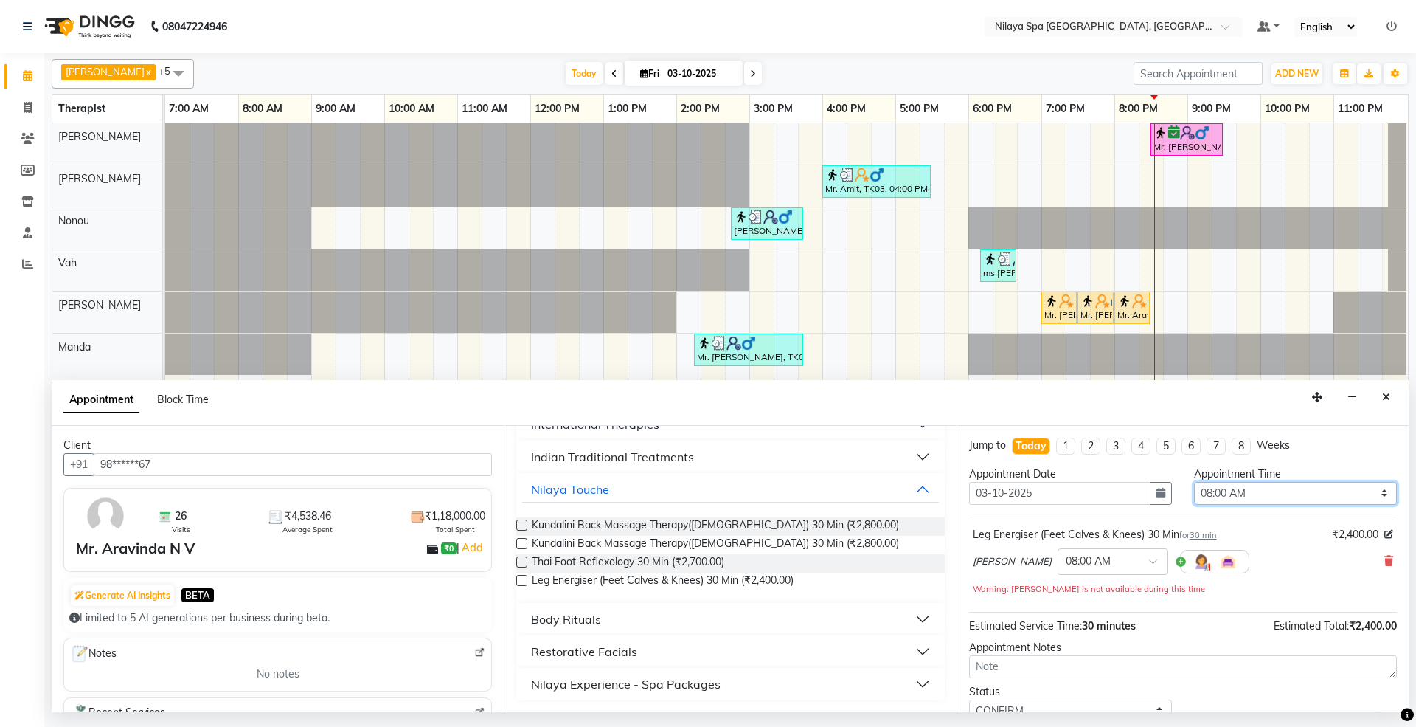
select select "1200"
click at [1194, 483] on select "Select 08:00 AM 08:15 AM 08:30 AM 08:45 AM 09:00 AM 09:15 AM 09:30 AM 09:45 AM …" at bounding box center [1295, 493] width 203 height 23
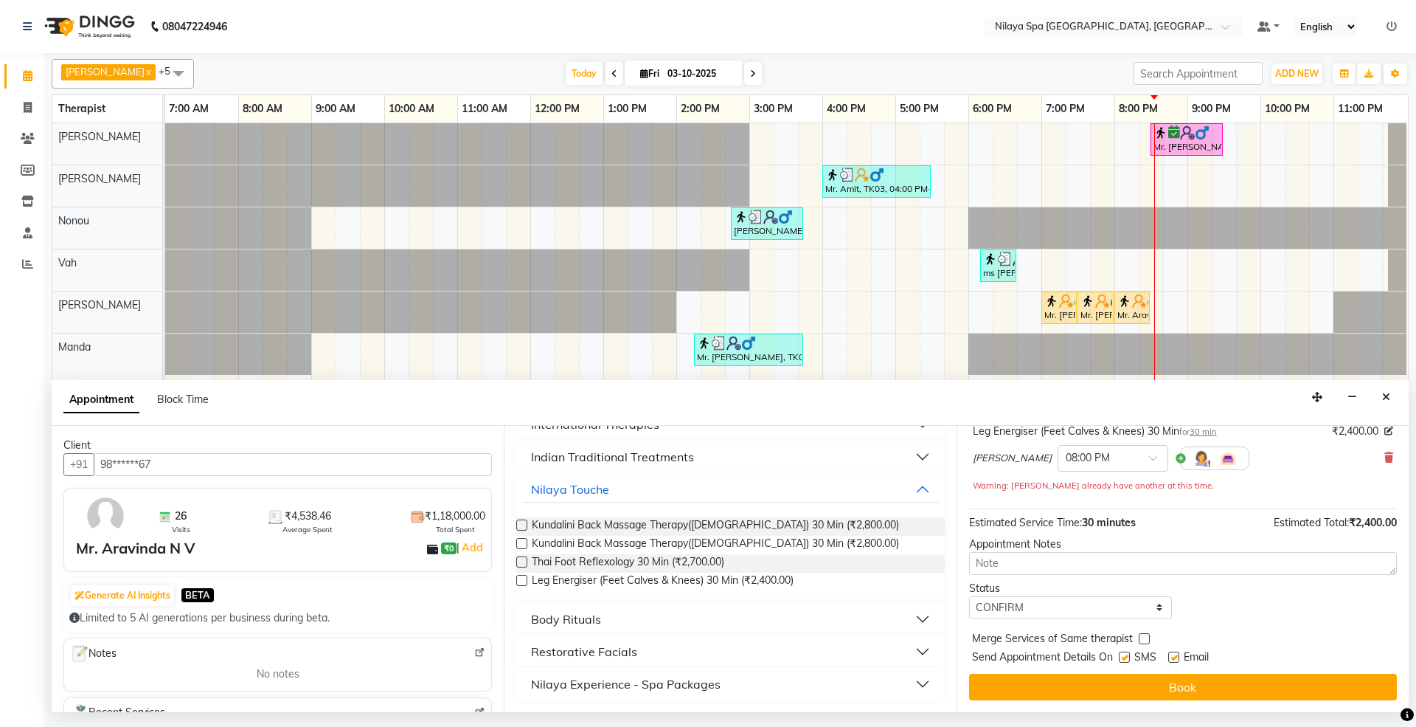
scroll to position [105, 0]
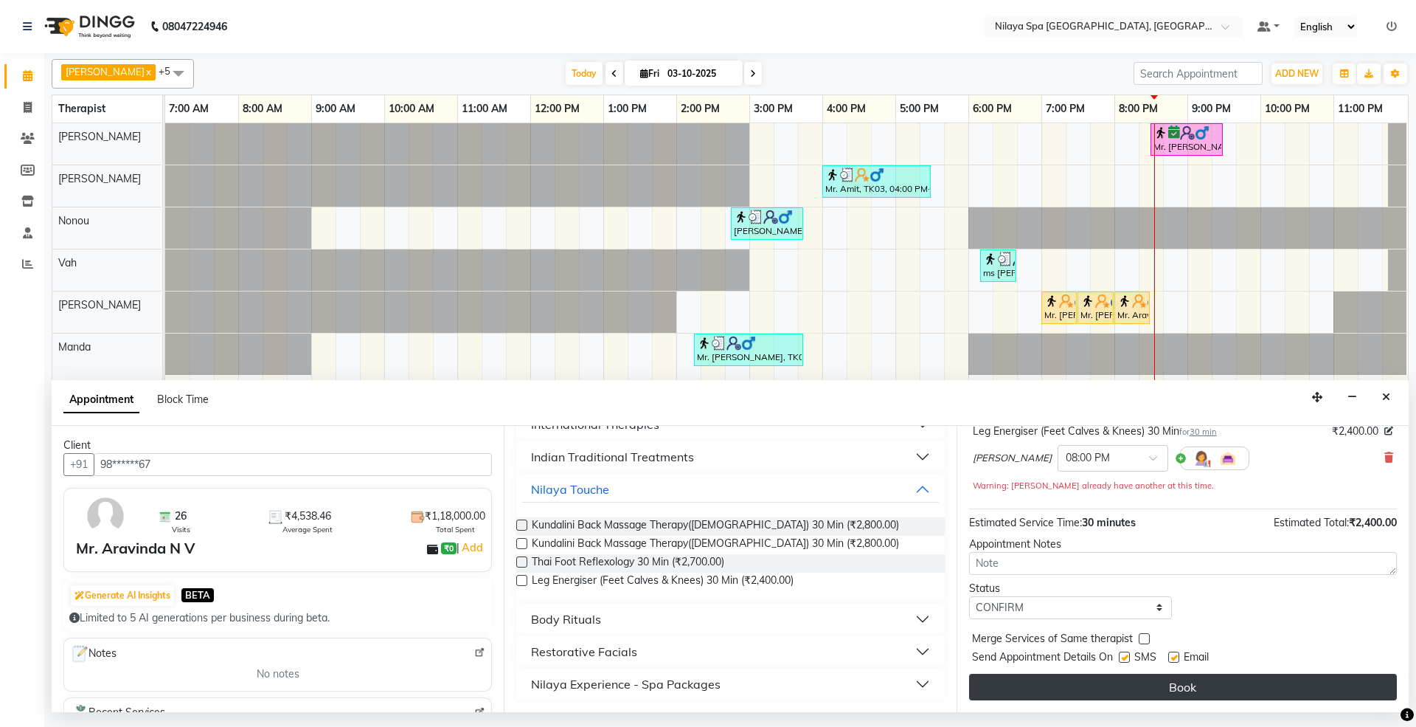
click at [1166, 680] on button "Book" at bounding box center [1183, 687] width 428 height 27
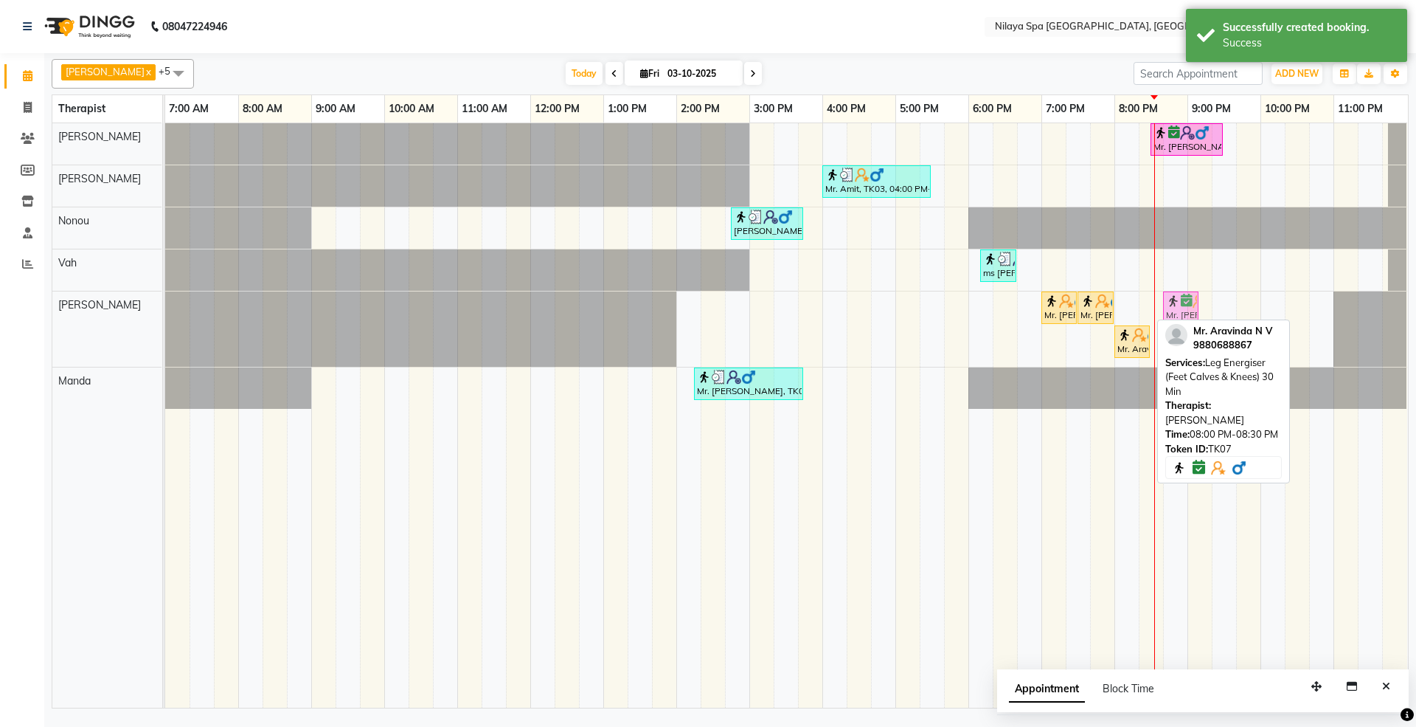
drag, startPoint x: 1134, startPoint y: 313, endPoint x: 1174, endPoint y: 307, distance: 41.0
click at [165, 307] on div "Mr. [PERSON_NAME] N V, TK05, 07:00 PM-07:30 PM, Thai Foot Reflexology 30 Min Mr…" at bounding box center [165, 328] width 0 height 75
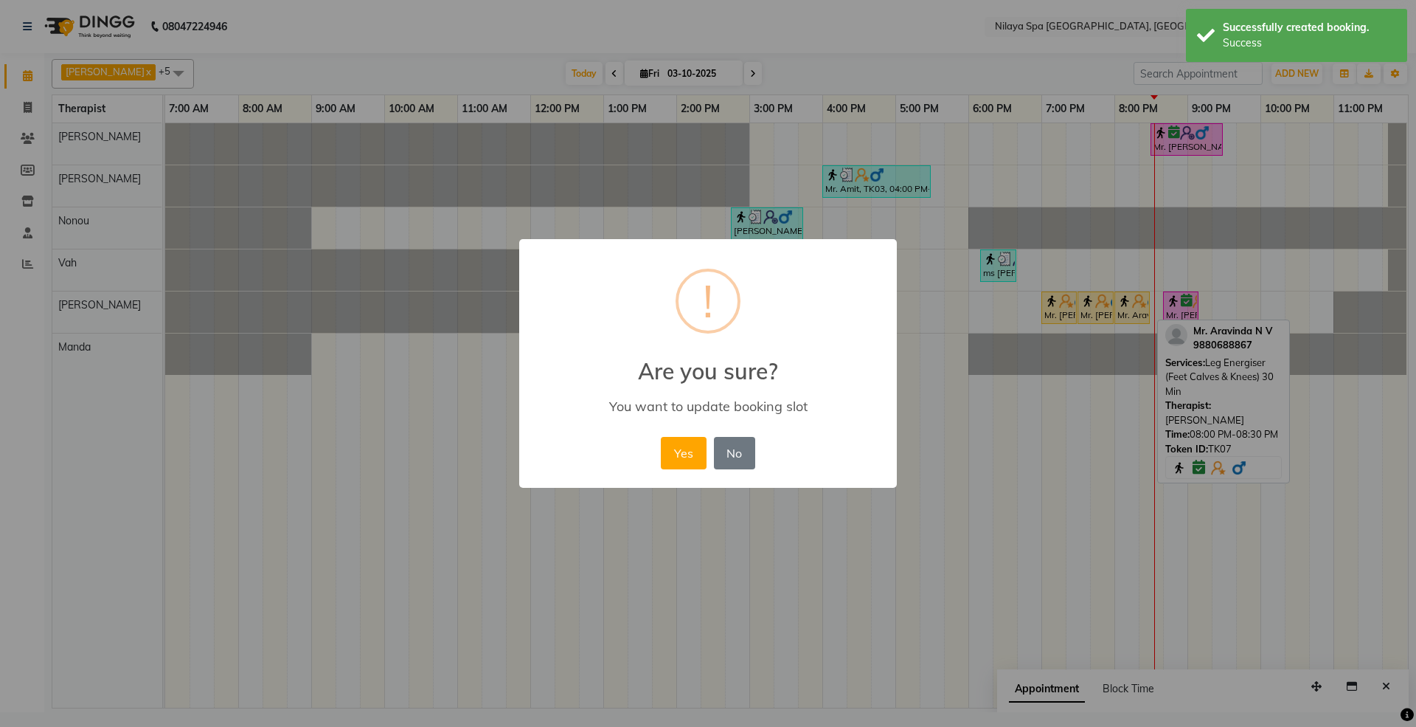
drag, startPoint x: 1174, startPoint y: 311, endPoint x: 1163, endPoint y: 313, distance: 11.9
click at [1163, 313] on div "× ! Are you sure? You want to update booking slot Yes No No" at bounding box center [708, 363] width 1416 height 727
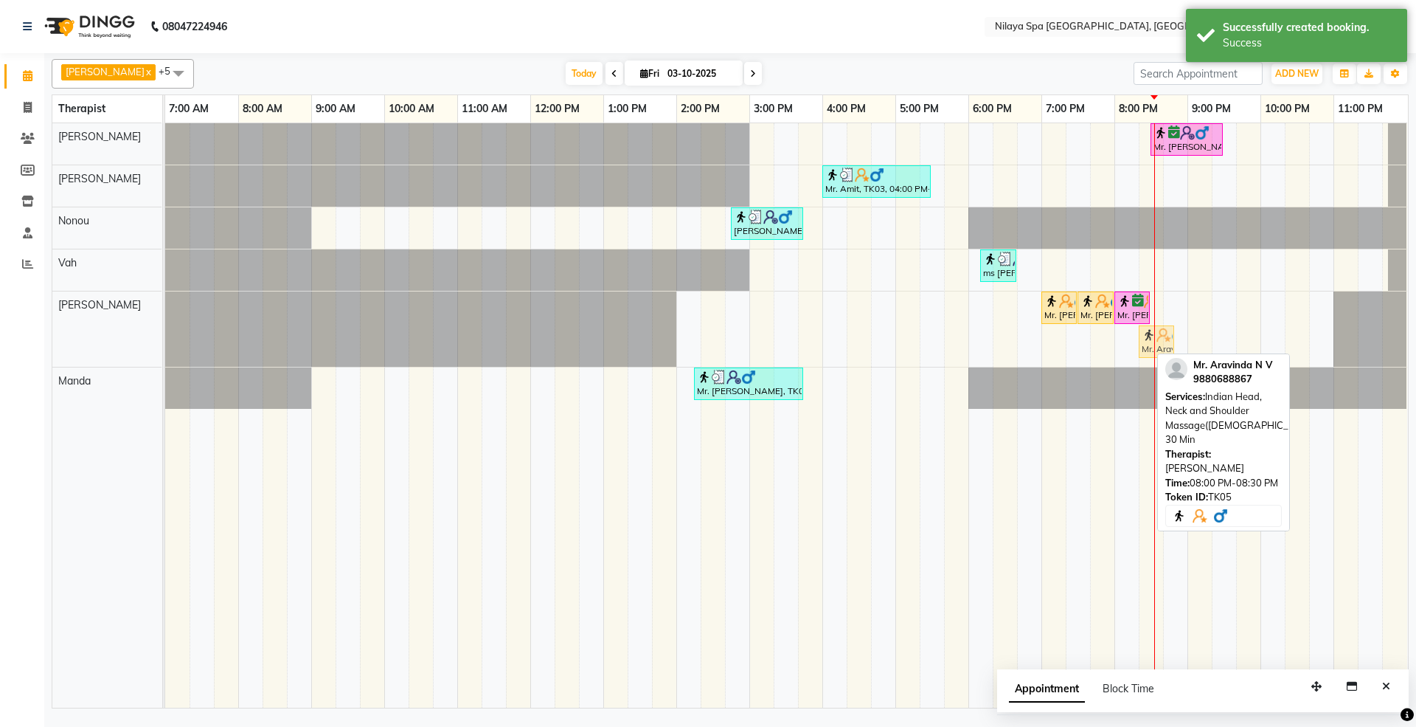
drag, startPoint x: 1132, startPoint y: 344, endPoint x: 1160, endPoint y: 299, distance: 53.4
click at [1160, 299] on div "Mr. [PERSON_NAME] ., TK06, 08:30 PM-09:30 PM, Stress Relief Therapy 60 Min([DEM…" at bounding box center [786, 415] width 1243 height 584
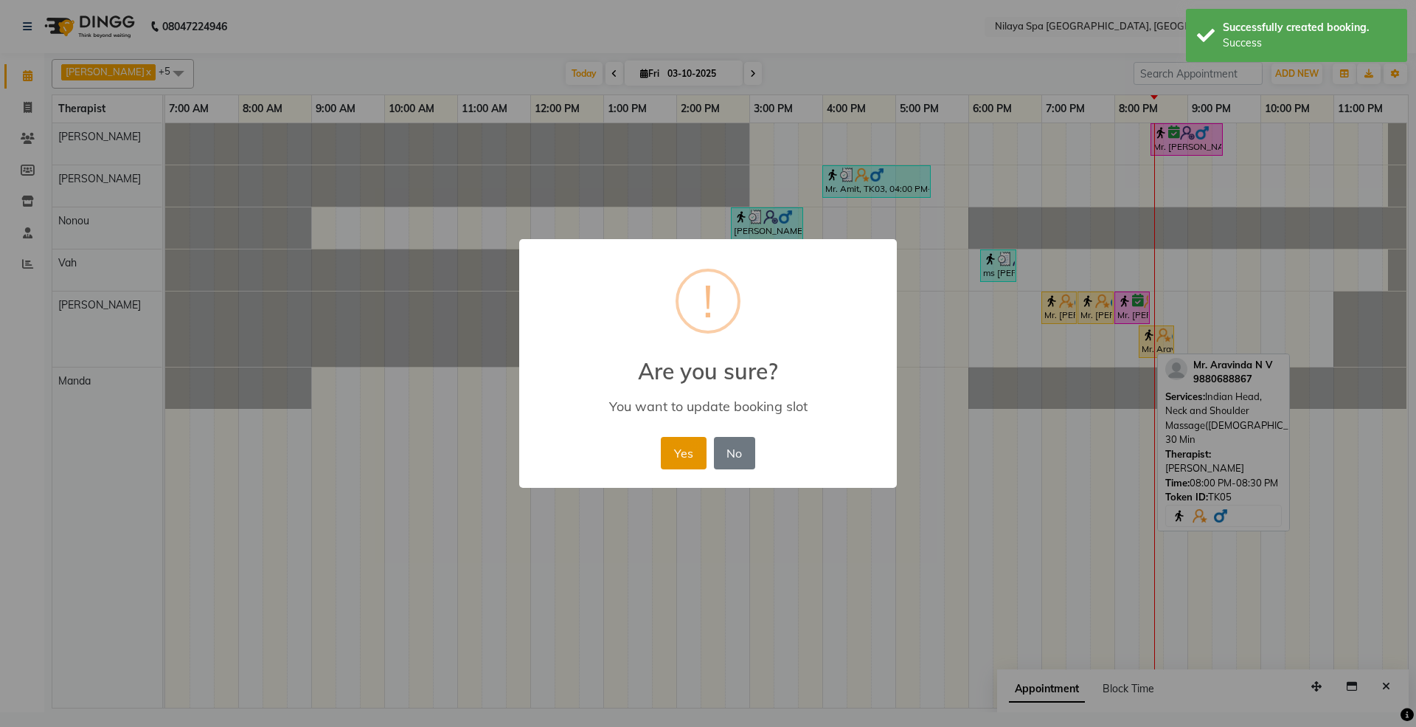
click at [689, 462] on button "Yes" at bounding box center [683, 453] width 45 height 32
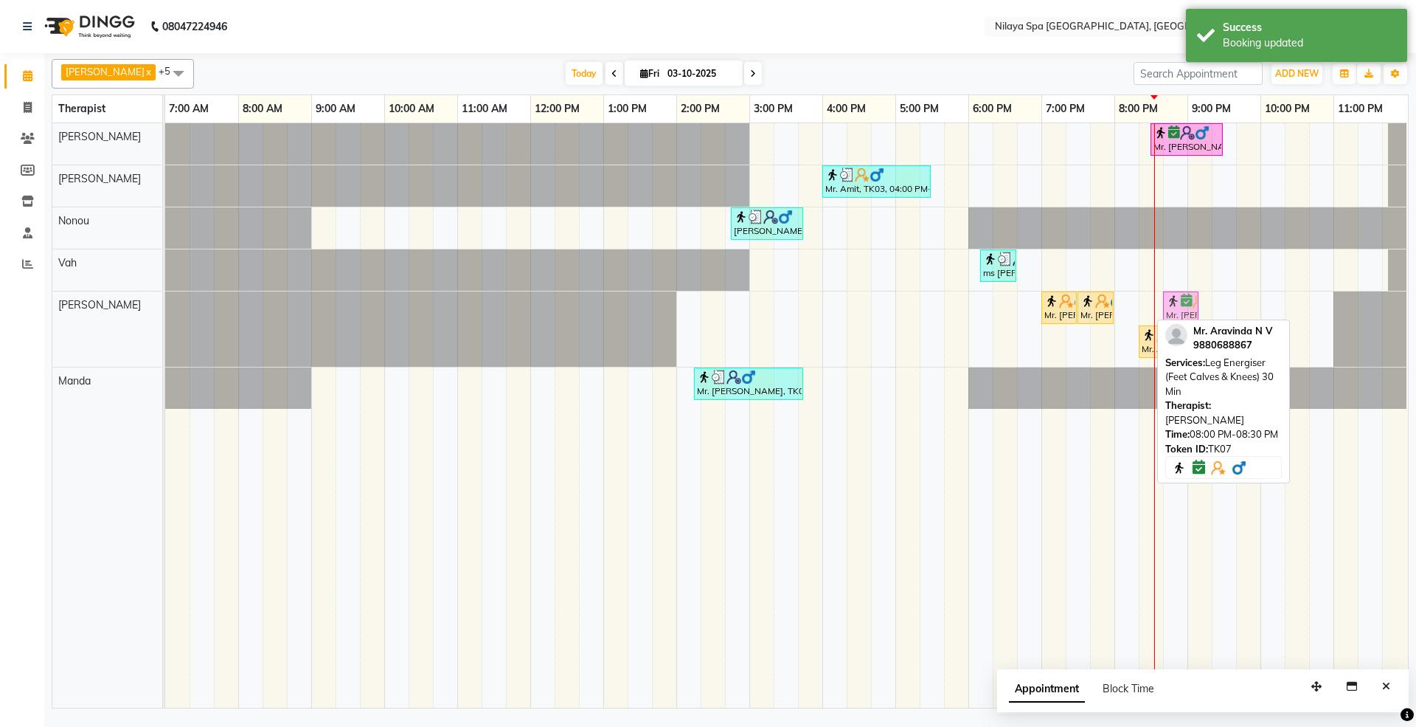
drag, startPoint x: 1139, startPoint y: 319, endPoint x: 1198, endPoint y: 310, distance: 59.7
click at [165, 310] on div "Mr. [PERSON_NAME] N V, TK05, 07:00 PM-07:30 PM, Thai Foot Reflexology 30 Min Mr…" at bounding box center [165, 328] width 0 height 75
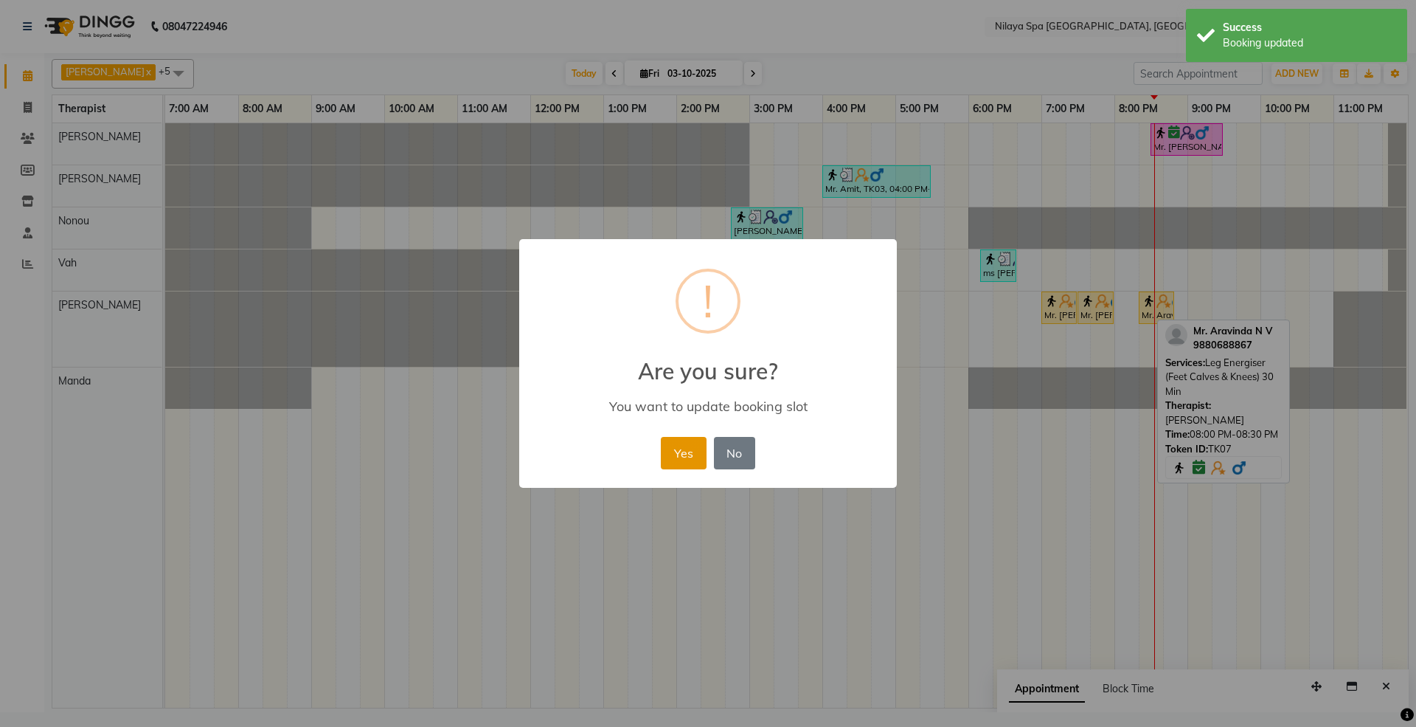
click at [697, 450] on button "Yes" at bounding box center [683, 453] width 45 height 32
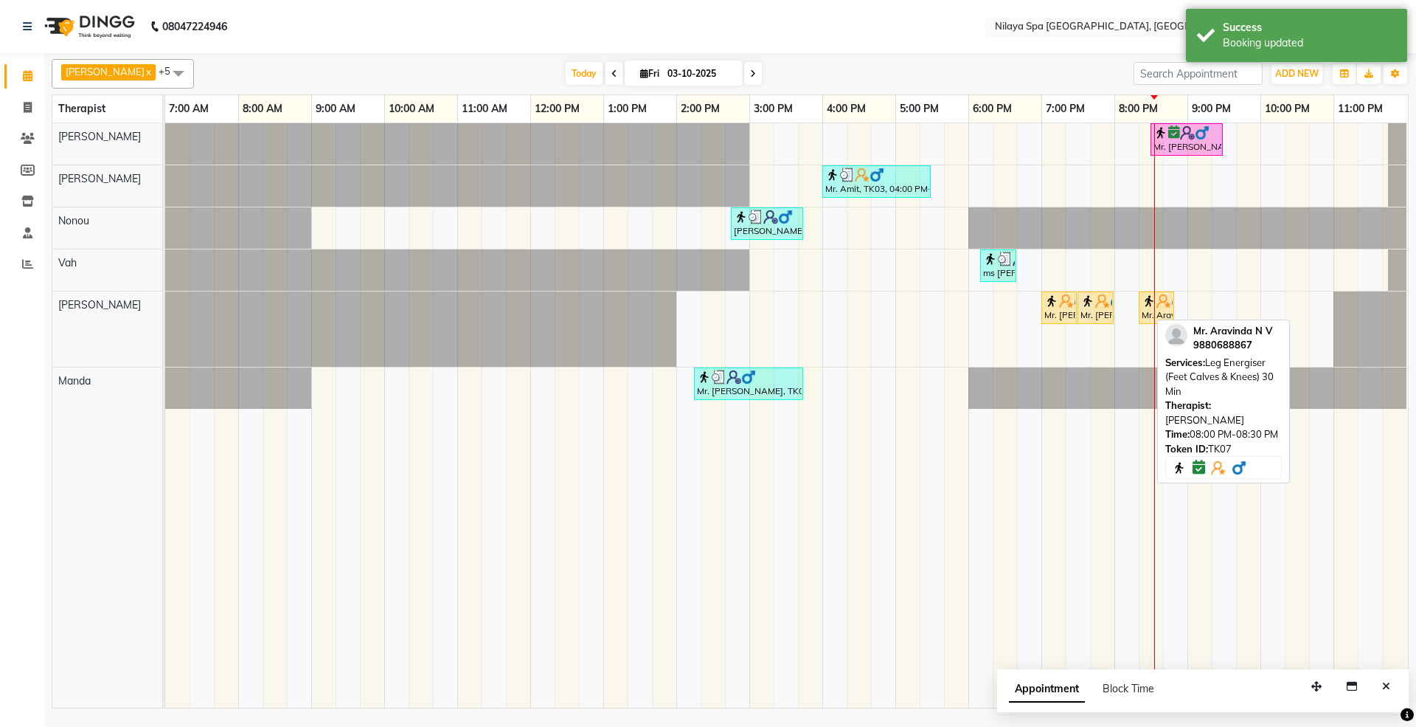
click at [966, 521] on td at bounding box center [957, 415] width 24 height 584
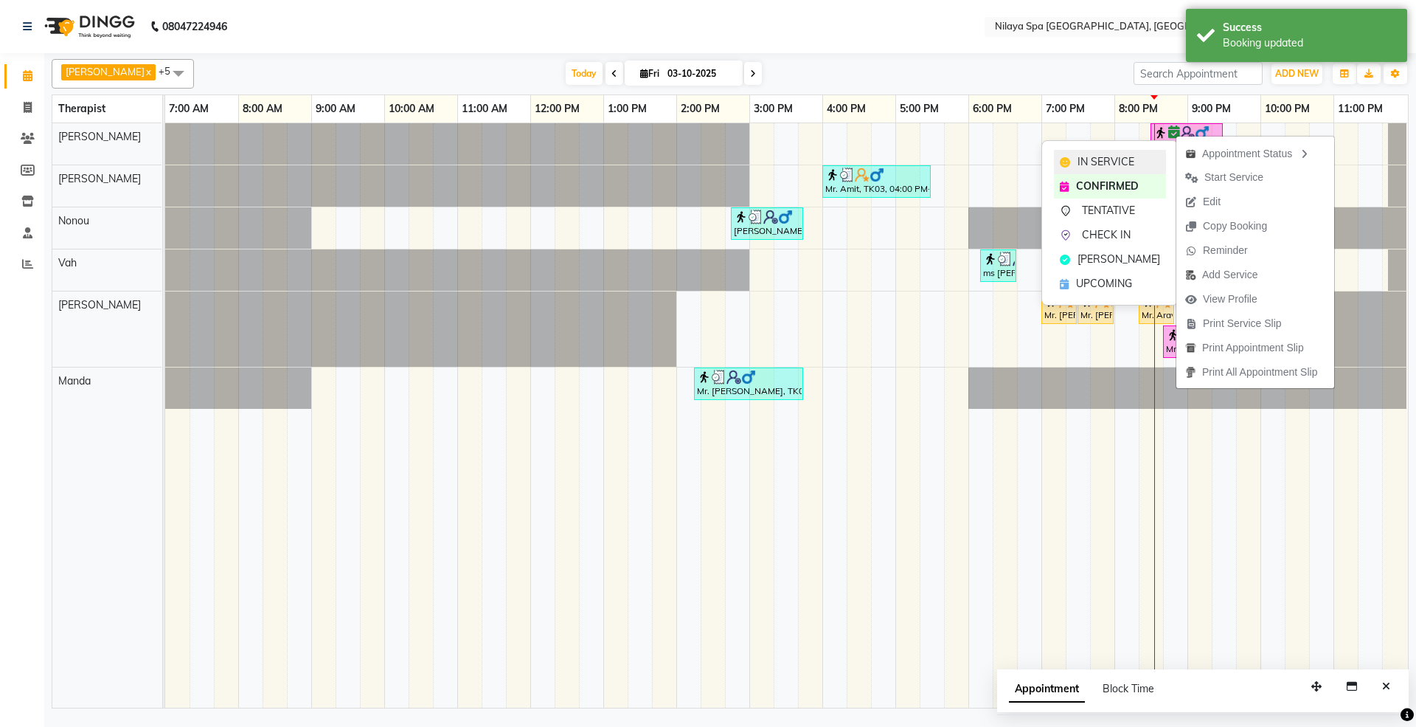
click at [1116, 155] on span "IN SERVICE" at bounding box center [1106, 161] width 57 height 15
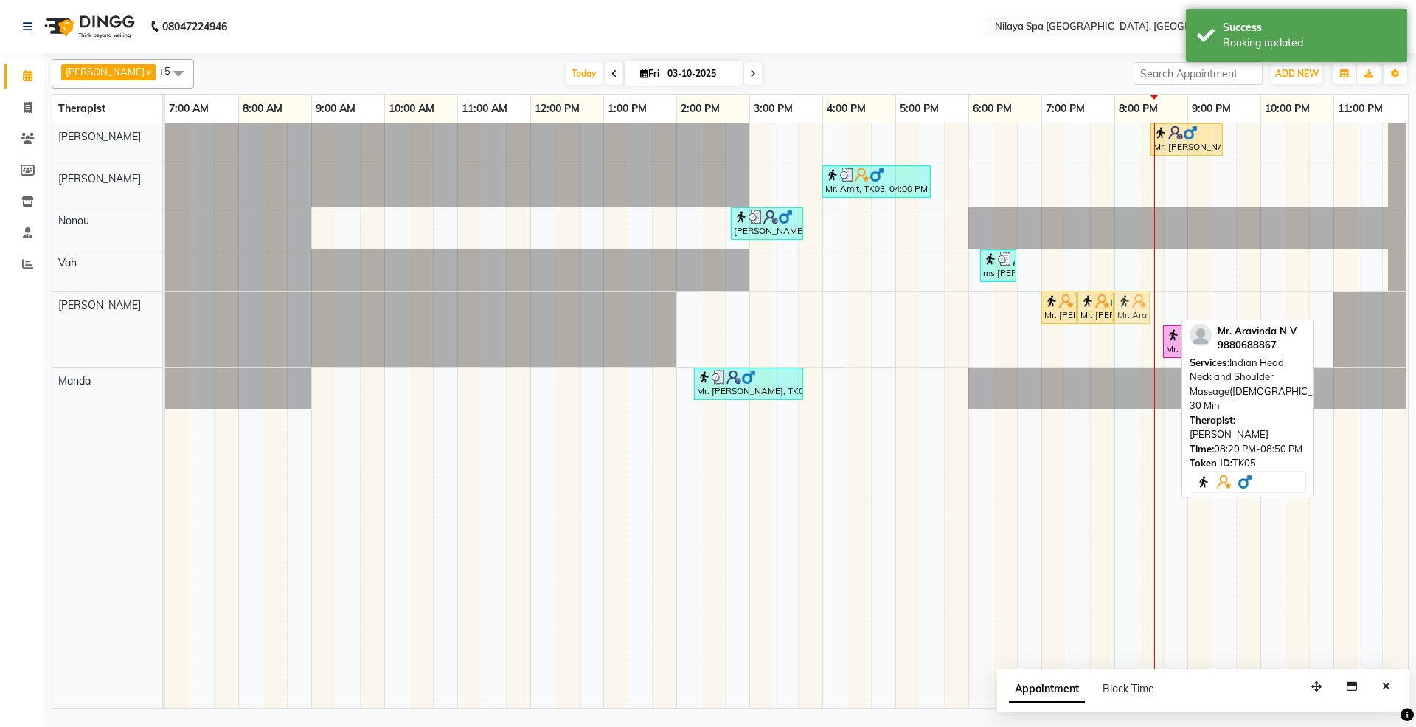
drag, startPoint x: 1158, startPoint y: 305, endPoint x: 1136, endPoint y: 302, distance: 22.3
click at [165, 302] on div "Mr. [PERSON_NAME] N V, TK05, 07:00 PM-07:30 PM, Thai Foot Reflexology 30 Min Mr…" at bounding box center [165, 328] width 0 height 75
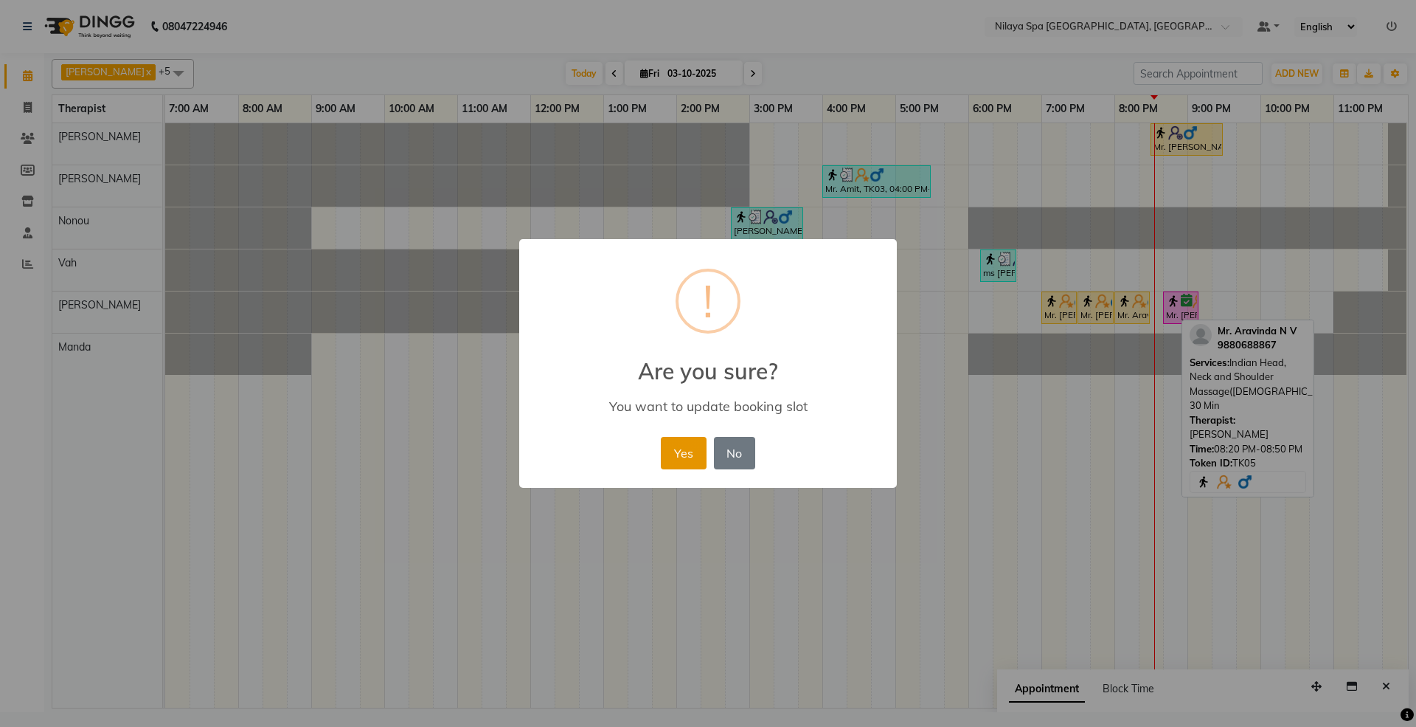
click at [677, 443] on button "Yes" at bounding box center [683, 453] width 45 height 32
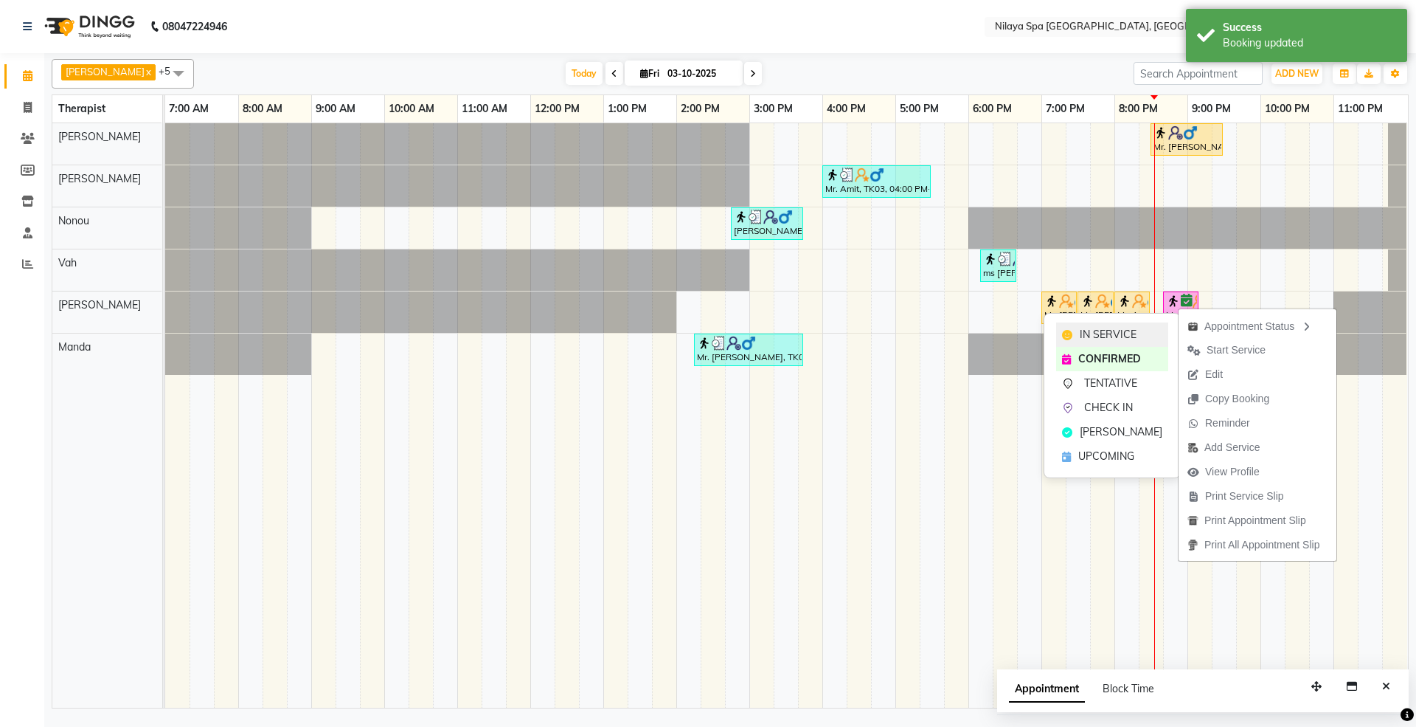
drag, startPoint x: 1135, startPoint y: 331, endPoint x: 1082, endPoint y: 393, distance: 82.2
click at [1134, 331] on span "IN SERVICE" at bounding box center [1108, 334] width 57 height 15
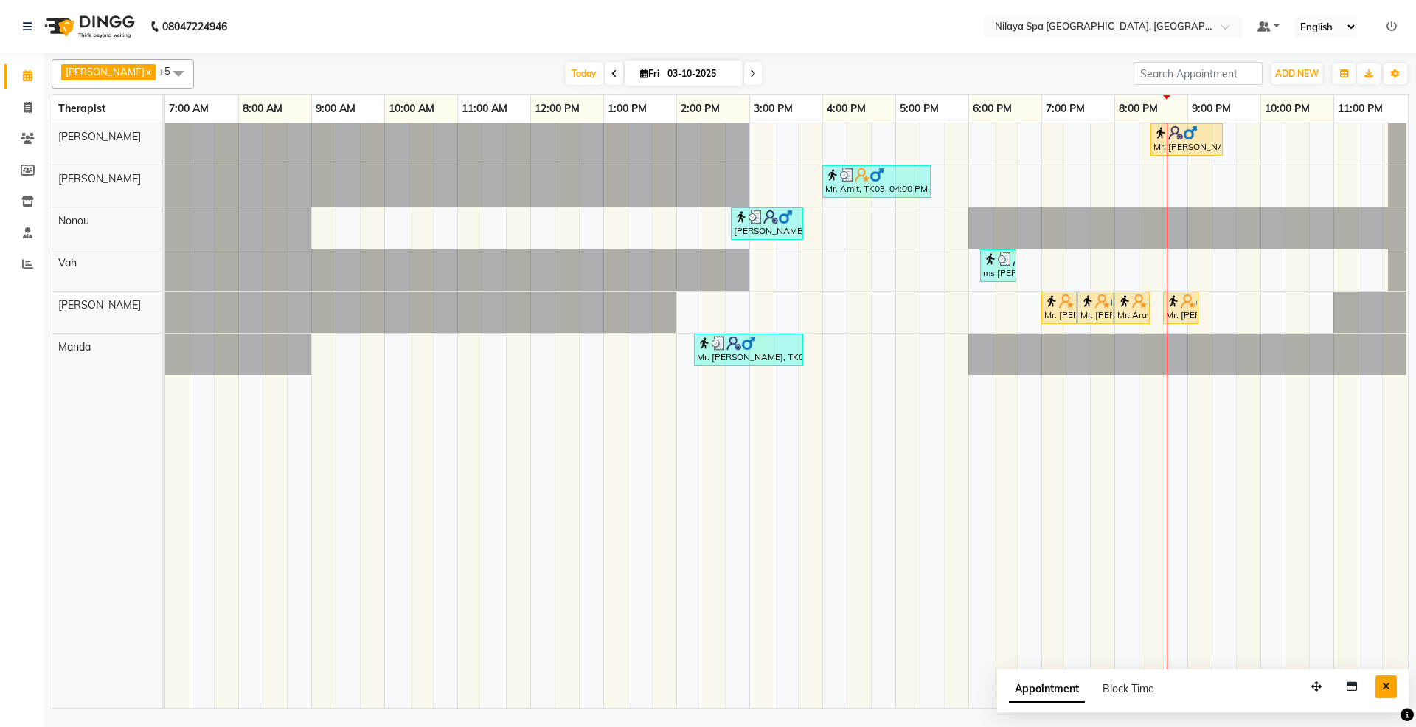
click at [1381, 683] on button "Close" at bounding box center [1386, 686] width 21 height 23
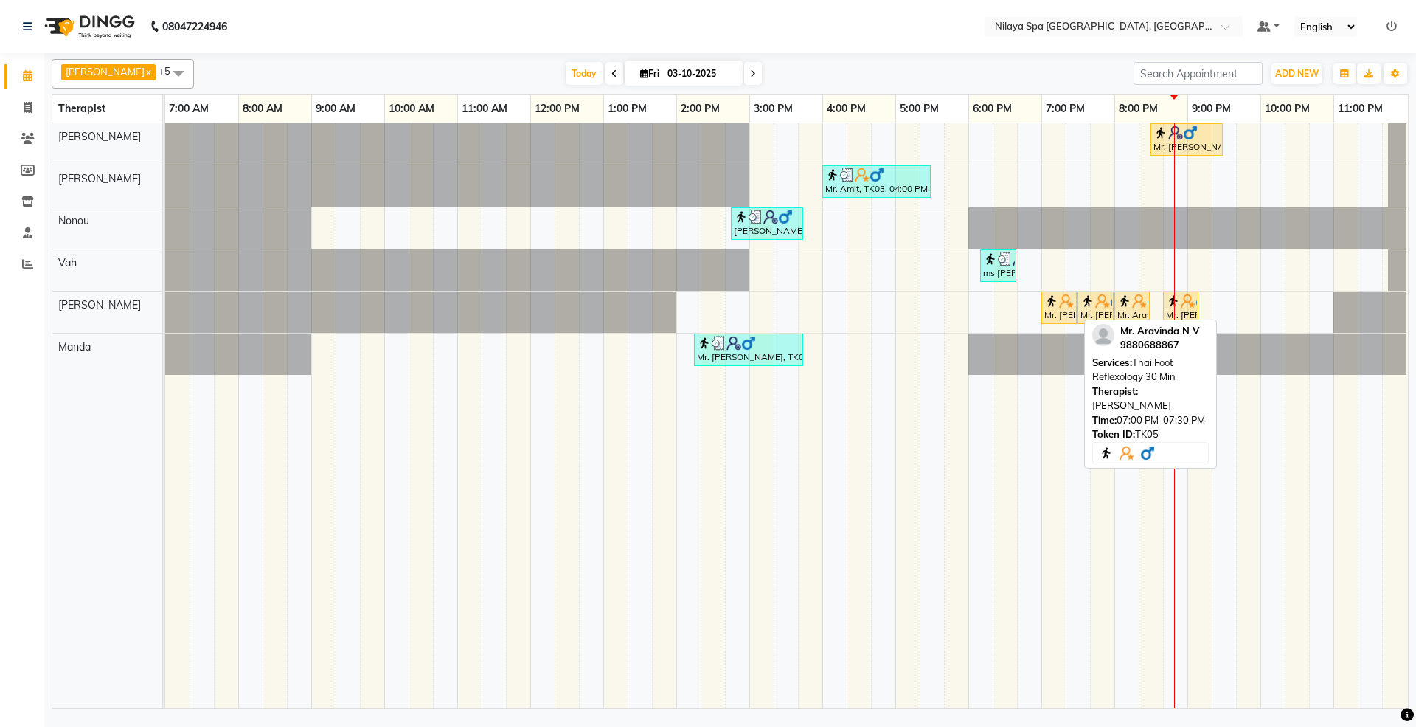
click at [1053, 308] on img at bounding box center [1052, 301] width 15 height 15
select select "1"
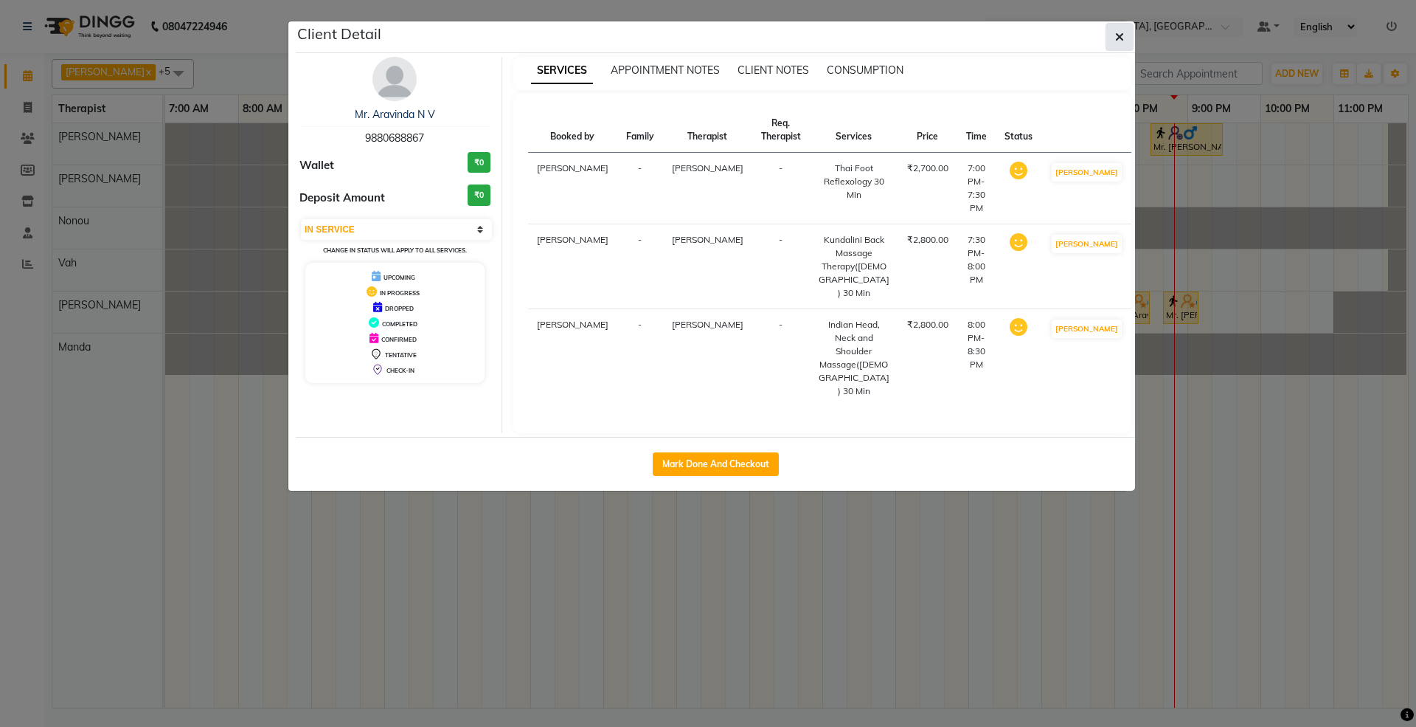
click at [1115, 33] on icon "button" at bounding box center [1119, 37] width 9 height 12
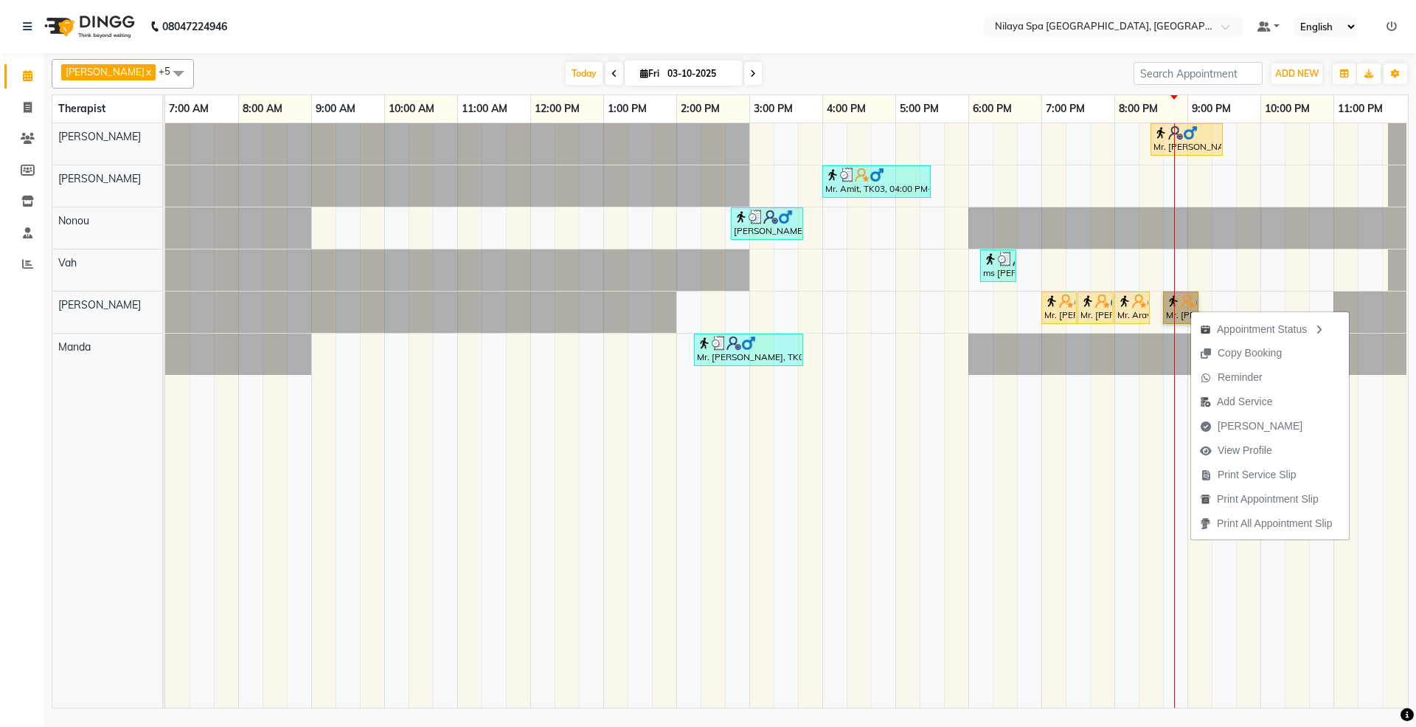
click at [1186, 304] on link "Mr. [PERSON_NAME] N V, TK07, 08:40 PM-09:10 PM, Leg Energiser (Feet Calves & Kn…" at bounding box center [1180, 307] width 35 height 32
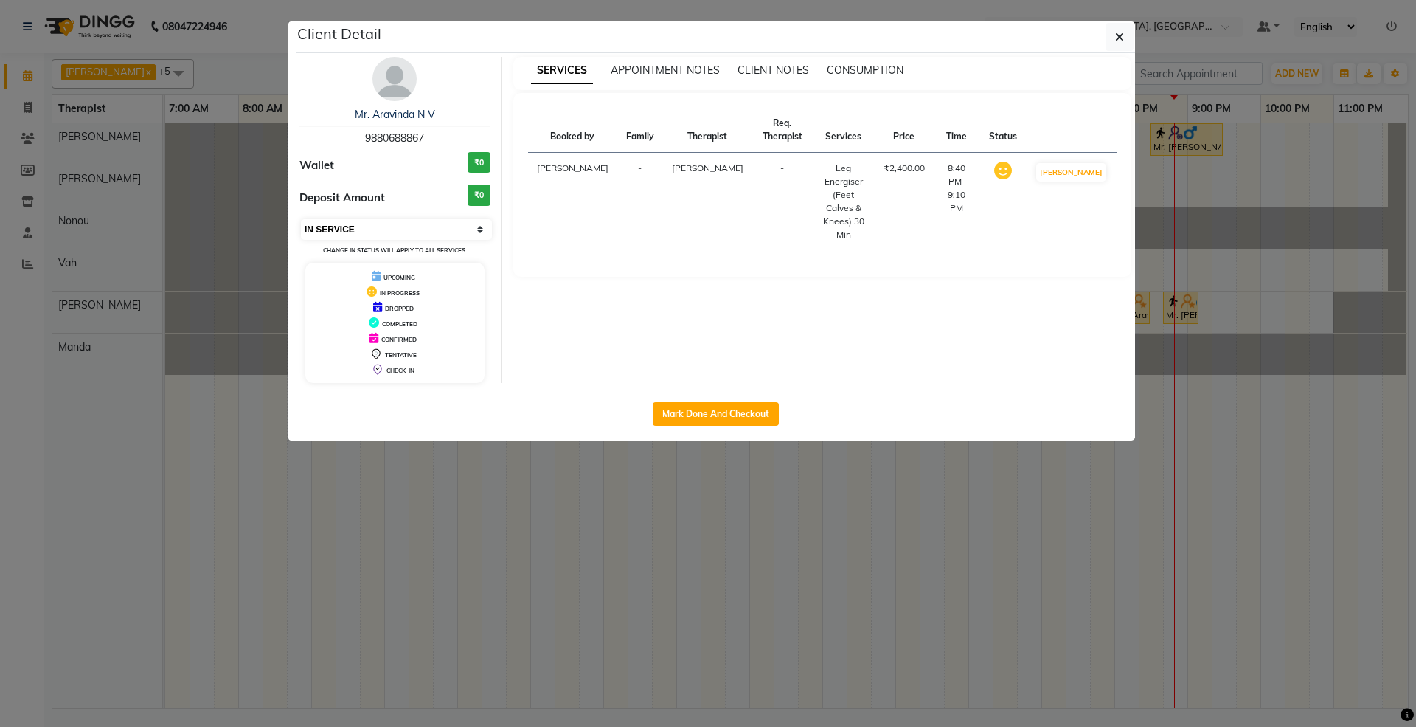
click at [406, 233] on select "Select IN SERVICE CONFIRMED TENTATIVE CHECK IN MARK DONE UPCOMING" at bounding box center [396, 229] width 191 height 21
select select "5"
click at [301, 220] on select "Select IN SERVICE CONFIRMED TENTATIVE CHECK IN MARK DONE UPCOMING" at bounding box center [396, 229] width 191 height 21
click at [1118, 46] on button "button" at bounding box center [1120, 37] width 28 height 28
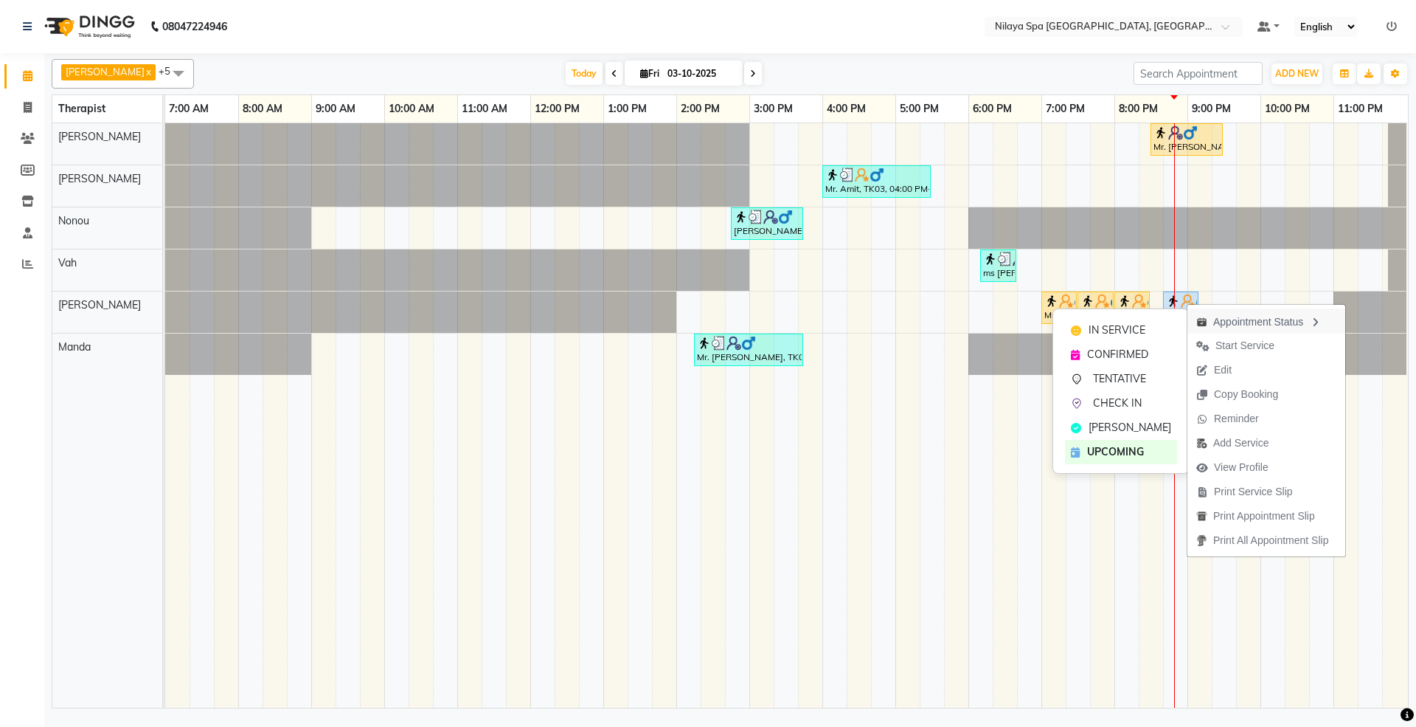
click at [1281, 316] on div "Appointment Status" at bounding box center [1267, 320] width 158 height 25
click at [1225, 316] on div "Appointment Status" at bounding box center [1262, 319] width 158 height 25
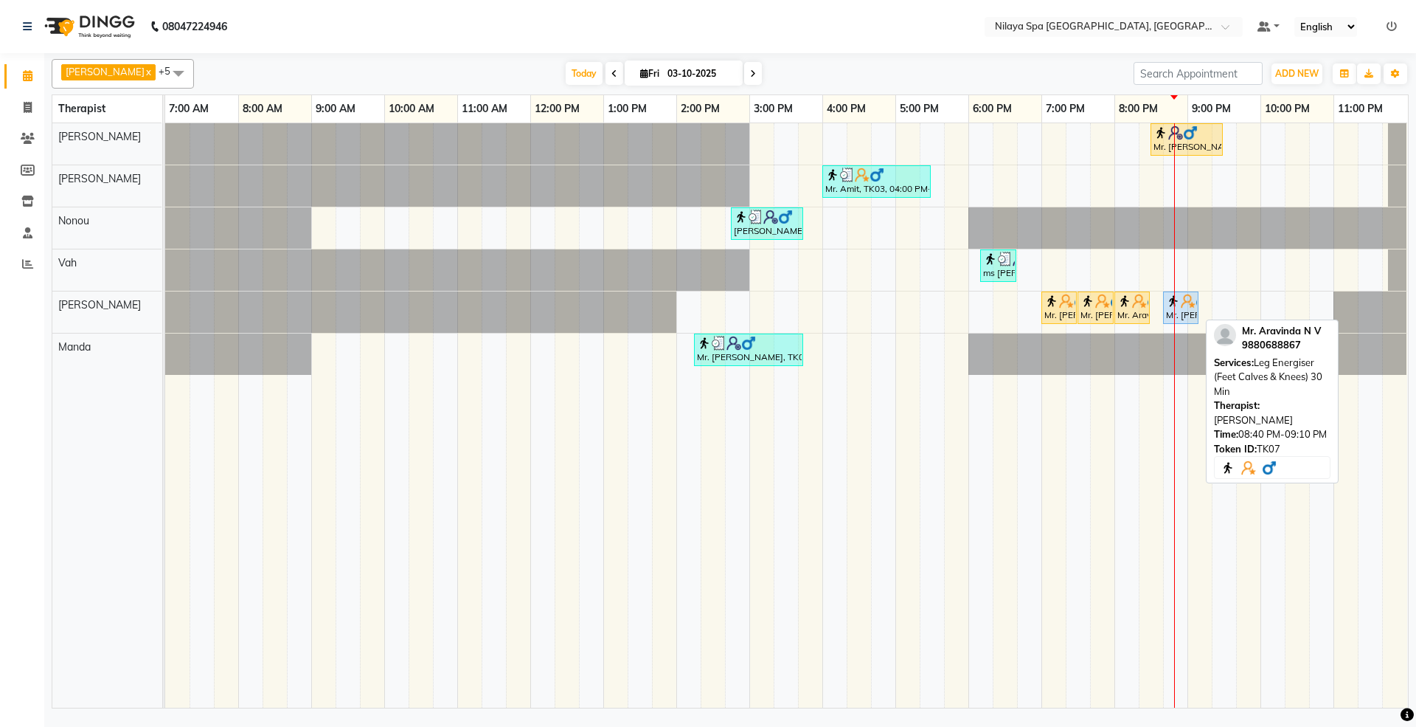
click at [1186, 307] on img at bounding box center [1188, 301] width 15 height 15
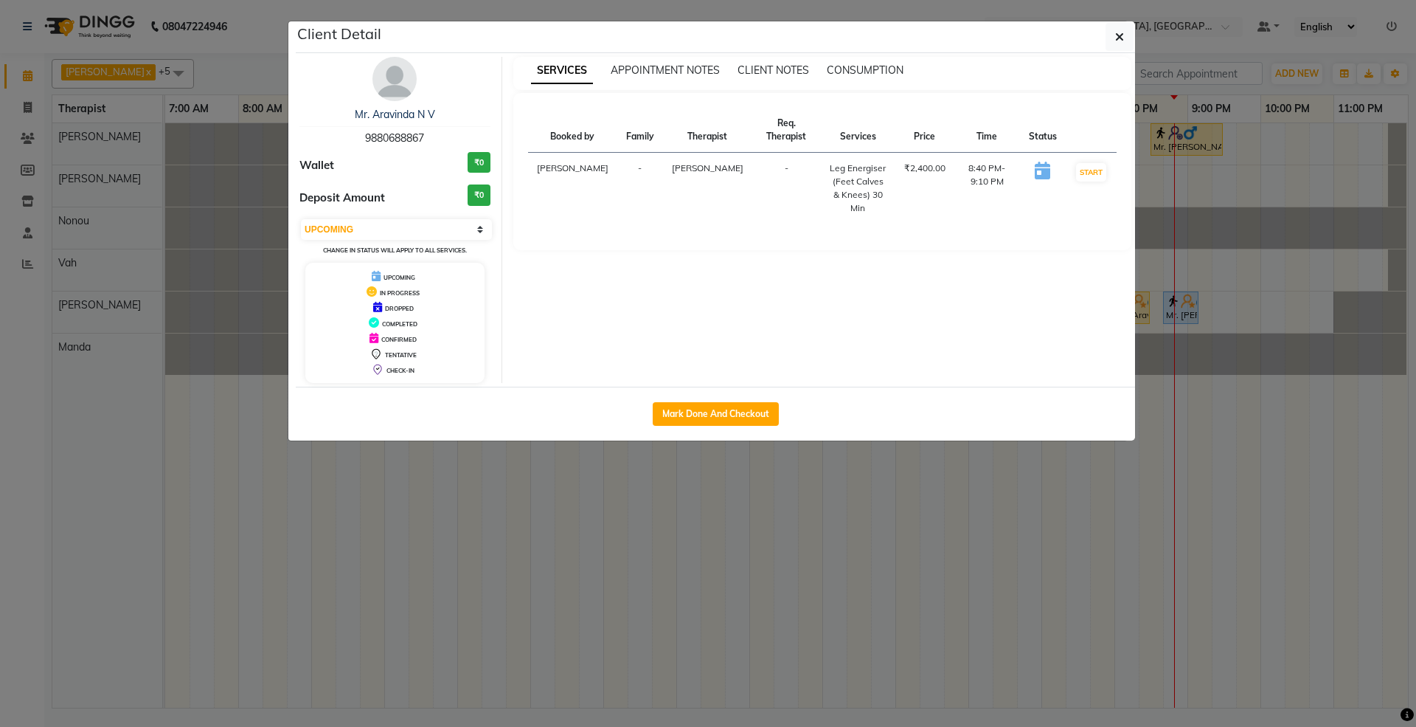
click at [398, 218] on div "Select IN SERVICE CONFIRMED TENTATIVE CHECK IN MARK DONE UPCOMING Change in sta…" at bounding box center [395, 237] width 191 height 39
click at [390, 225] on select "Select IN SERVICE CONFIRMED TENTATIVE CHECK IN MARK DONE UPCOMING" at bounding box center [396, 229] width 191 height 21
select select "7"
click at [301, 220] on select "Select IN SERVICE CONFIRMED TENTATIVE CHECK IN MARK DONE UPCOMING" at bounding box center [396, 229] width 191 height 21
click at [1115, 36] on icon "button" at bounding box center [1119, 37] width 9 height 12
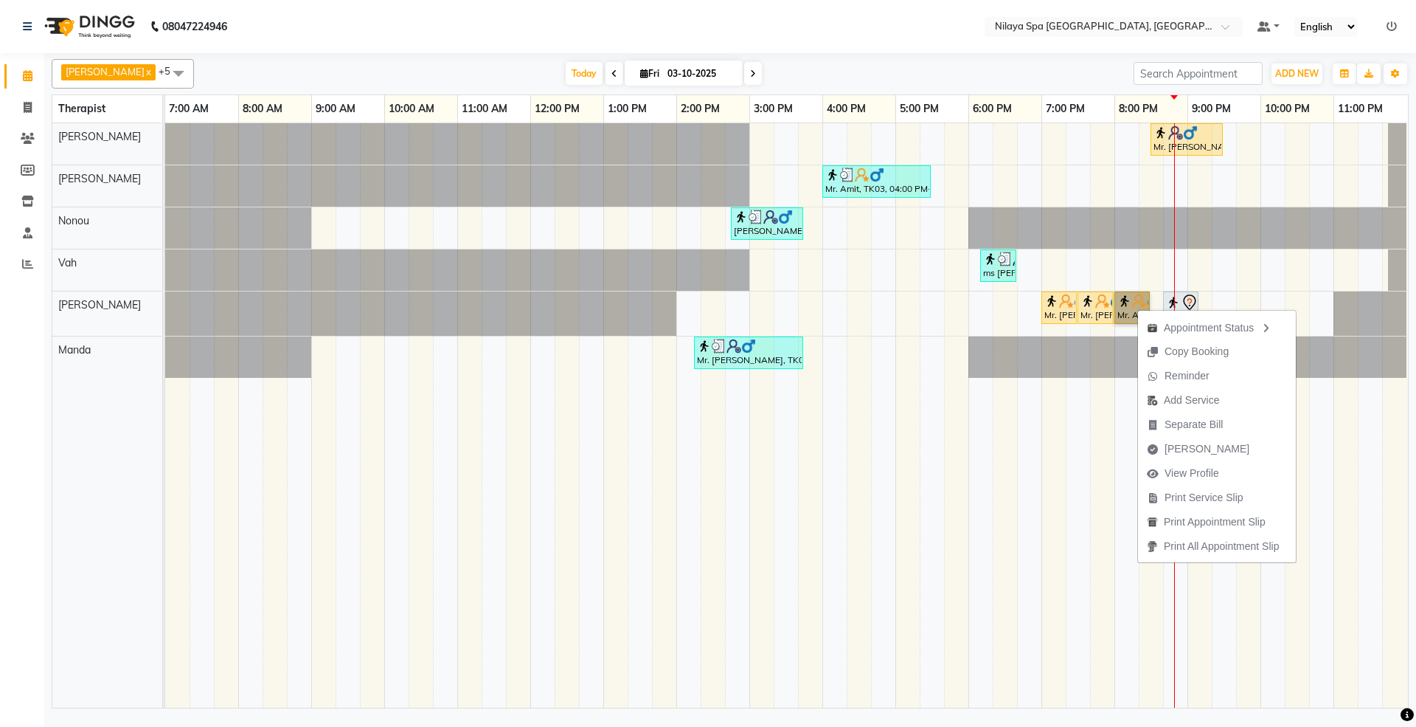
click at [1120, 297] on link "Mr. Aravinda N V, TK05, 08:00 PM-08:30 PM, Indian Head, Neck and Shoulder Massa…" at bounding box center [1132, 307] width 35 height 32
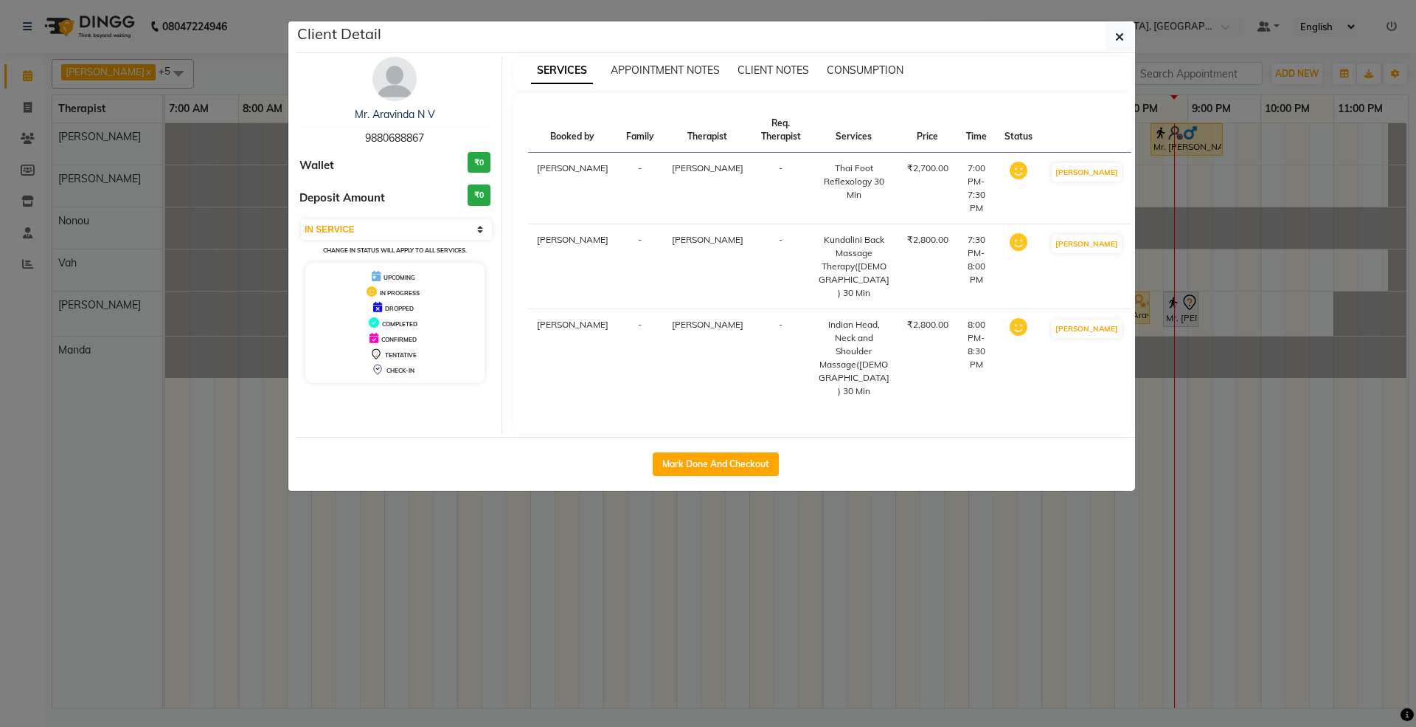
click at [405, 208] on div "Deposit Amount ₹0" at bounding box center [395, 197] width 191 height 27
click at [400, 224] on select "Select IN SERVICE CONFIRMED TENTATIVE CHECK IN MARK DONE UPCOMING" at bounding box center [396, 229] width 191 height 21
select select "5"
click at [301, 220] on select "Select IN SERVICE CONFIRMED TENTATIVE CHECK IN MARK DONE UPCOMING" at bounding box center [396, 229] width 191 height 21
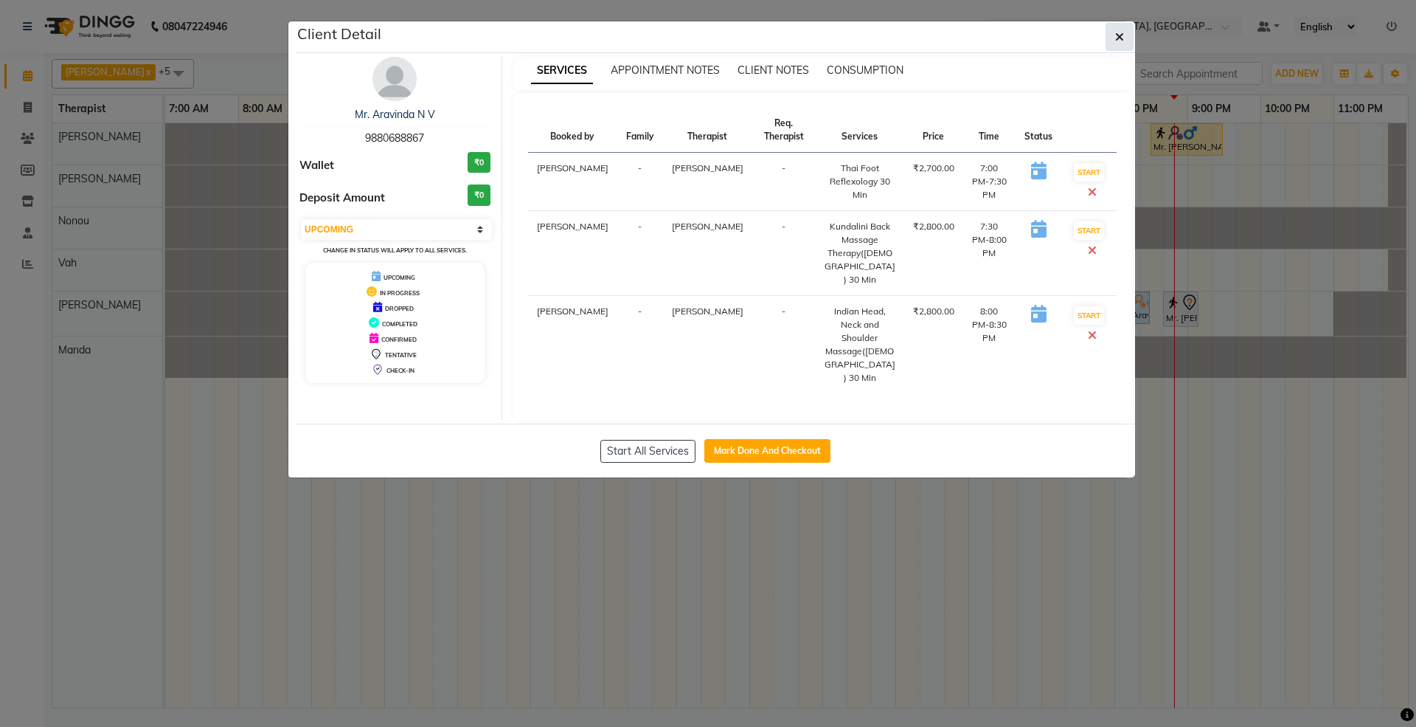
click at [1116, 38] on icon "button" at bounding box center [1119, 37] width 9 height 12
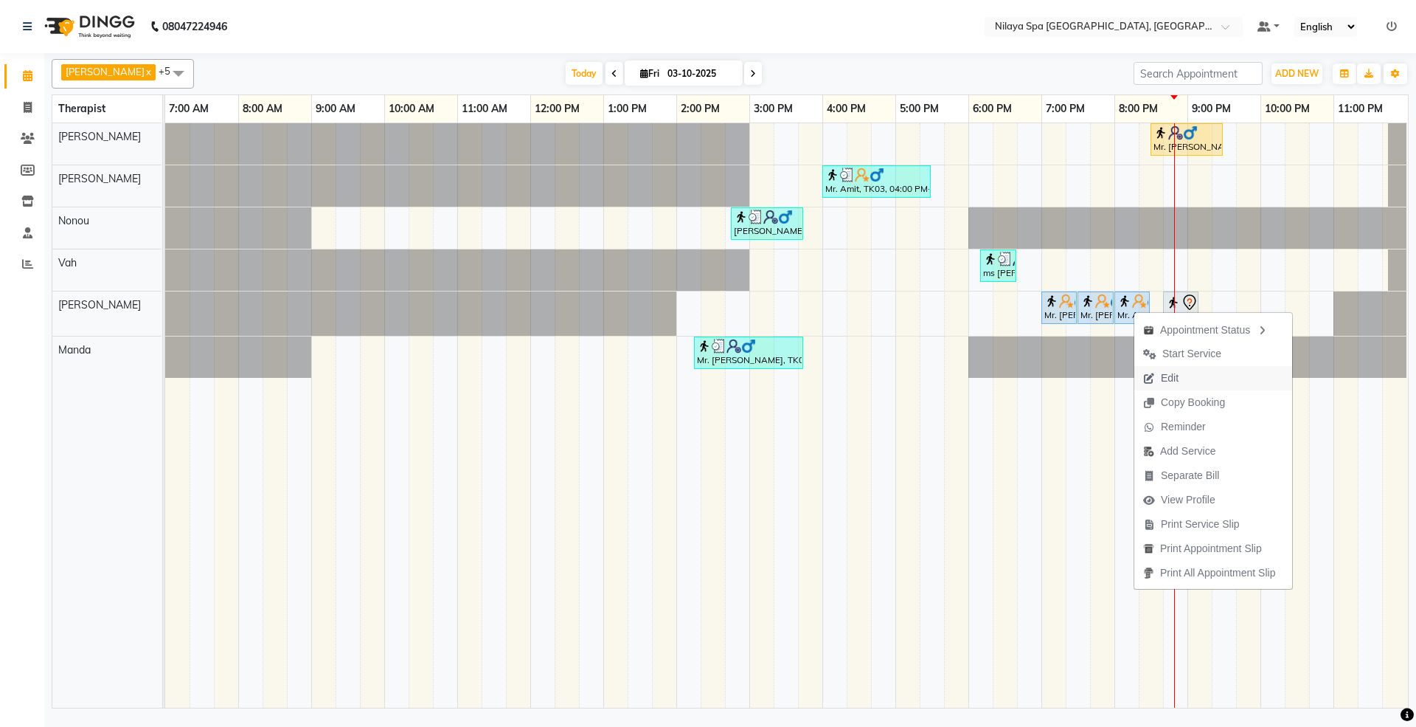
click at [1177, 373] on span "Edit" at bounding box center [1170, 377] width 18 height 15
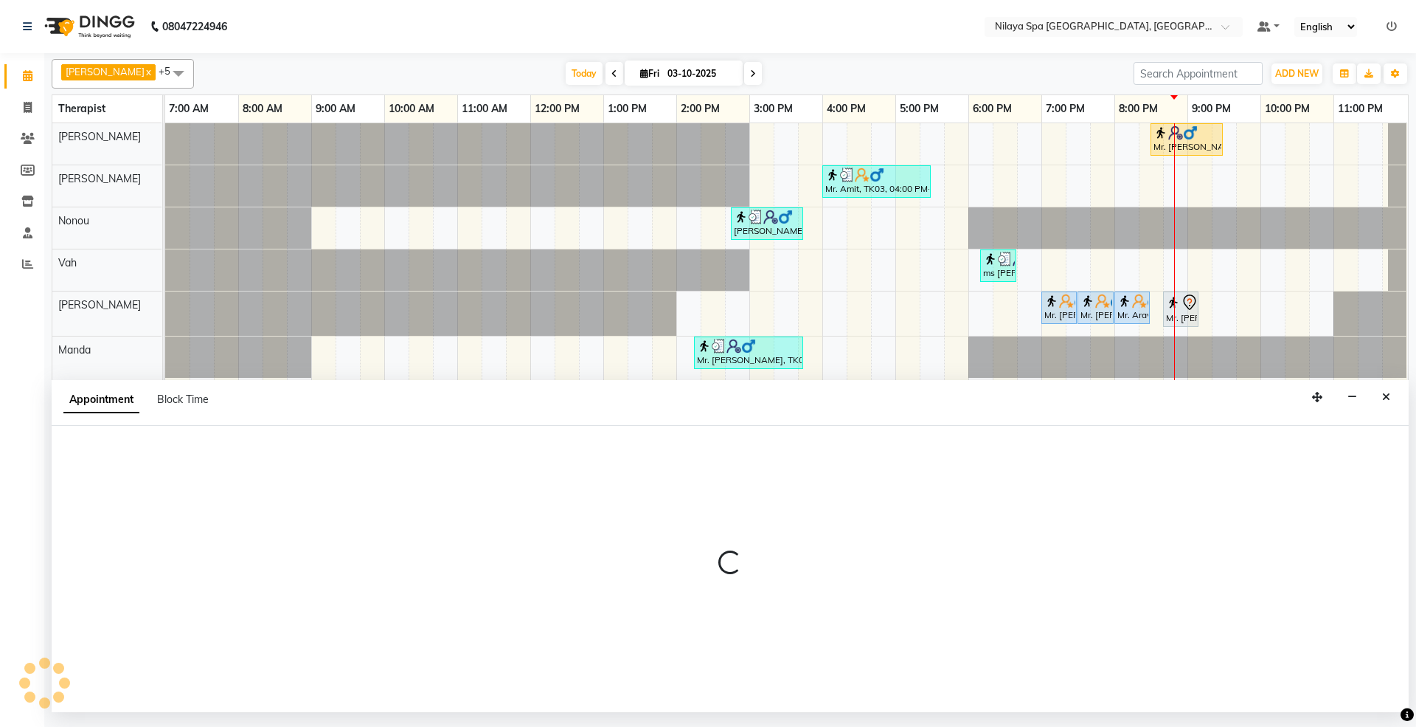
select select "tentative"
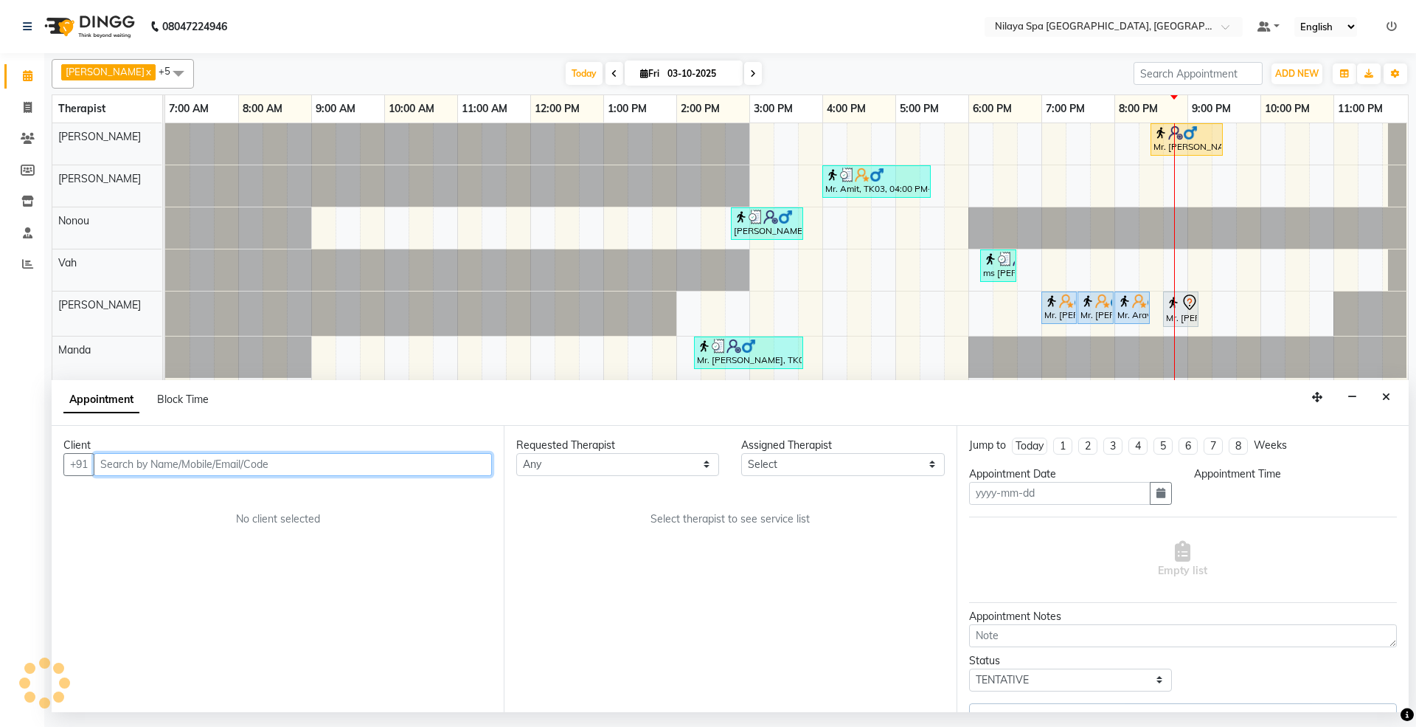
type input "03-10-2025"
select select "92907"
select select "upcoming"
select select "1140"
select select "4003"
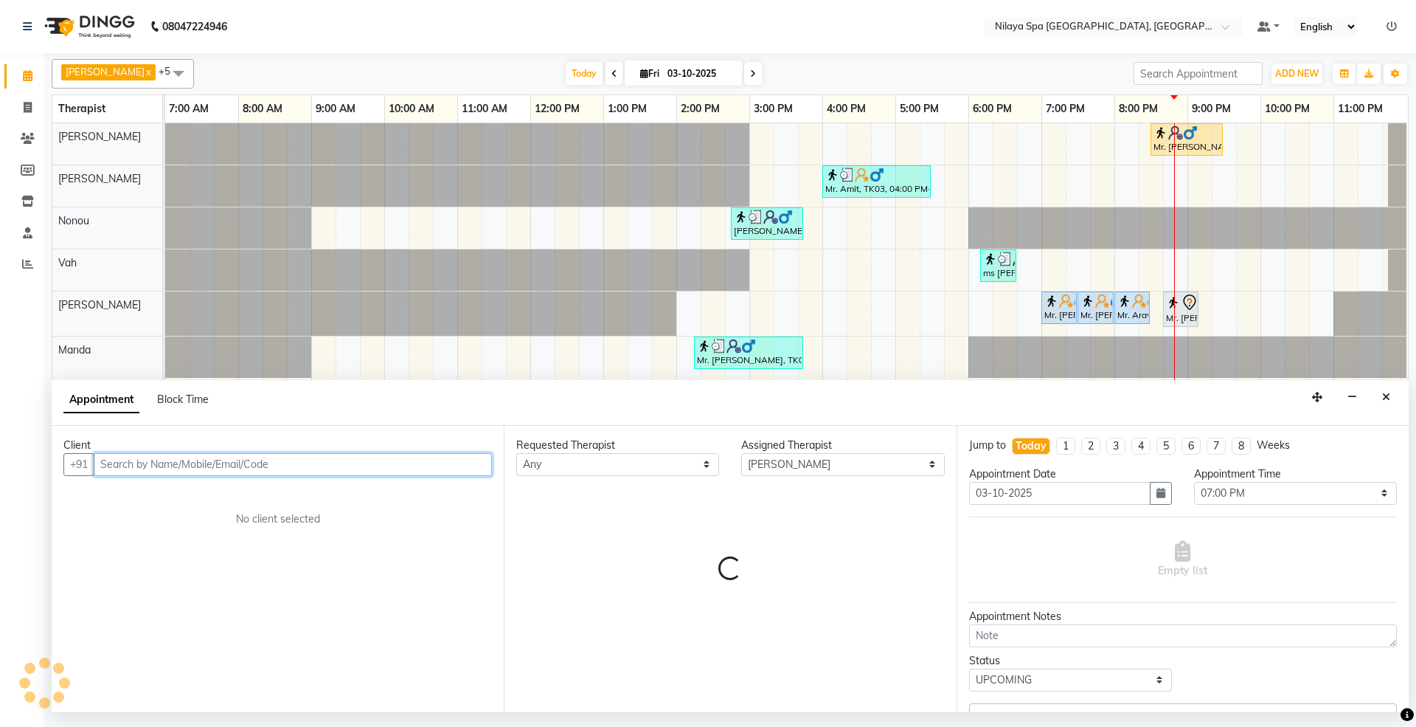
select select "4003"
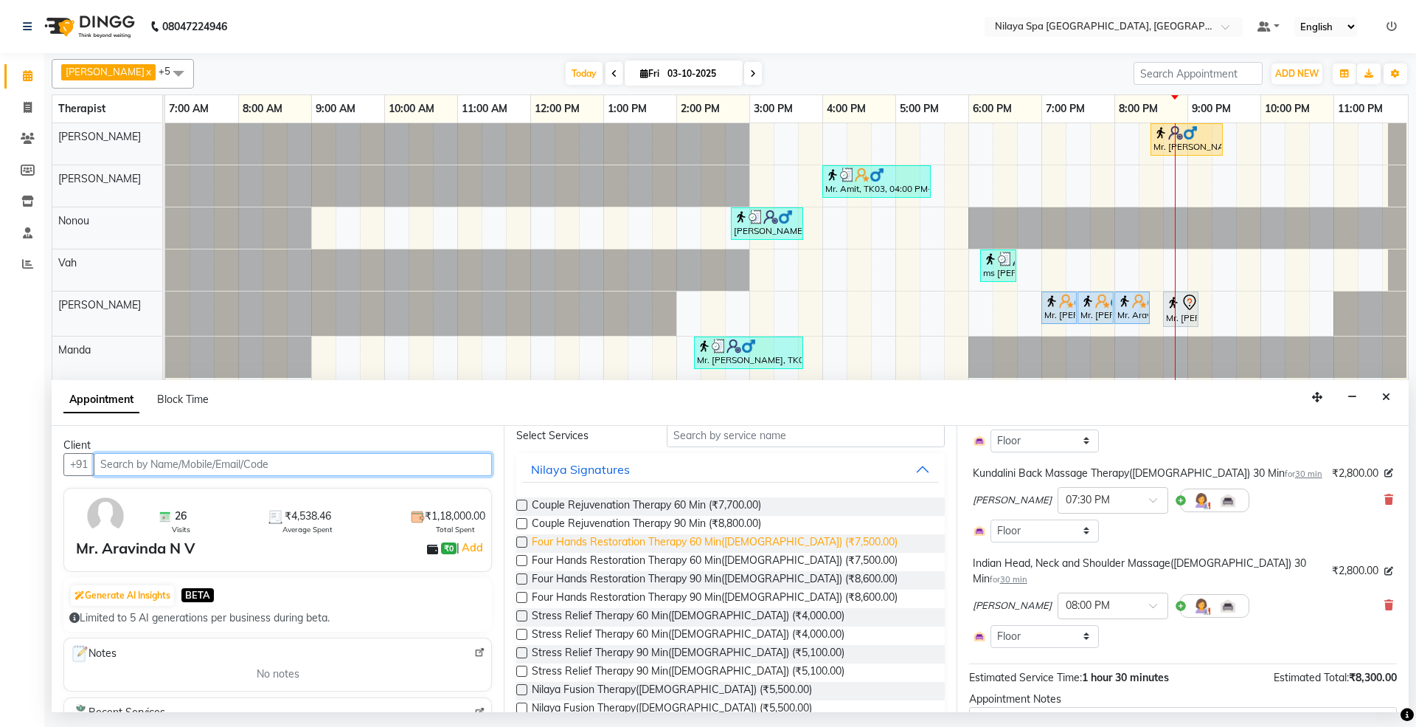
scroll to position [323, 0]
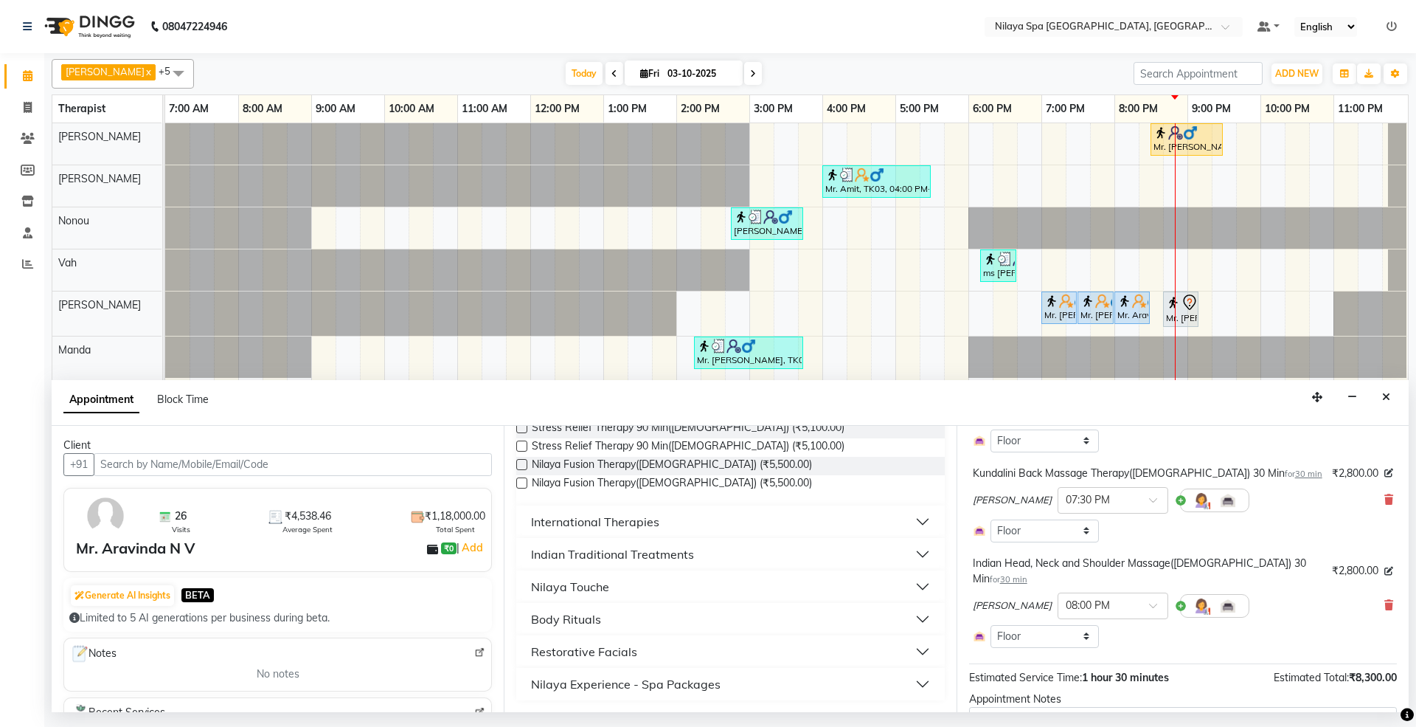
click at [596, 581] on div "Nilaya Touche" at bounding box center [570, 587] width 78 height 18
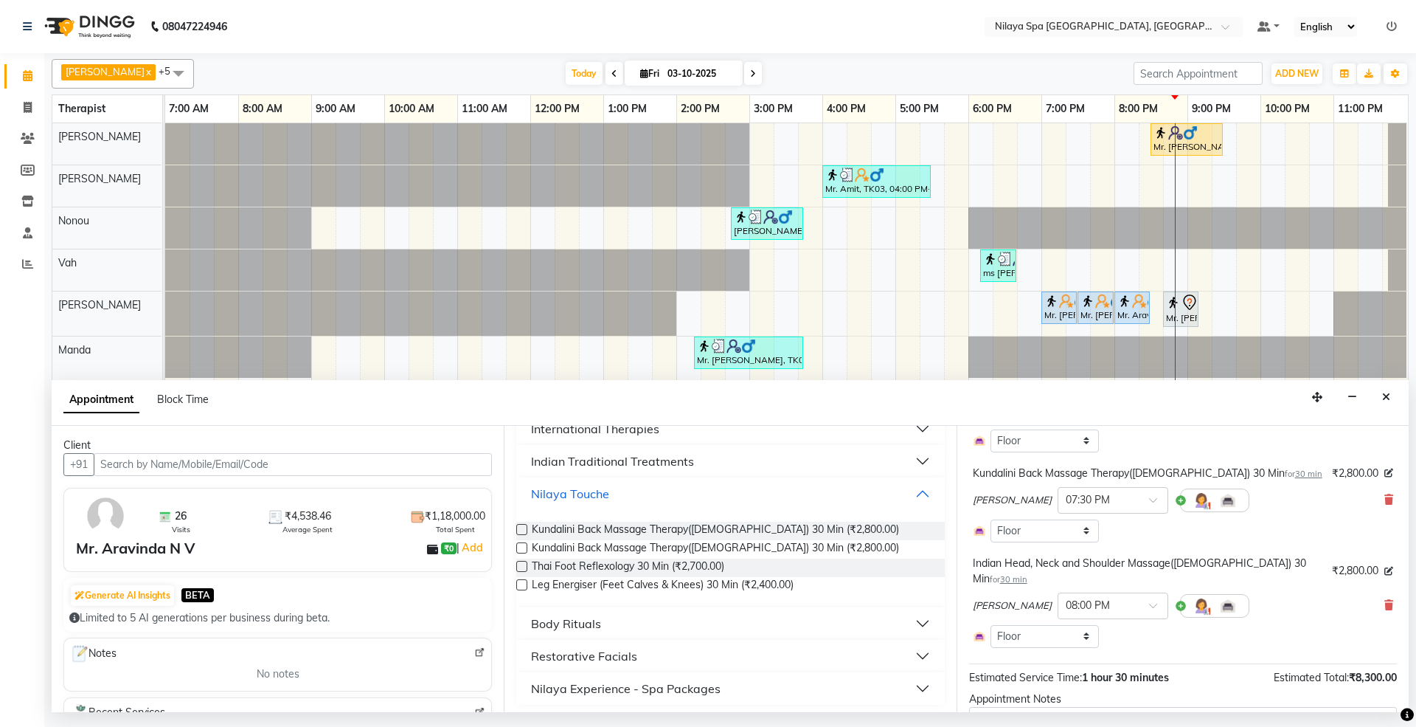
scroll to position [421, 0]
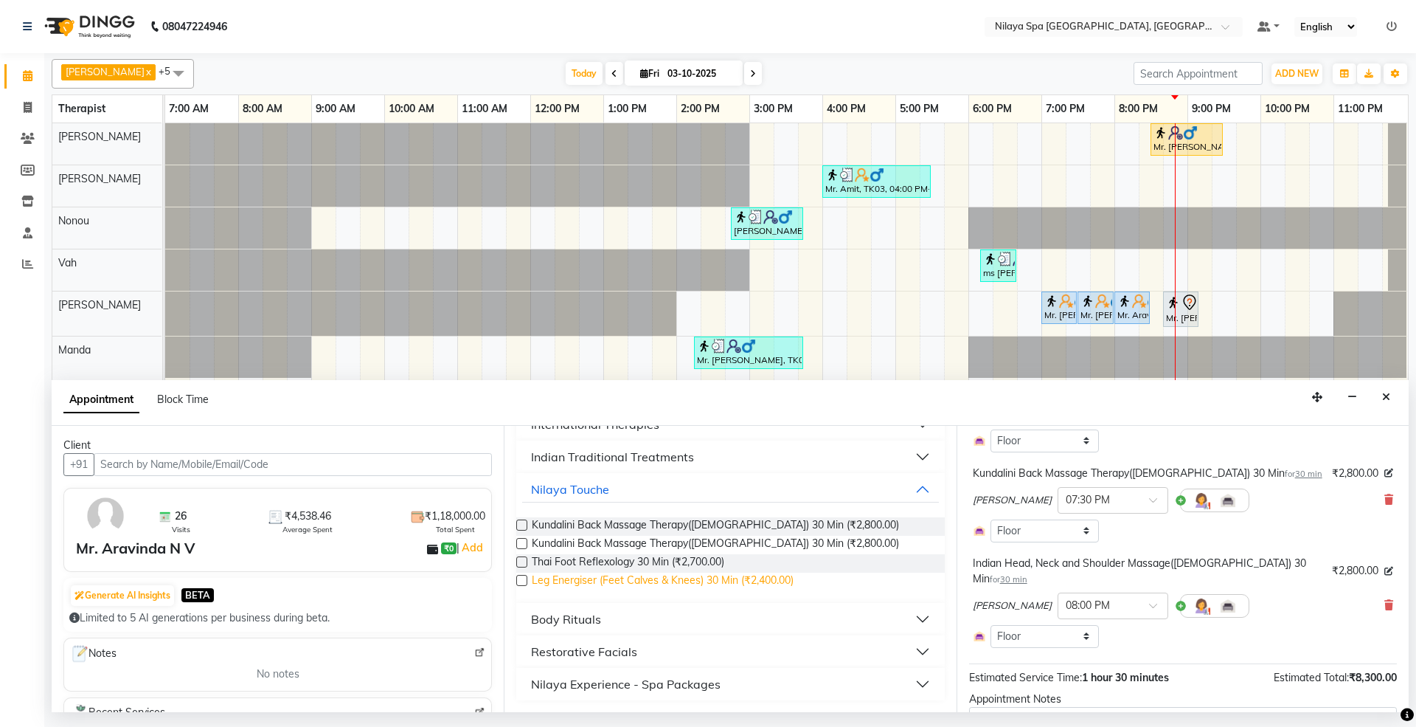
click at [606, 577] on span "Leg Energiser (Feet Calves & Knees) 30 Min (₹2,400.00)" at bounding box center [663, 581] width 262 height 18
checkbox input "false"
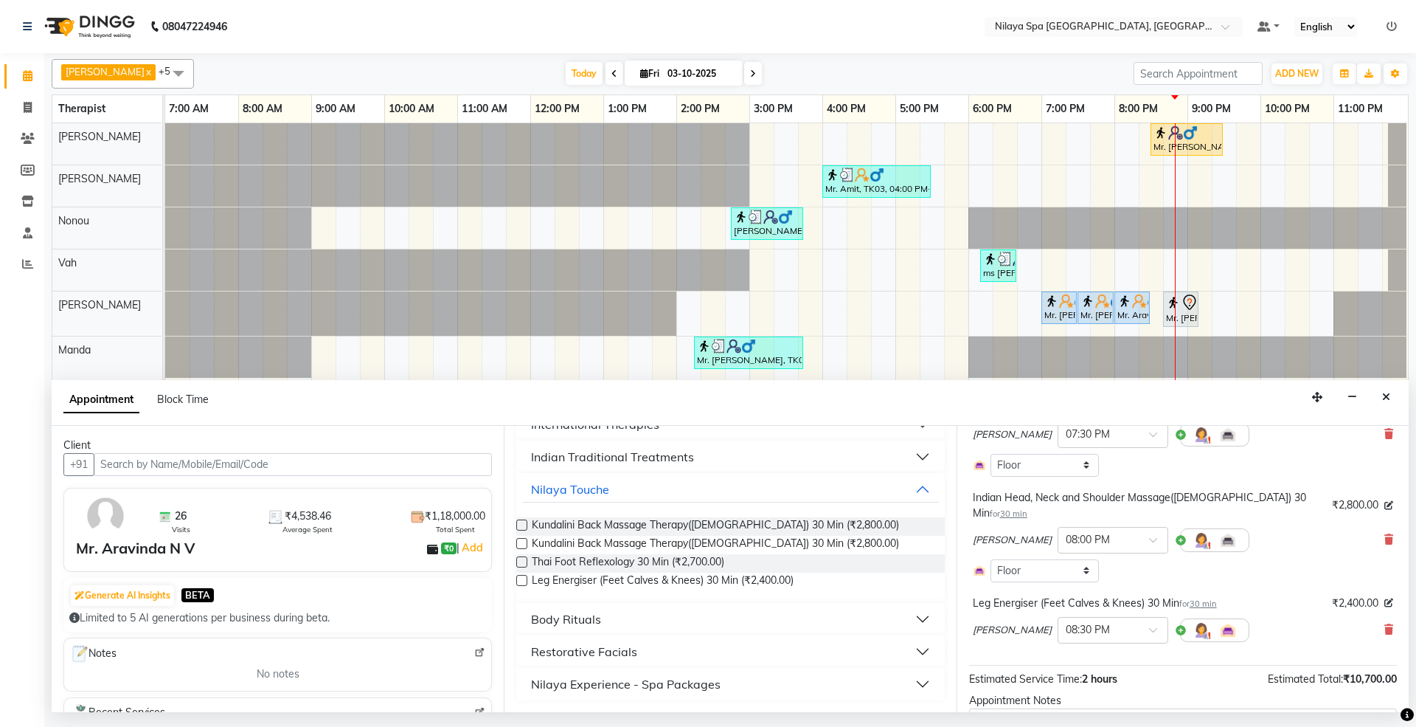
scroll to position [316, 0]
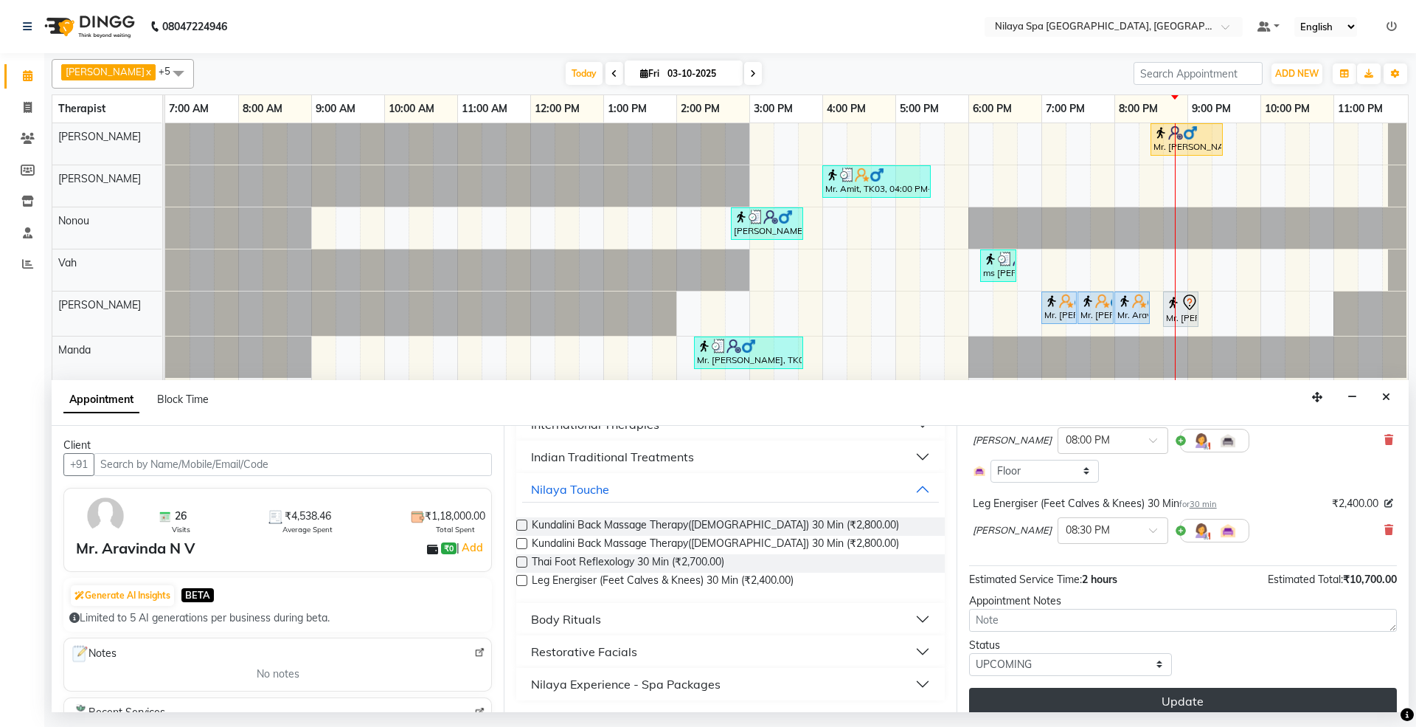
click at [1169, 688] on button "Update" at bounding box center [1183, 701] width 428 height 27
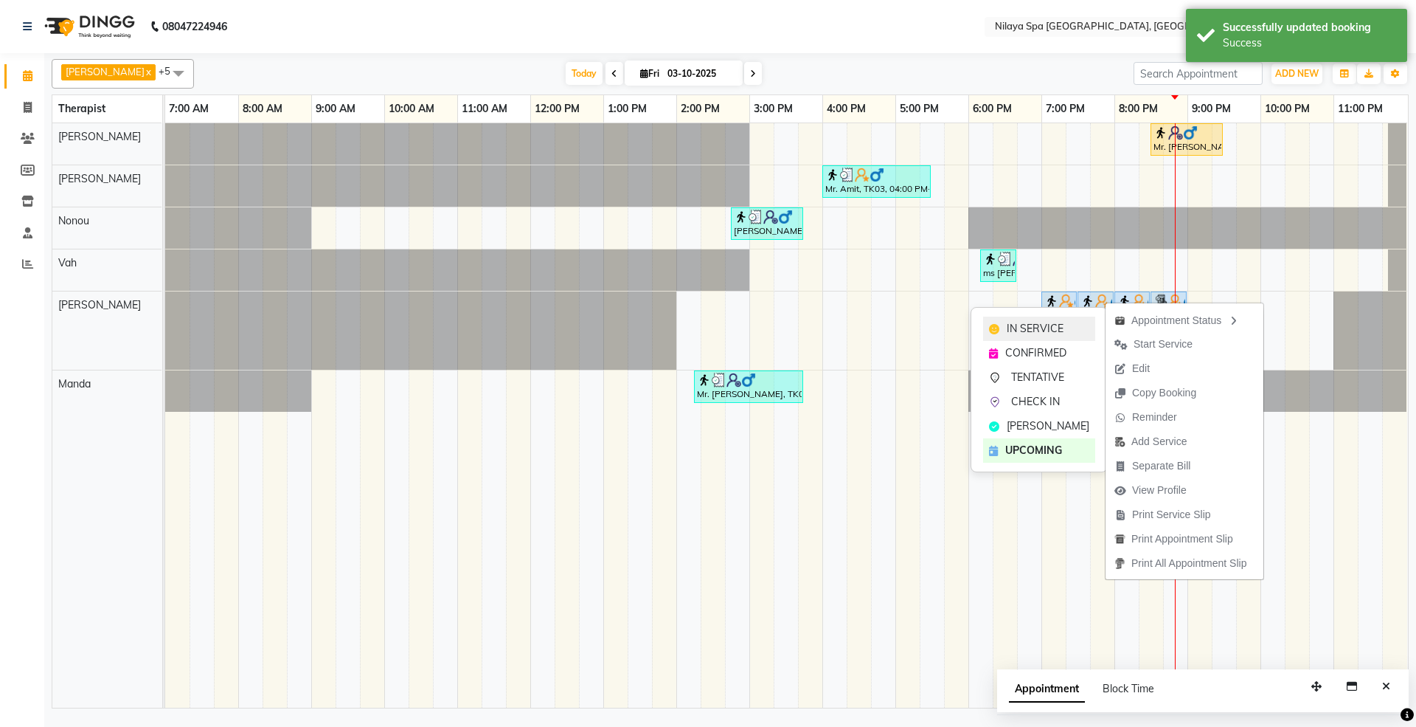
click at [1069, 323] on div "IN SERVICE" at bounding box center [1039, 328] width 112 height 24
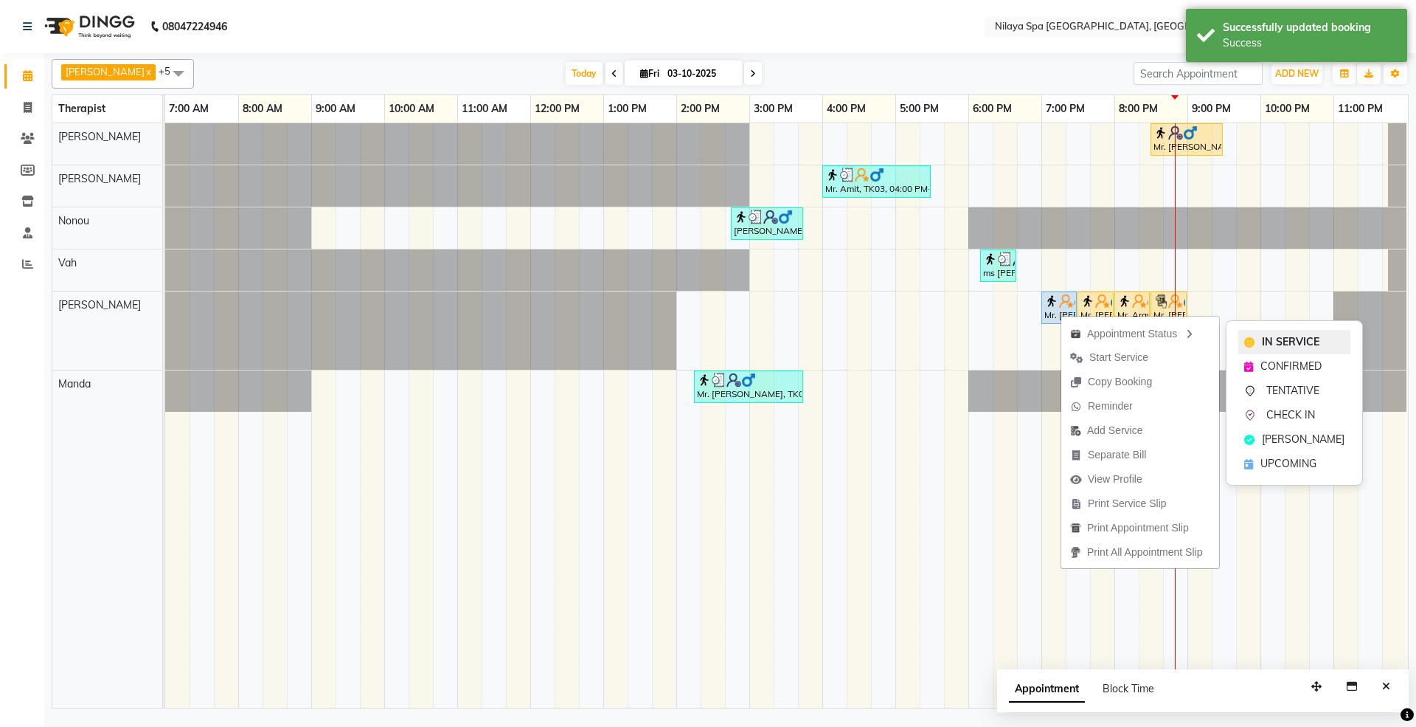
click at [1248, 330] on div "IN SERVICE" at bounding box center [1295, 342] width 112 height 24
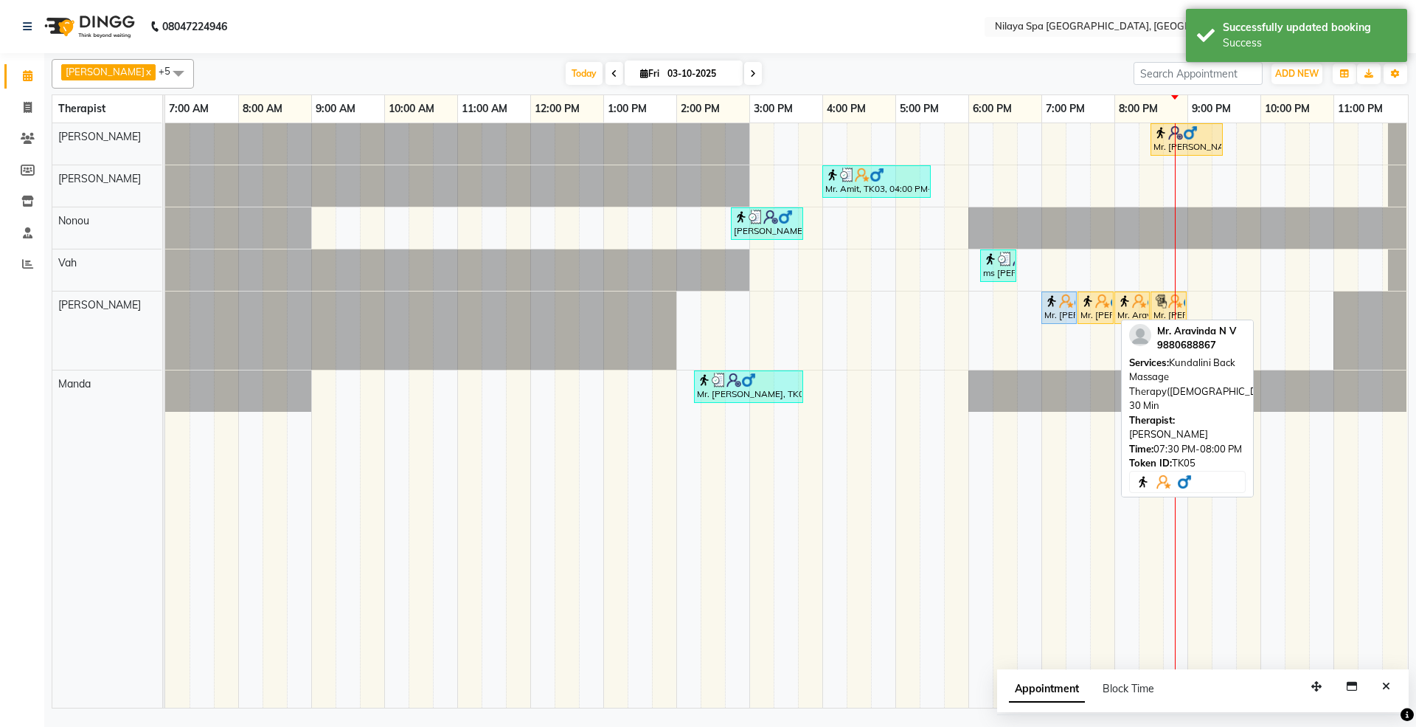
click at [1096, 308] on img at bounding box center [1103, 301] width 15 height 15
select select "1"
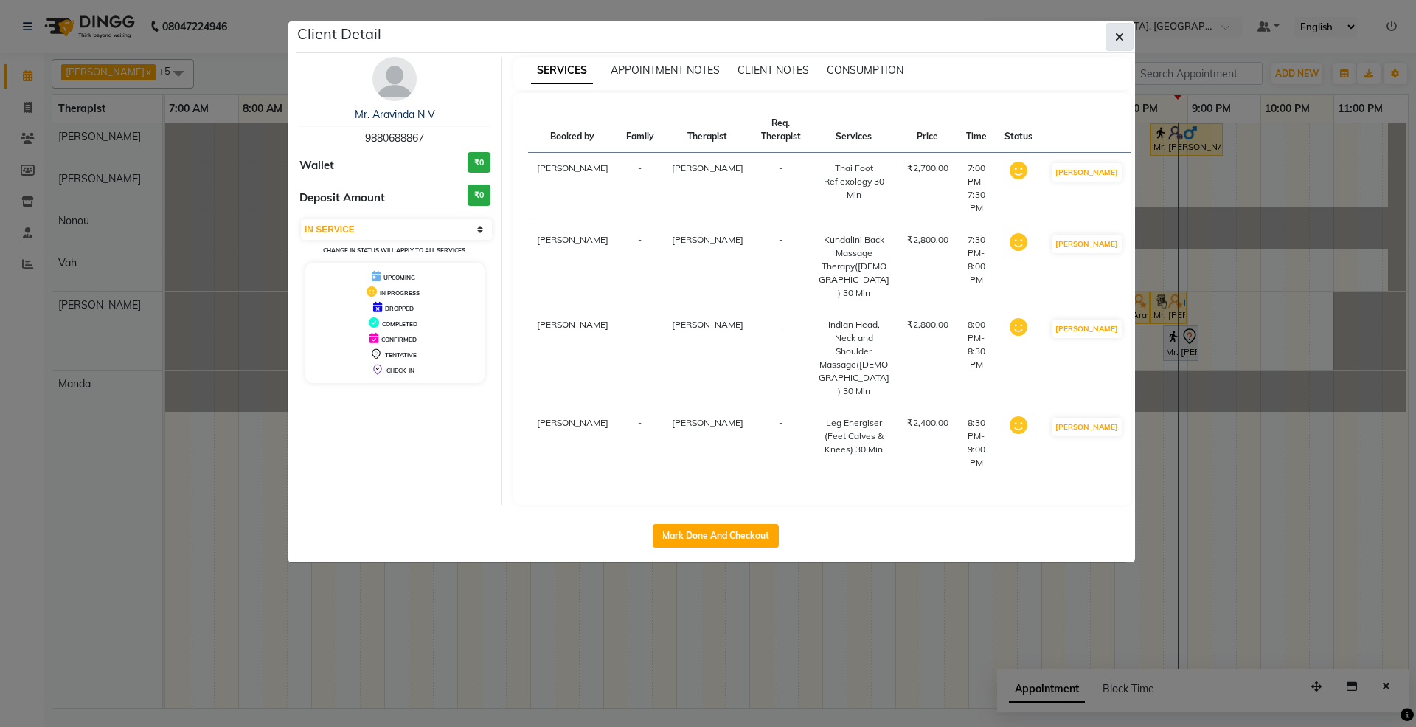
click at [1114, 37] on button "button" at bounding box center [1120, 37] width 28 height 28
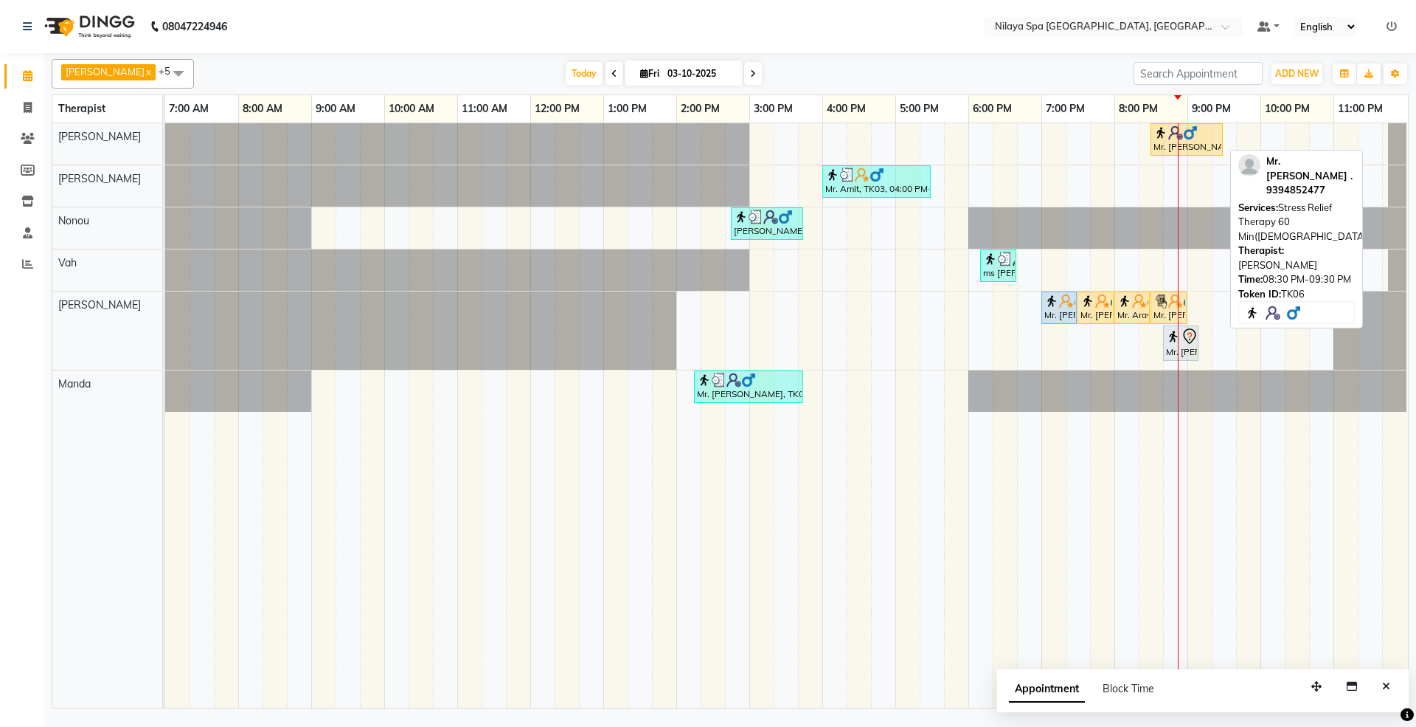
click at [1211, 146] on div "Mr. [PERSON_NAME] ., TK06, 08:30 PM-09:30 PM, Stress Relief Therapy 60 Min([DEM…" at bounding box center [1186, 139] width 69 height 28
select select "1"
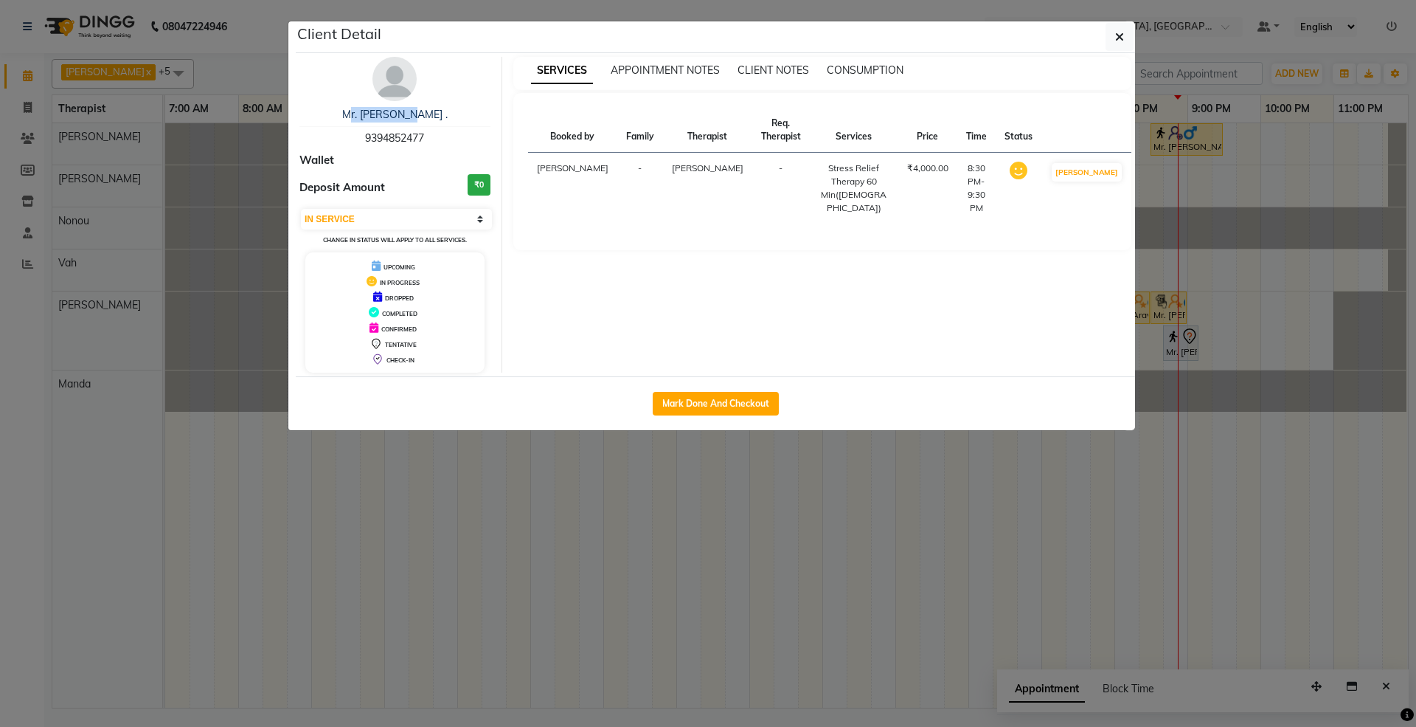
drag, startPoint x: 349, startPoint y: 111, endPoint x: 455, endPoint y: 111, distance: 106.2
click at [455, 111] on div "Mr. [PERSON_NAME] ." at bounding box center [395, 114] width 191 height 15
copy link "Mr. [PERSON_NAME] ."
drag, startPoint x: 789, startPoint y: 168, endPoint x: 853, endPoint y: 184, distance: 66.0
click at [853, 184] on td "Stress Relief Therapy 60 Min([DEMOGRAPHIC_DATA])" at bounding box center [854, 189] width 89 height 72
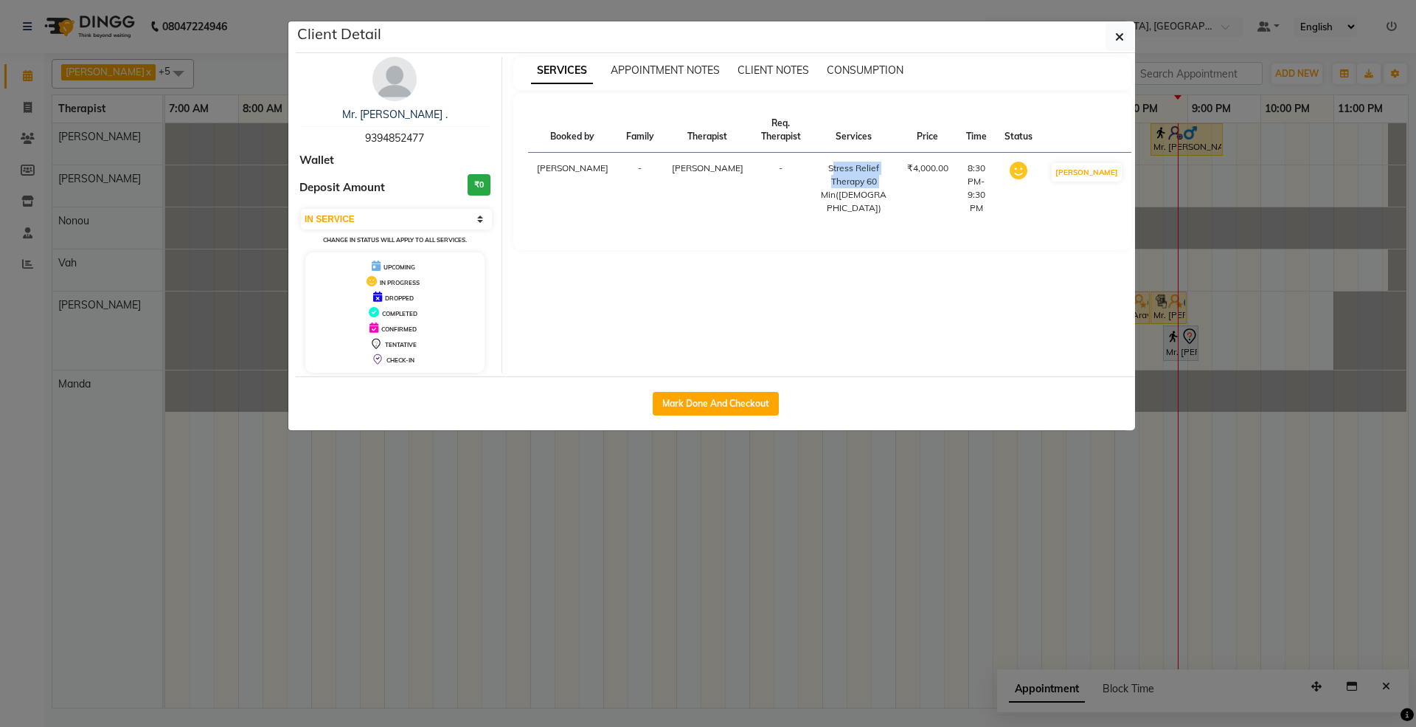
copy div "Stress Relief Therapy 60"
